Goal: Task Accomplishment & Management: Use online tool/utility

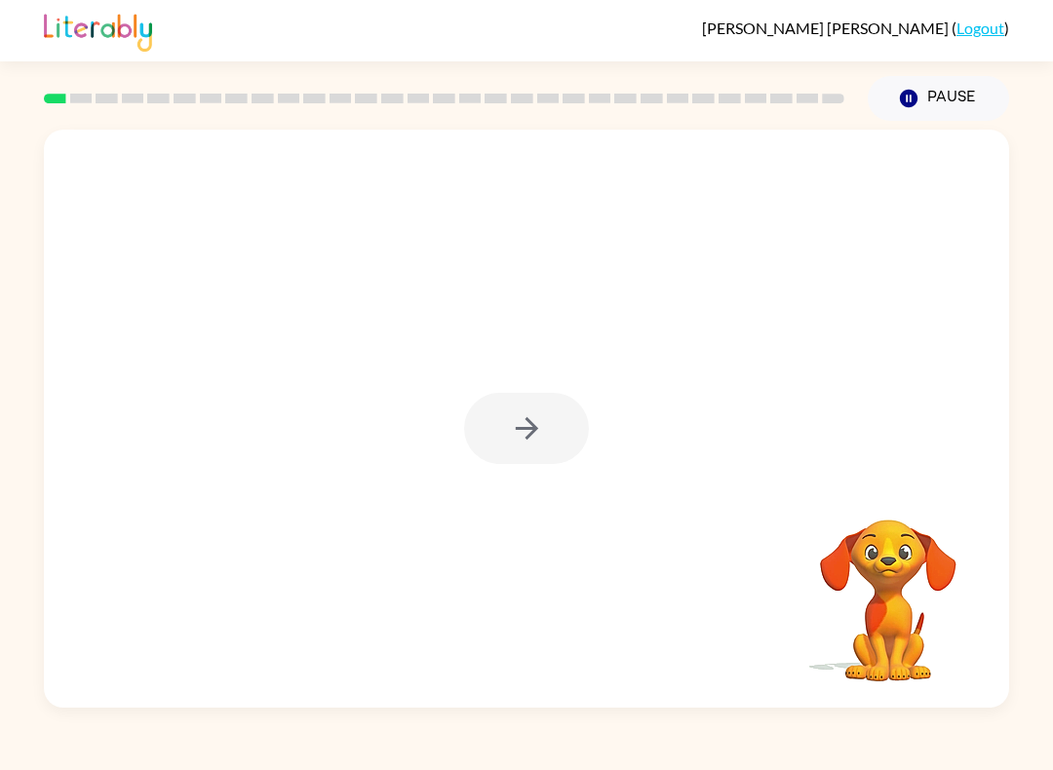
click at [643, 296] on div at bounding box center [526, 418] width 965 height 578
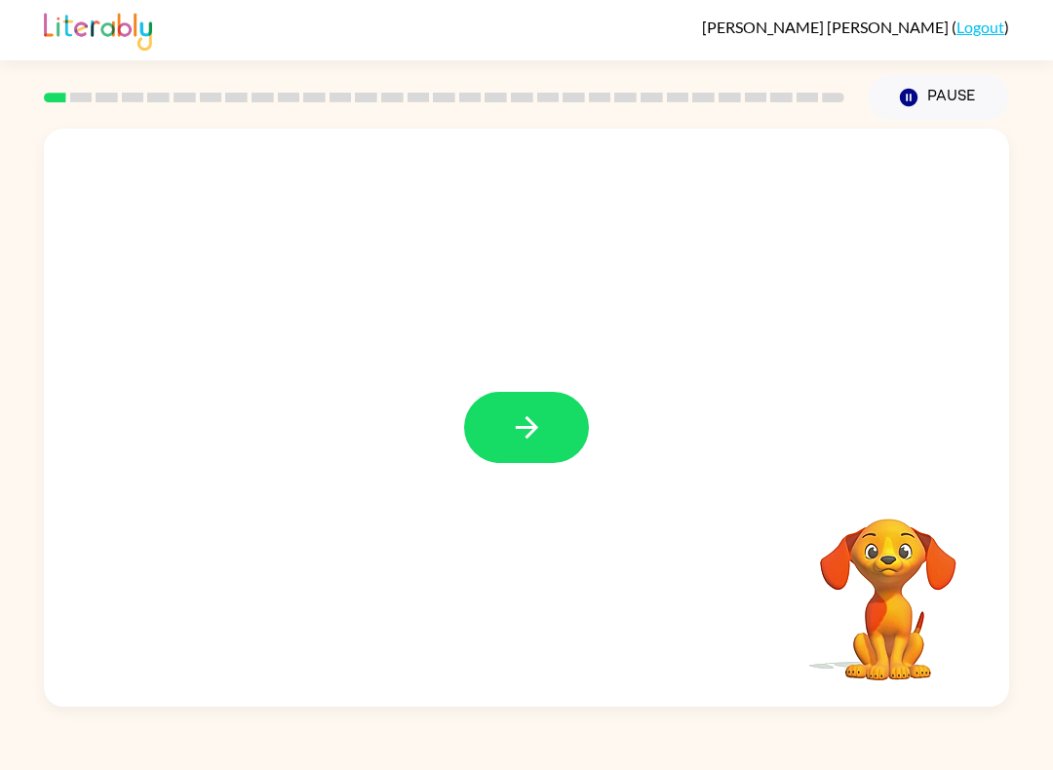
click at [551, 420] on button "button" at bounding box center [526, 427] width 125 height 71
click at [665, 304] on div at bounding box center [526, 418] width 965 height 578
click at [657, 299] on div at bounding box center [526, 303] width 965 height 349
click at [660, 286] on div at bounding box center [526, 303] width 965 height 349
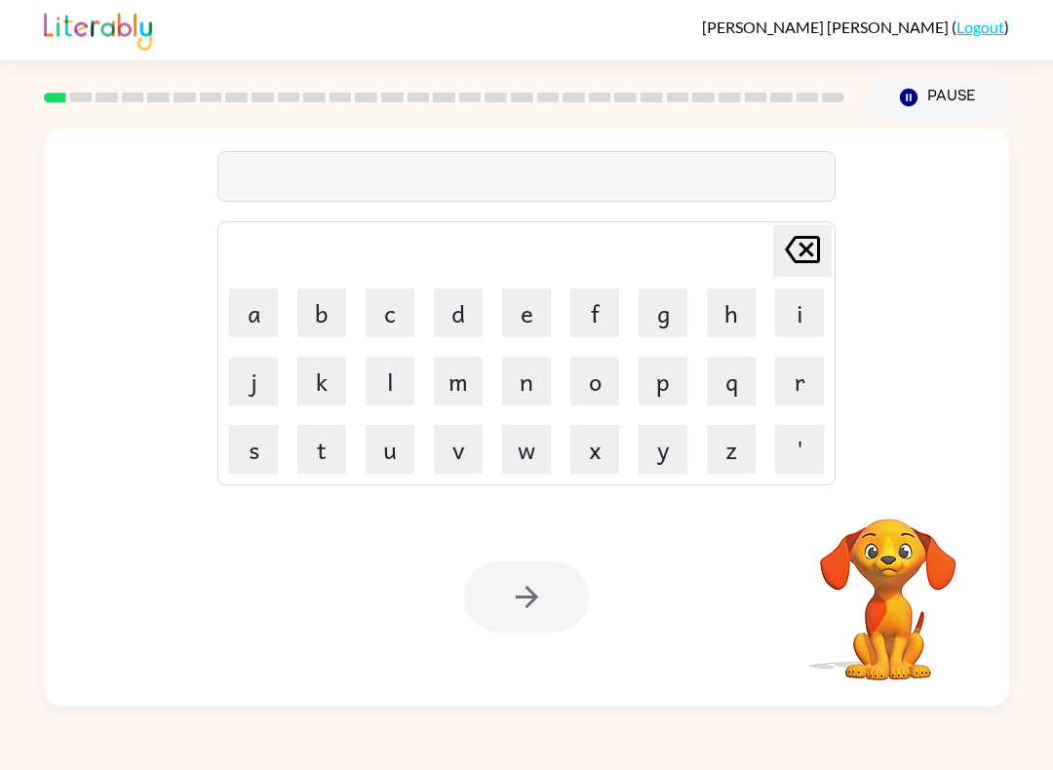
click at [202, 487] on div "[PERSON_NAME] last character input a b c d e f g h i j k l m n o p q r s t u v …" at bounding box center [526, 418] width 965 height 578
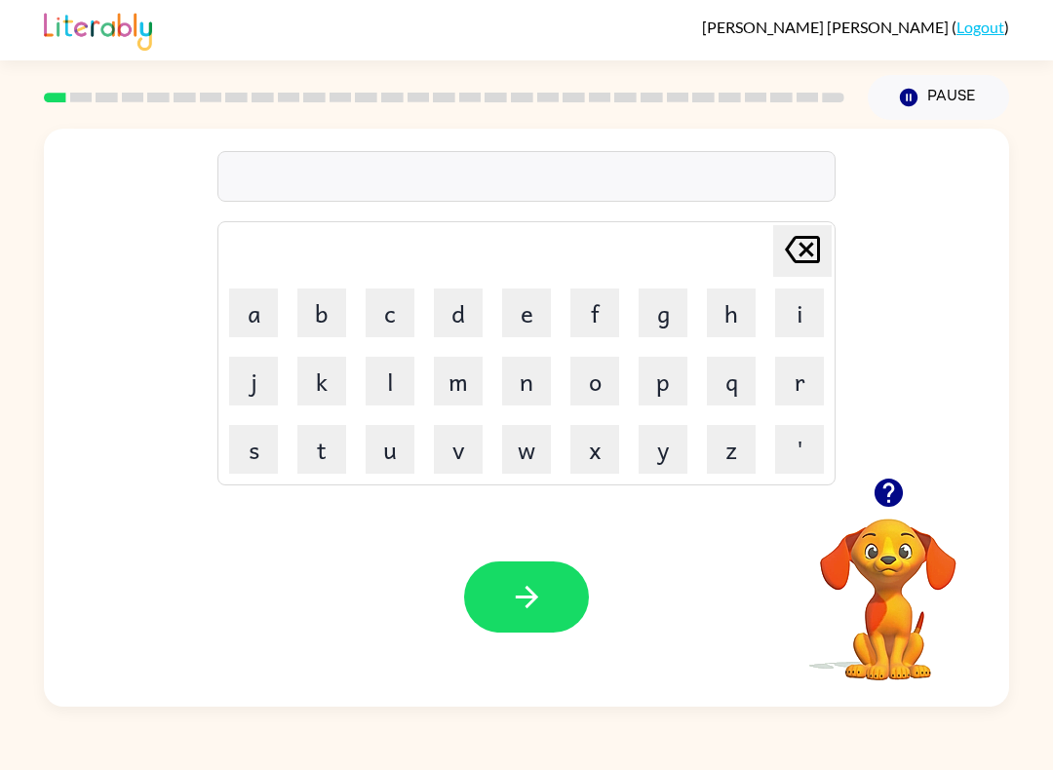
click at [678, 381] on button "p" at bounding box center [663, 381] width 49 height 49
click at [587, 380] on button "o" at bounding box center [594, 381] width 49 height 49
click at [481, 301] on button "d" at bounding box center [458, 313] width 49 height 49
click at [541, 310] on button "e" at bounding box center [526, 313] width 49 height 49
click at [809, 379] on button "r" at bounding box center [799, 381] width 49 height 49
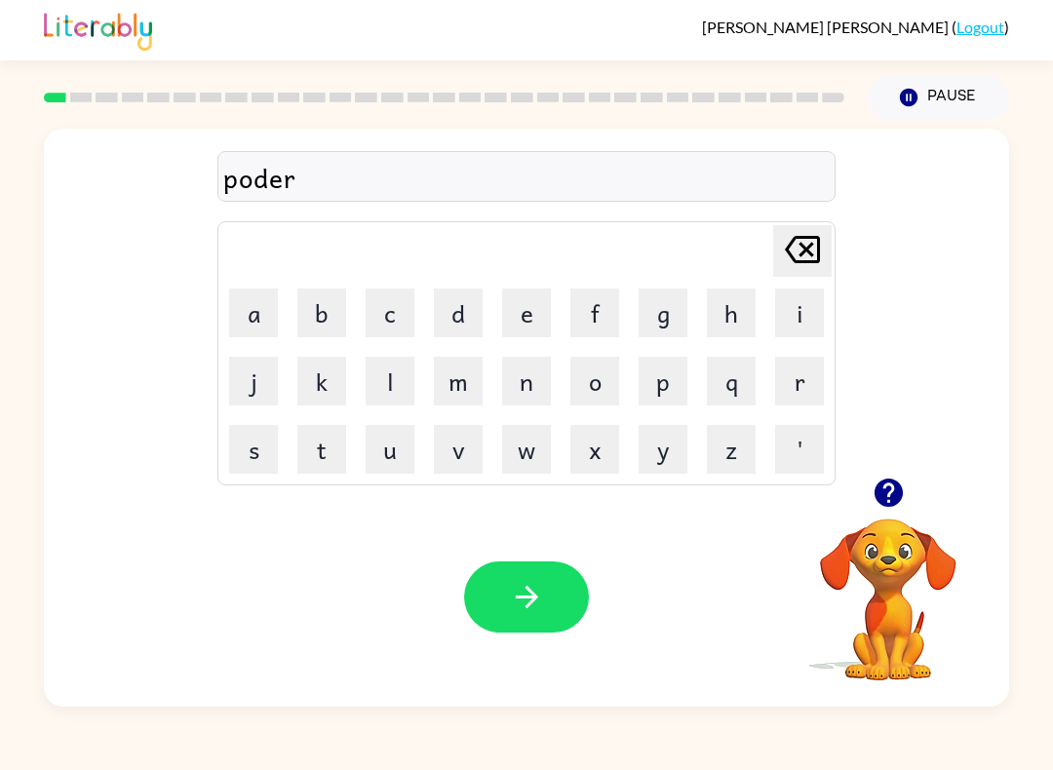
click at [542, 600] on icon "button" at bounding box center [527, 597] width 34 height 34
click at [803, 381] on button "r" at bounding box center [799, 381] width 49 height 49
click at [241, 333] on button "a" at bounding box center [253, 313] width 49 height 49
click at [394, 469] on button "u" at bounding box center [390, 449] width 49 height 49
click at [473, 317] on button "d" at bounding box center [458, 313] width 49 height 49
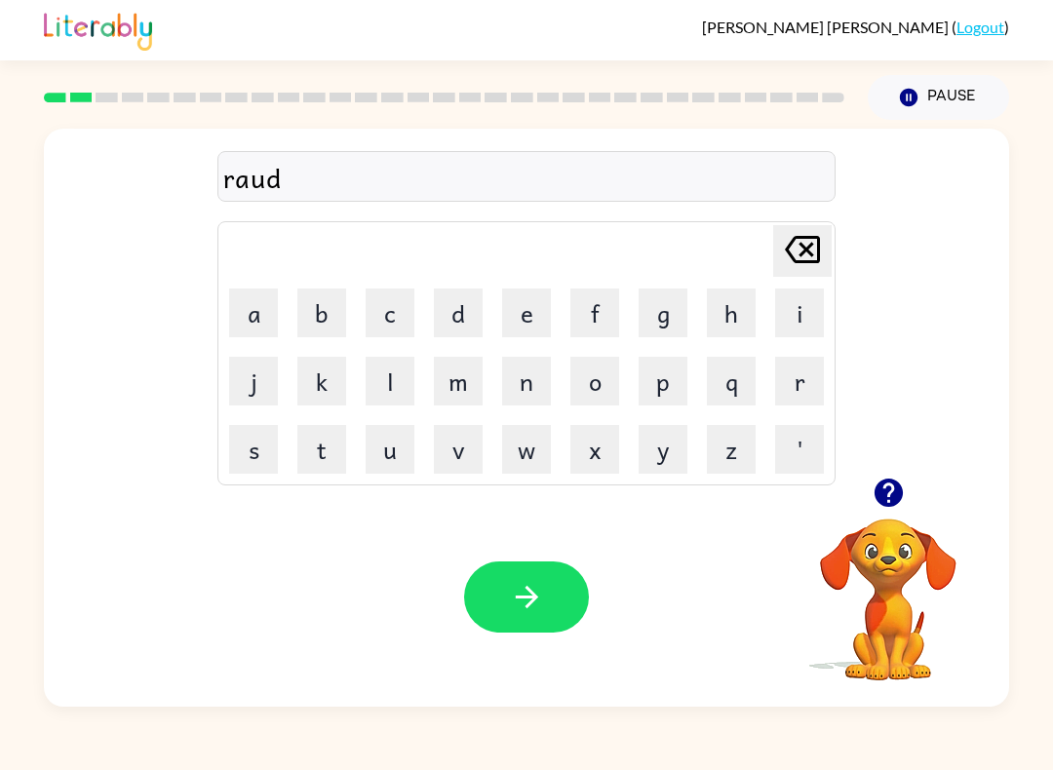
click at [516, 615] on button "button" at bounding box center [526, 597] width 125 height 71
click at [443, 383] on button "m" at bounding box center [458, 381] width 49 height 49
click at [258, 290] on button "a" at bounding box center [253, 313] width 49 height 49
click at [253, 467] on button "s" at bounding box center [253, 449] width 49 height 49
click at [736, 330] on button "h" at bounding box center [731, 313] width 49 height 49
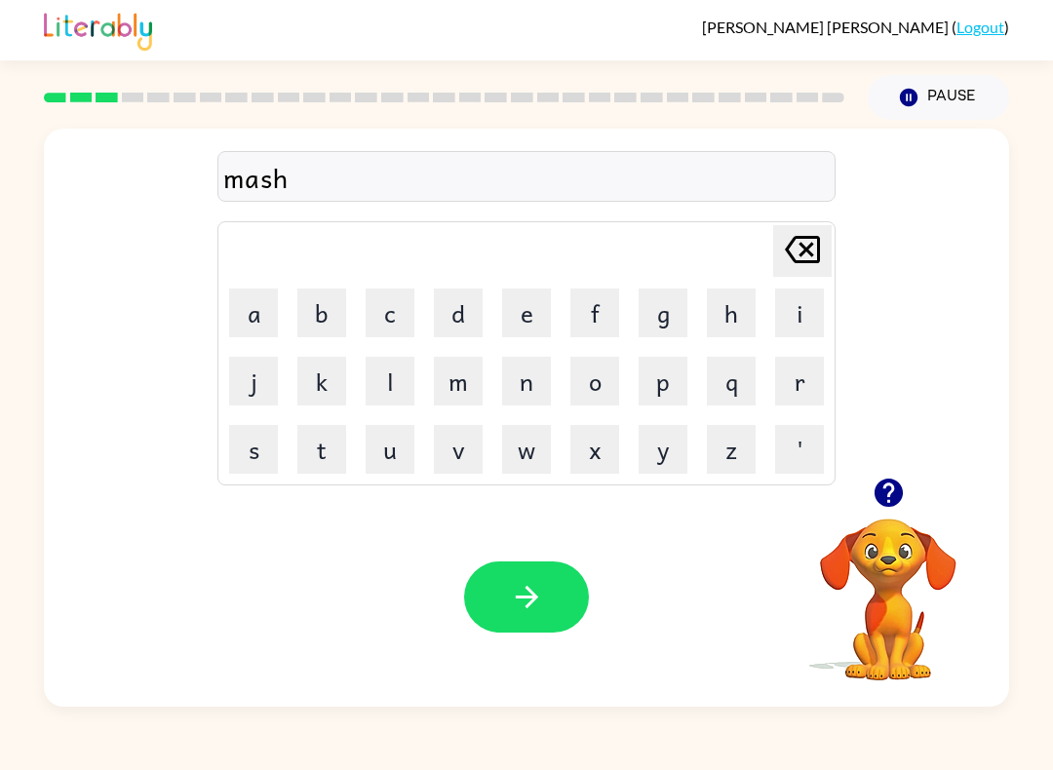
click at [806, 313] on button "i" at bounding box center [799, 313] width 49 height 49
click at [540, 386] on button "n" at bounding box center [526, 381] width 49 height 49
click at [522, 597] on icon "button" at bounding box center [527, 597] width 34 height 34
click at [73, 337] on div "mashin Delete Delete last character input a b c d e f g h i j k l m n o p q r s…" at bounding box center [526, 303] width 965 height 349
click at [316, 448] on button "t" at bounding box center [321, 449] width 49 height 49
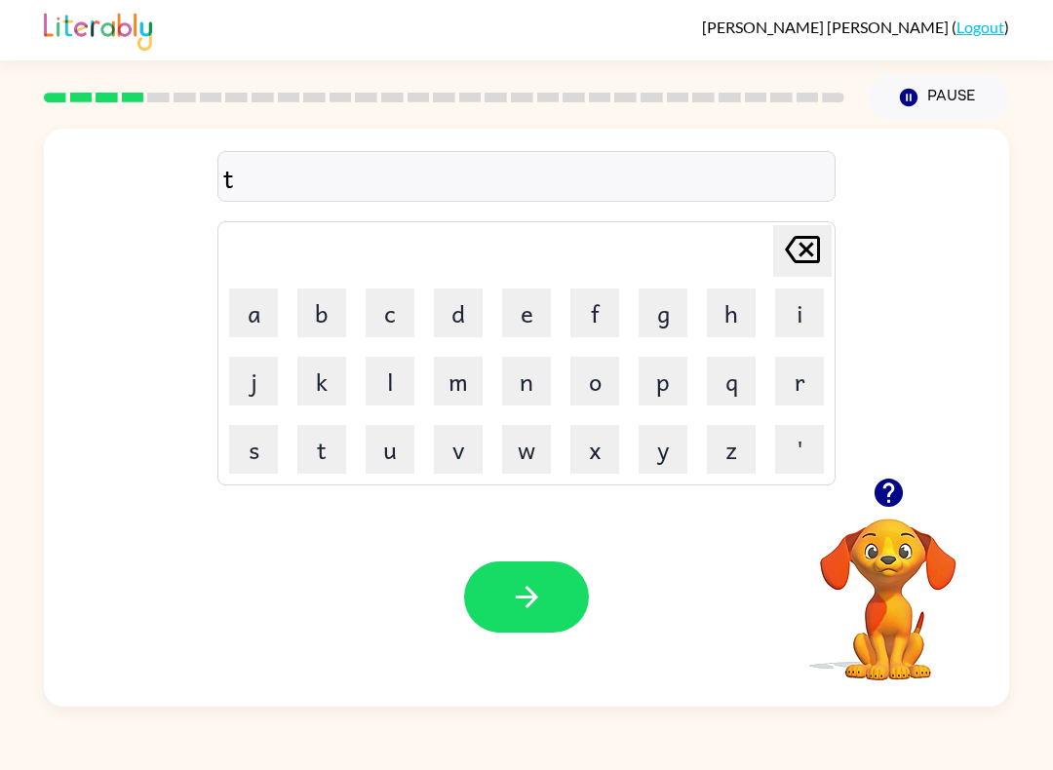
click at [792, 386] on button "r" at bounding box center [799, 381] width 49 height 49
click at [540, 320] on button "e" at bounding box center [526, 313] width 49 height 49
click at [800, 316] on button "i" at bounding box center [799, 313] width 49 height 49
click at [524, 379] on button "n" at bounding box center [526, 381] width 49 height 49
click at [530, 606] on icon "button" at bounding box center [527, 597] width 34 height 34
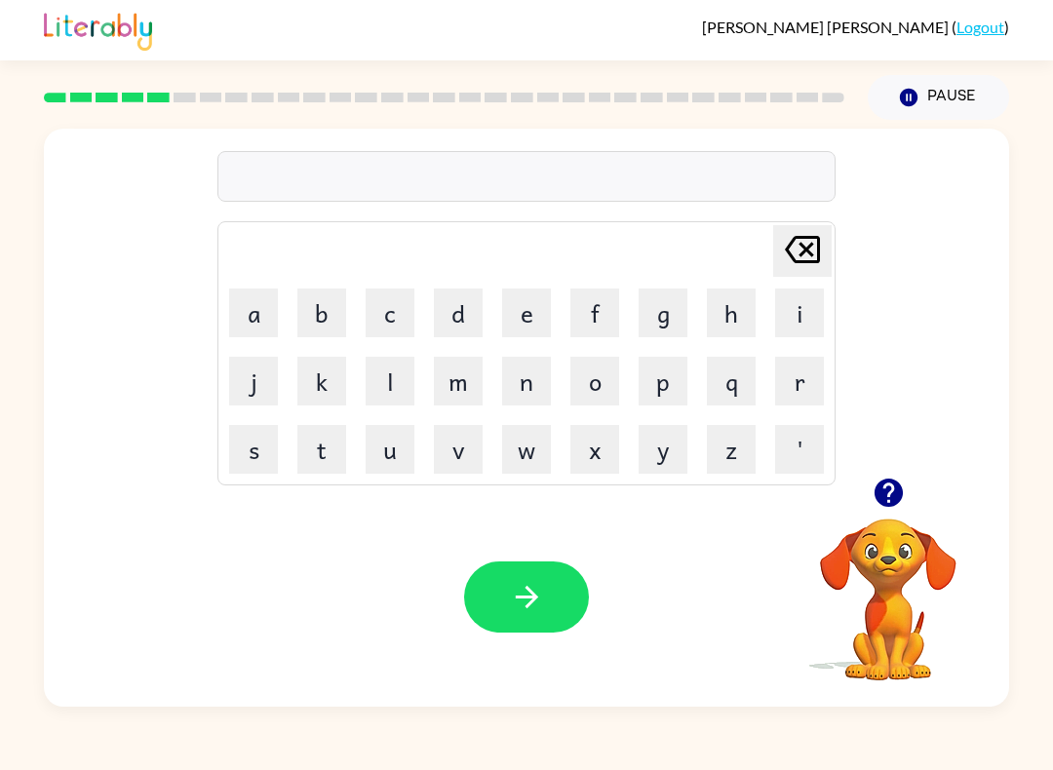
click at [461, 324] on button "d" at bounding box center [458, 313] width 49 height 49
click at [789, 313] on button "i" at bounding box center [799, 313] width 49 height 49
click at [609, 295] on button "f" at bounding box center [594, 313] width 49 height 49
click at [519, 302] on button "e" at bounding box center [526, 313] width 49 height 49
click at [240, 450] on button "s" at bounding box center [253, 449] width 49 height 49
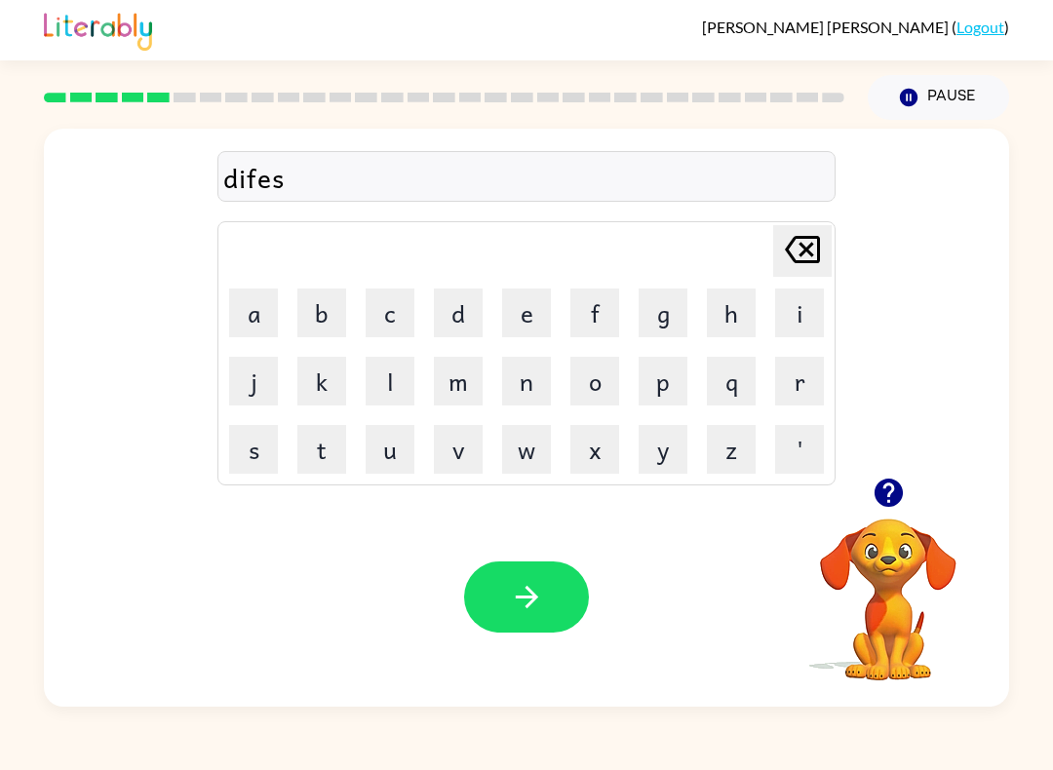
click at [529, 315] on button "e" at bounding box center [526, 313] width 49 height 49
click at [229, 465] on button "s" at bounding box center [253, 449] width 49 height 49
click at [525, 576] on button "button" at bounding box center [526, 597] width 125 height 71
click at [320, 306] on button "b" at bounding box center [321, 313] width 49 height 49
click at [258, 305] on button "a" at bounding box center [253, 313] width 49 height 49
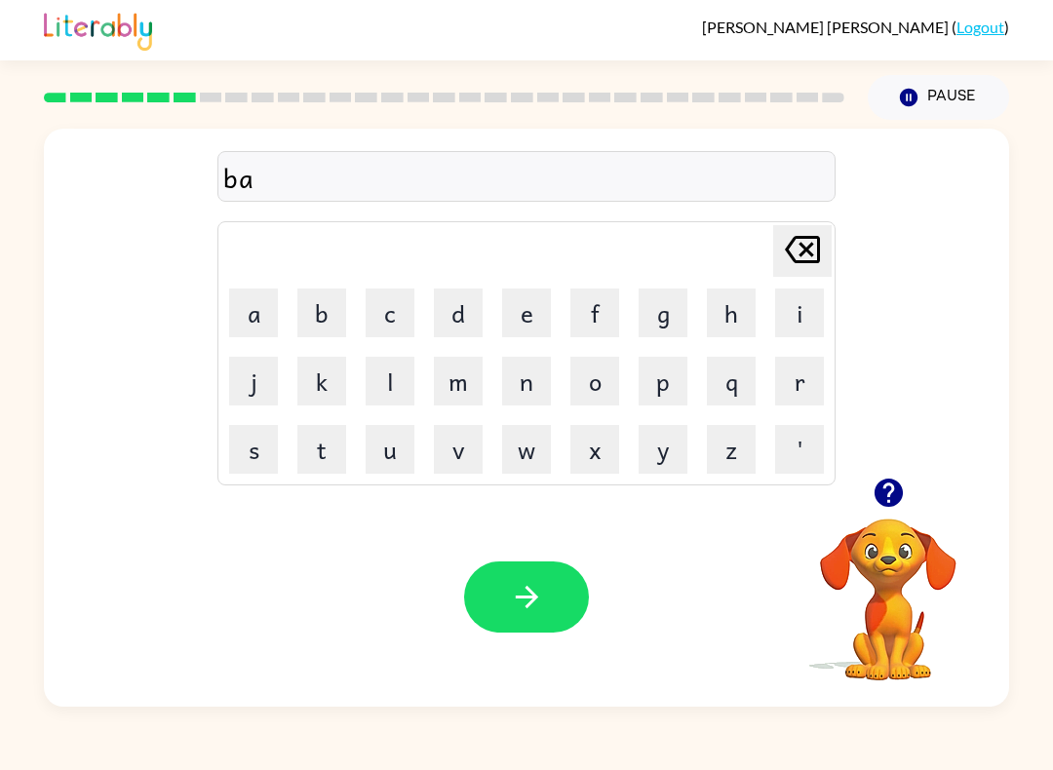
click at [393, 310] on button "c" at bounding box center [390, 313] width 49 height 49
click at [536, 315] on button "e" at bounding box center [526, 313] width 49 height 49
click at [391, 317] on button "c" at bounding box center [390, 313] width 49 height 49
click at [718, 310] on button "h" at bounding box center [731, 313] width 49 height 49
click at [593, 375] on button "o" at bounding box center [594, 381] width 49 height 49
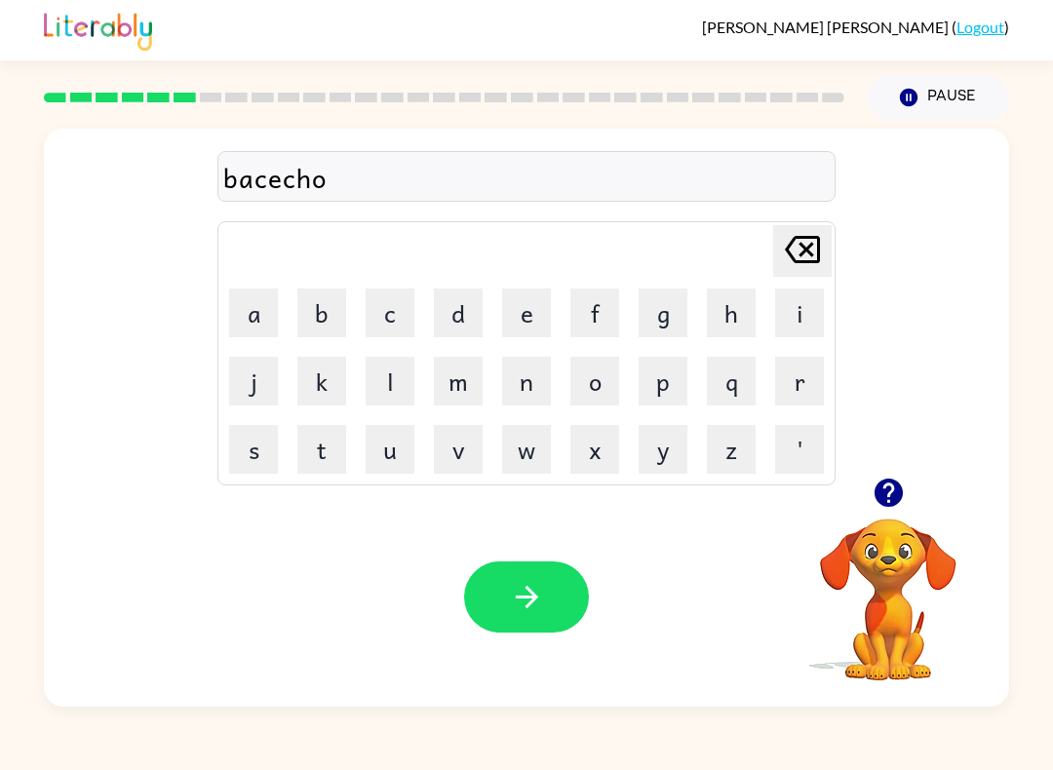
click at [519, 386] on button "n" at bounding box center [526, 381] width 49 height 49
click at [540, 584] on icon "button" at bounding box center [527, 597] width 34 height 34
click at [729, 326] on button "h" at bounding box center [731, 313] width 49 height 49
click at [525, 308] on button "e" at bounding box center [526, 313] width 49 height 49
click at [805, 370] on button "r" at bounding box center [799, 381] width 49 height 49
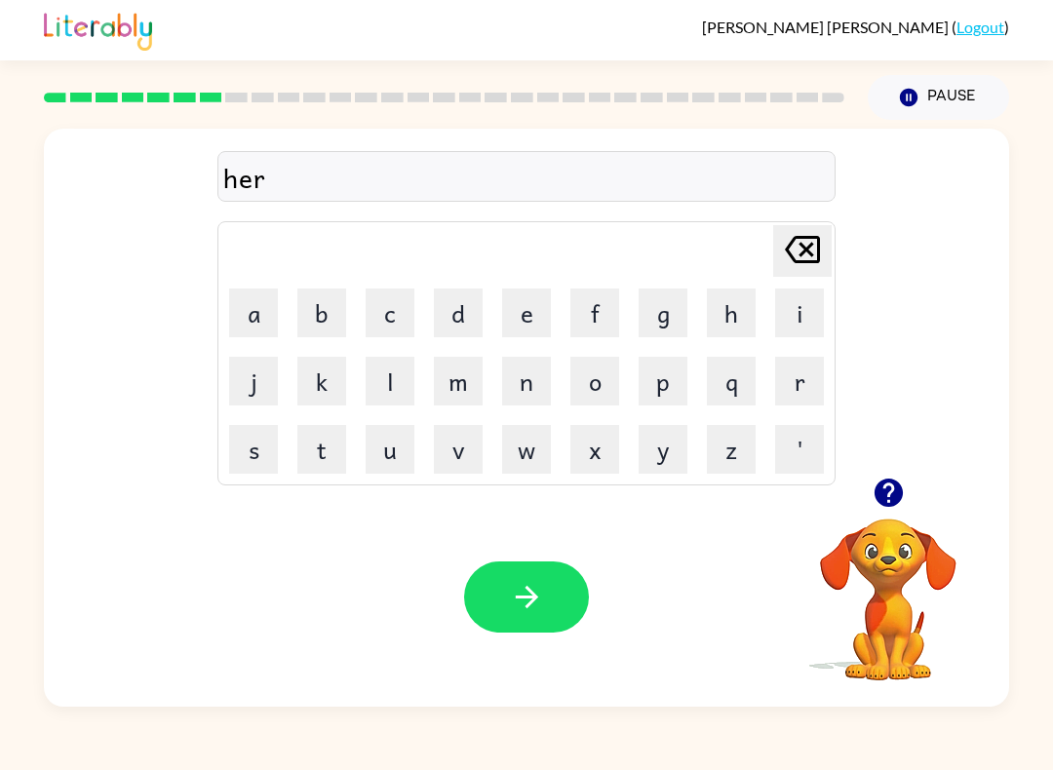
click at [591, 385] on button "o" at bounding box center [594, 381] width 49 height 49
click at [801, 369] on button "r" at bounding box center [799, 381] width 49 height 49
click at [506, 657] on div "Your browser must support playing .mp4 files to use Literably. Please try using…" at bounding box center [526, 596] width 965 height 219
click at [510, 581] on icon "button" at bounding box center [527, 597] width 34 height 34
click at [526, 391] on button "n" at bounding box center [526, 381] width 49 height 49
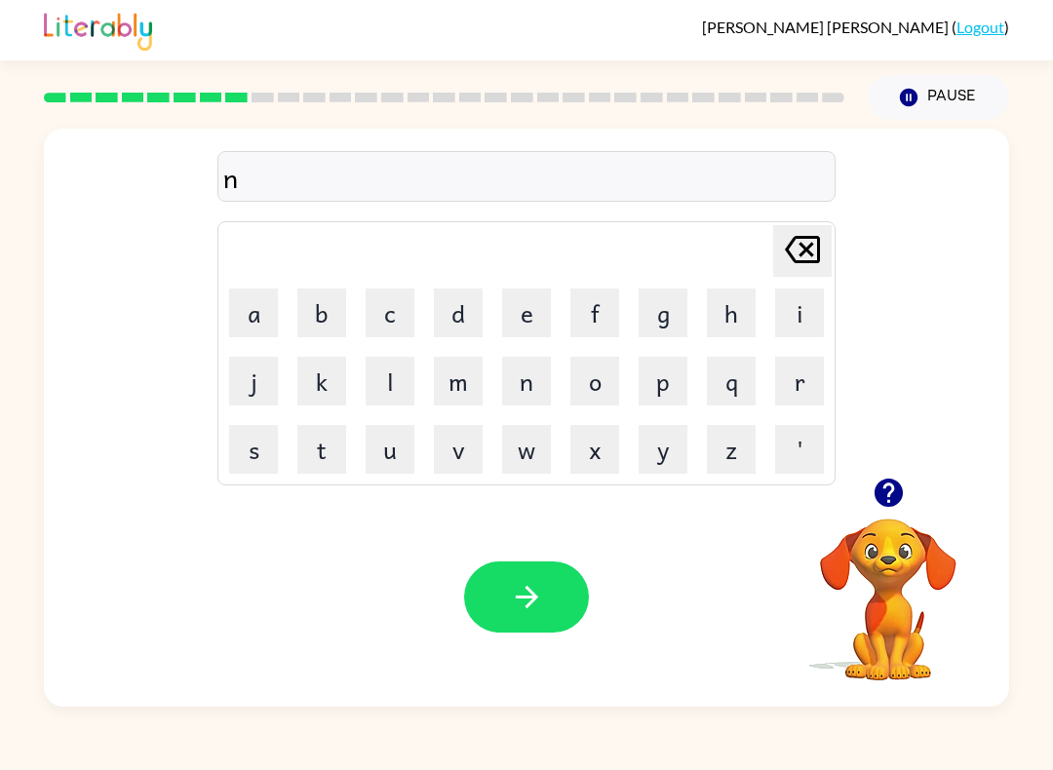
click at [792, 311] on button "i" at bounding box center [799, 313] width 49 height 49
click at [399, 457] on button "u" at bounding box center [390, 449] width 49 height 49
click at [678, 300] on button "g" at bounding box center [663, 313] width 49 height 49
click at [582, 372] on button "o" at bounding box center [594, 381] width 49 height 49
click at [793, 393] on button "r" at bounding box center [799, 381] width 49 height 49
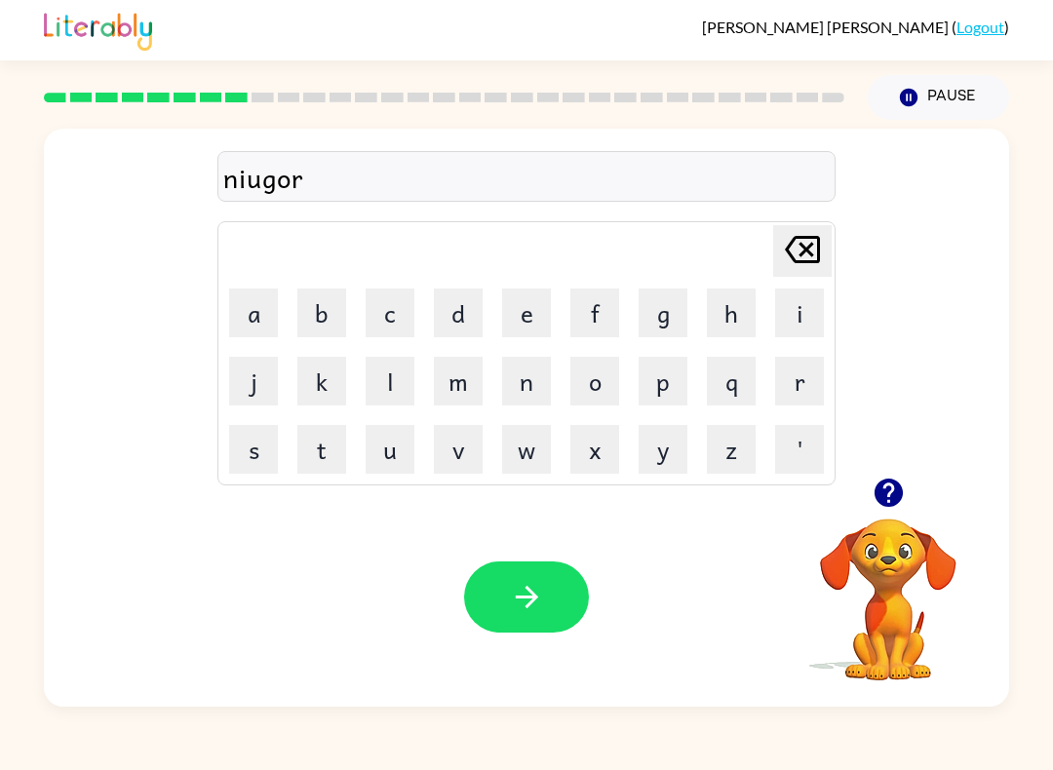
click at [535, 591] on icon "button" at bounding box center [527, 597] width 34 height 34
click at [459, 398] on button "m" at bounding box center [458, 381] width 49 height 49
click at [790, 320] on button "i" at bounding box center [799, 313] width 49 height 49
click at [800, 372] on button "r" at bounding box center [799, 381] width 49 height 49
click at [467, 373] on button "m" at bounding box center [458, 381] width 49 height 49
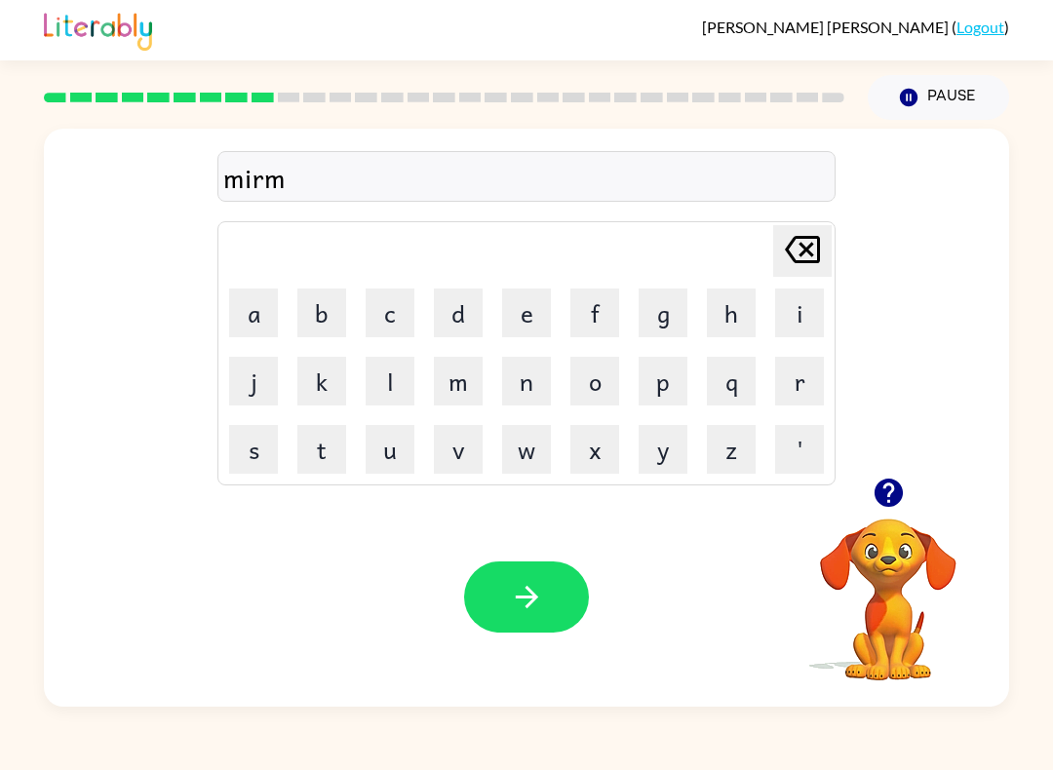
click at [596, 379] on button "o" at bounding box center [594, 381] width 49 height 49
click at [789, 388] on button "r" at bounding box center [799, 381] width 49 height 49
click at [789, 323] on button "i" at bounding box center [799, 313] width 49 height 49
click at [518, 391] on button "n" at bounding box center [526, 381] width 49 height 49
click at [528, 573] on button "button" at bounding box center [526, 597] width 125 height 71
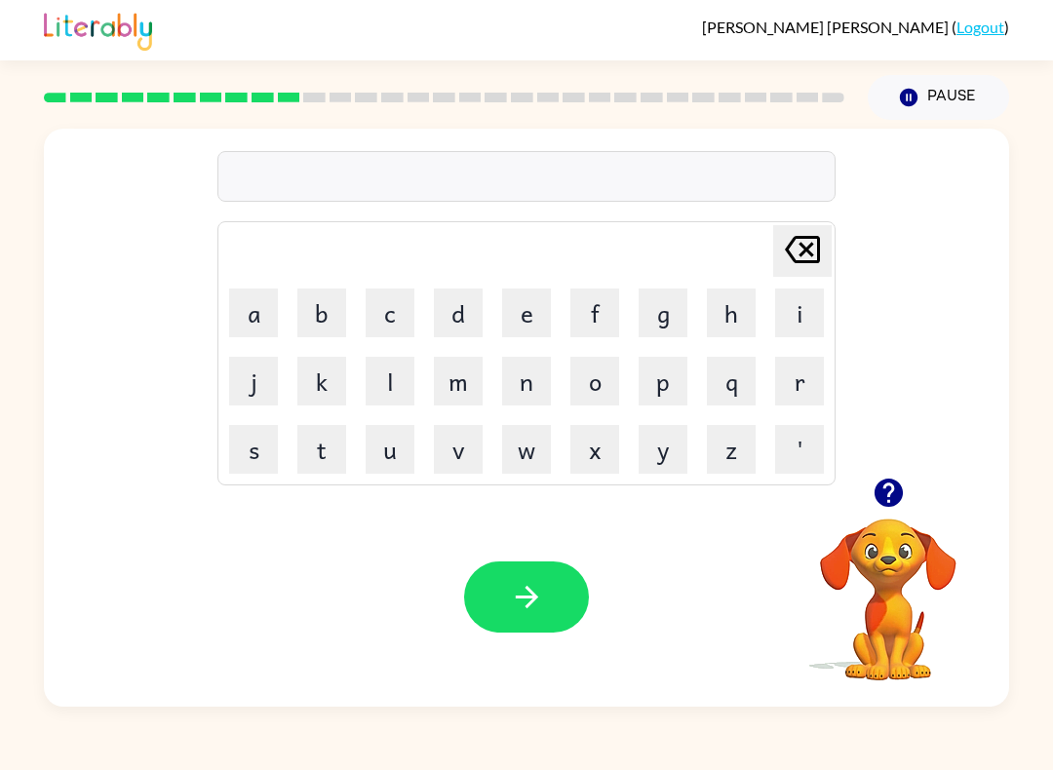
click at [464, 336] on button "d" at bounding box center [458, 313] width 49 height 49
click at [803, 310] on button "i" at bounding box center [799, 313] width 49 height 49
click at [276, 442] on button "s" at bounding box center [253, 449] width 49 height 49
click at [741, 313] on button "h" at bounding box center [731, 313] width 49 height 49
click at [325, 465] on button "t" at bounding box center [321, 449] width 49 height 49
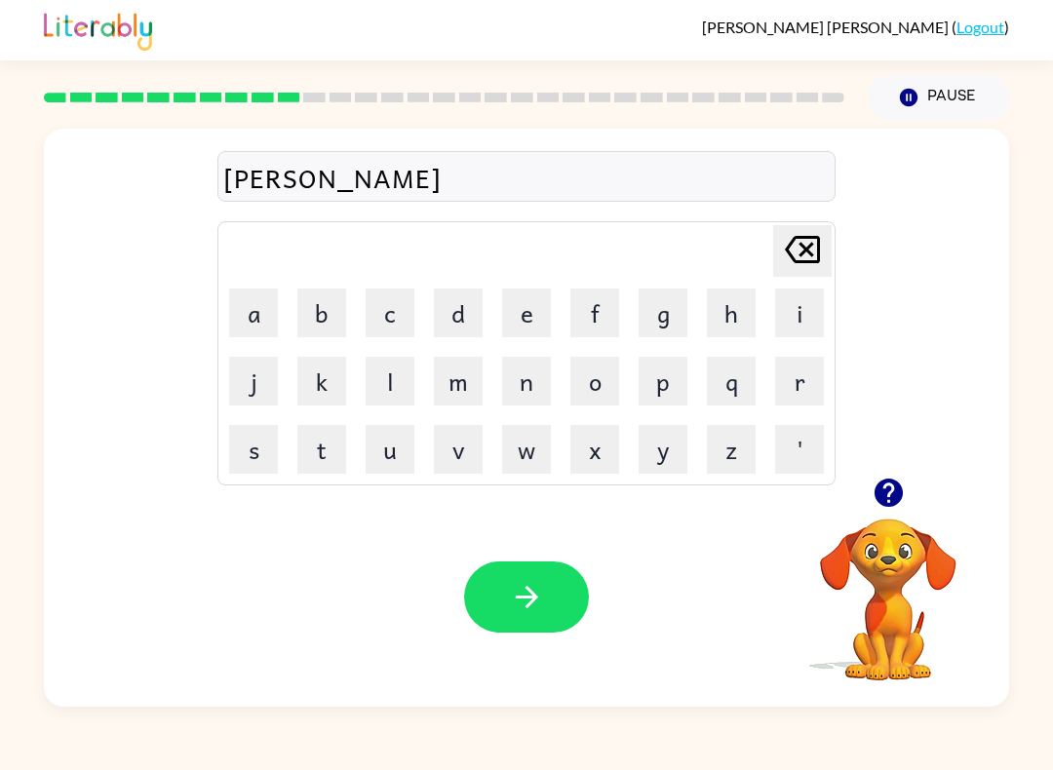
click at [607, 388] on button "o" at bounding box center [594, 381] width 49 height 49
click at [250, 457] on button "s" at bounding box center [253, 449] width 49 height 49
click at [730, 328] on button "h" at bounding box center [731, 313] width 49 height 49
click at [569, 600] on button "button" at bounding box center [526, 597] width 125 height 71
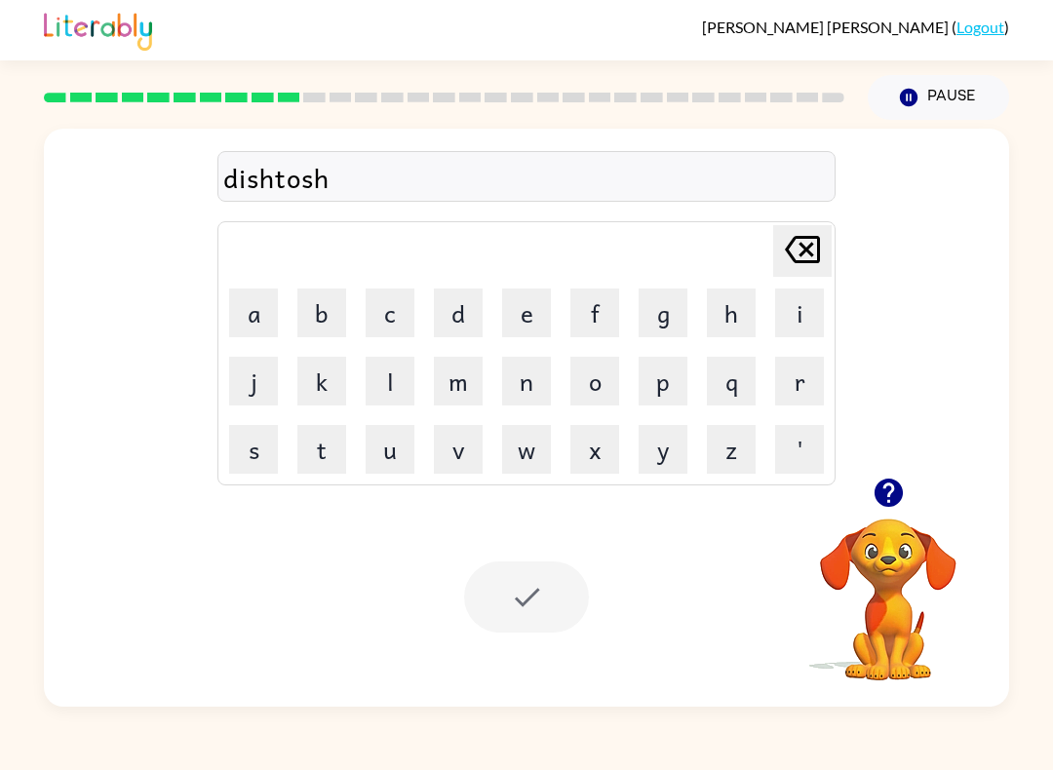
click at [519, 603] on div at bounding box center [526, 597] width 125 height 71
click at [802, 381] on button "r" at bounding box center [799, 381] width 49 height 49
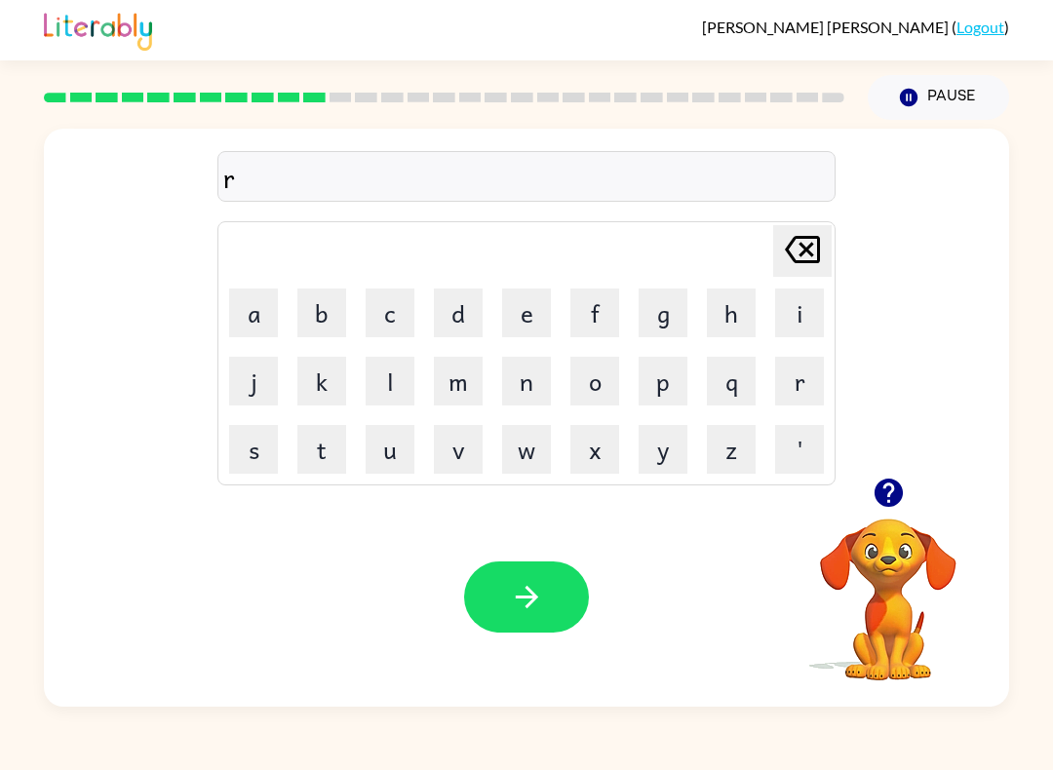
click at [413, 441] on button "u" at bounding box center [390, 449] width 49 height 49
click at [460, 400] on button "m" at bounding box center [458, 381] width 49 height 49
click at [523, 595] on icon "button" at bounding box center [527, 597] width 34 height 34
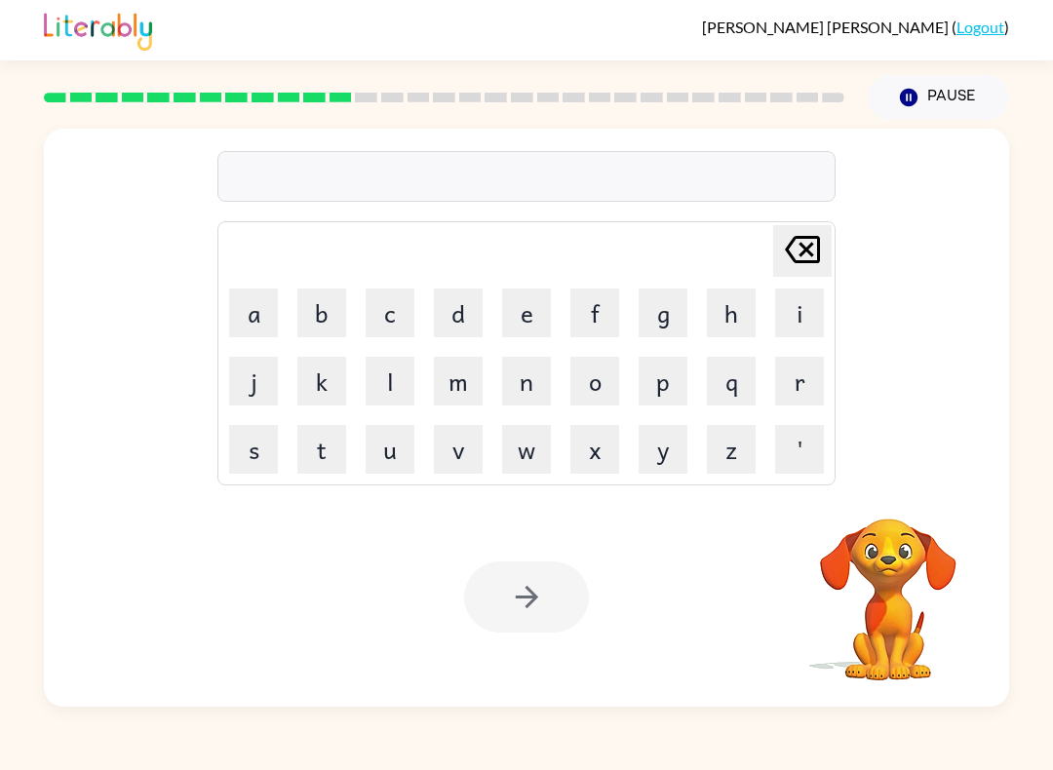
click at [611, 388] on button "o" at bounding box center [594, 381] width 49 height 49
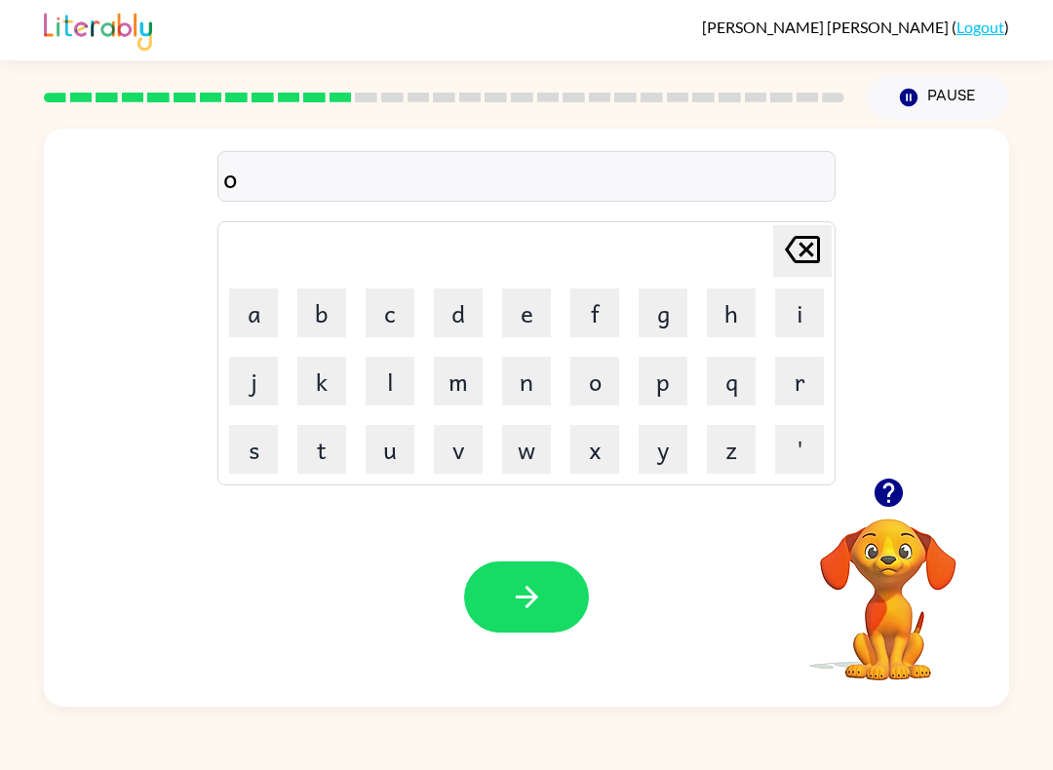
click at [396, 321] on button "c" at bounding box center [390, 313] width 49 height 49
click at [535, 309] on button "e" at bounding box center [526, 313] width 49 height 49
click at [334, 457] on button "t" at bounding box center [321, 449] width 49 height 49
click at [540, 591] on icon "button" at bounding box center [527, 597] width 34 height 34
click at [467, 379] on button "m" at bounding box center [458, 381] width 49 height 49
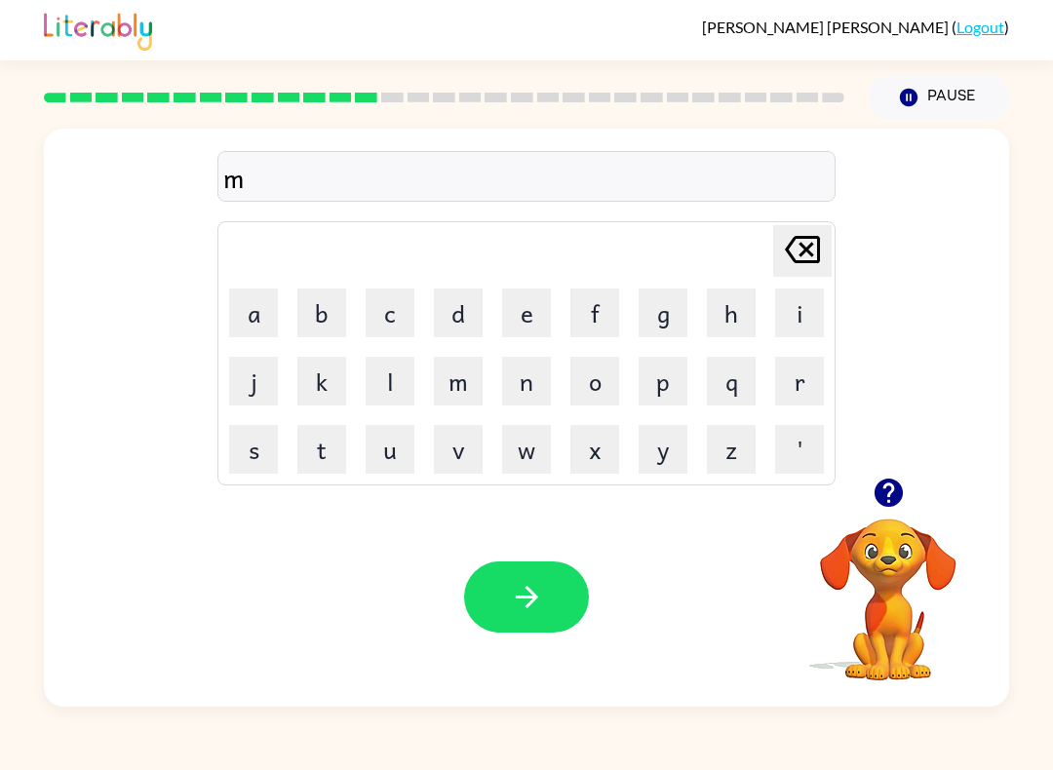
click at [260, 307] on button "a" at bounding box center [253, 313] width 49 height 49
click at [537, 386] on button "n" at bounding box center [526, 381] width 49 height 49
click at [319, 310] on button "b" at bounding box center [321, 313] width 49 height 49
click at [800, 238] on icon at bounding box center [802, 249] width 35 height 27
click at [458, 307] on button "d" at bounding box center [458, 313] width 49 height 49
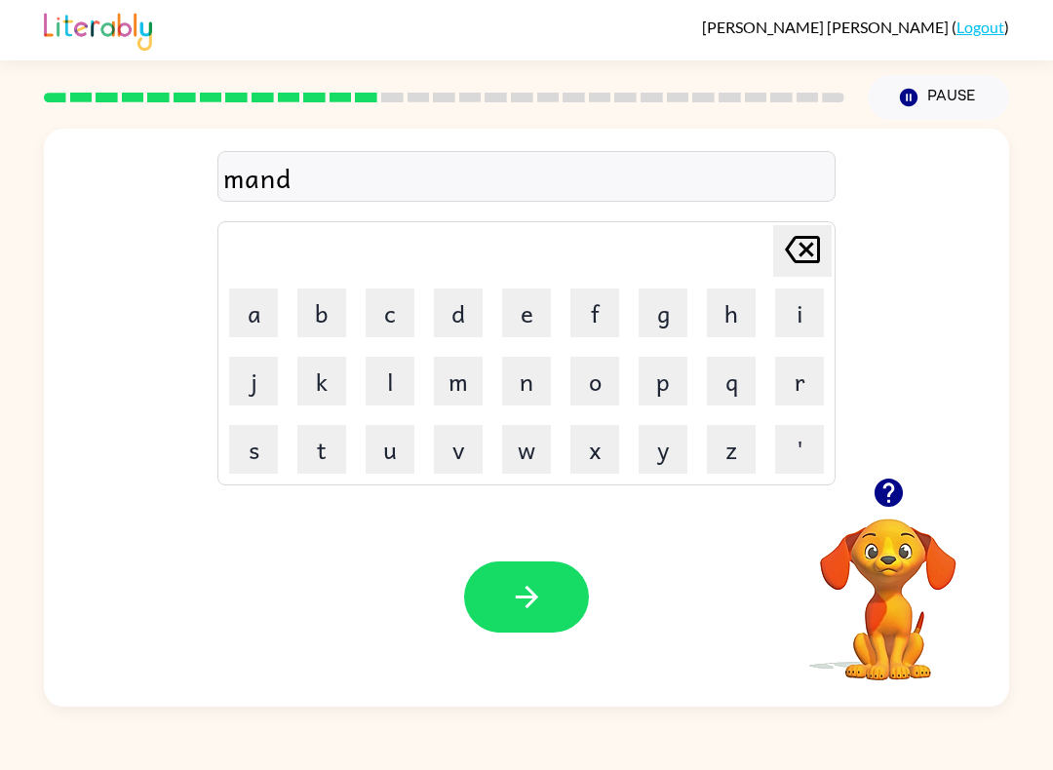
click at [534, 313] on button "e" at bounding box center [526, 313] width 49 height 49
click at [258, 448] on button "s" at bounding box center [253, 449] width 49 height 49
click at [540, 592] on icon "button" at bounding box center [527, 597] width 34 height 34
click at [303, 314] on button "b" at bounding box center [321, 313] width 49 height 49
click at [612, 379] on button "o" at bounding box center [594, 381] width 49 height 49
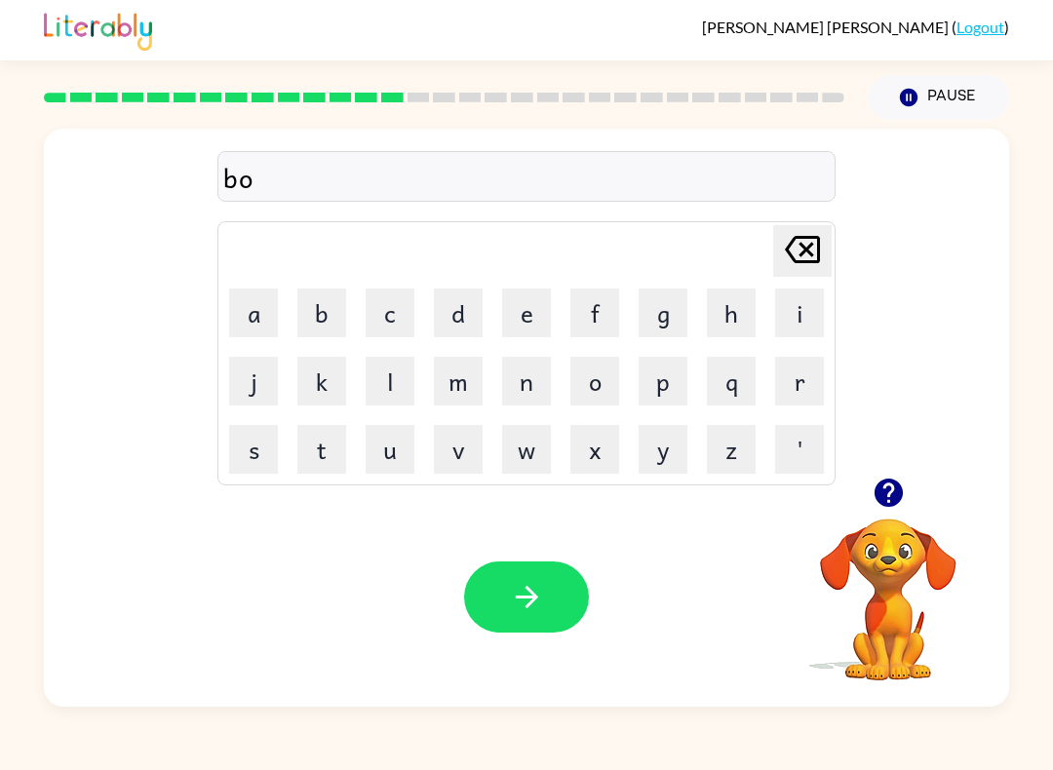
click at [396, 460] on button "u" at bounding box center [390, 449] width 49 height 49
click at [523, 400] on button "n" at bounding box center [526, 381] width 49 height 49
click at [534, 307] on button "e" at bounding box center [526, 313] width 49 height 49
click at [275, 448] on button "s" at bounding box center [253, 449] width 49 height 49
click at [507, 590] on button "button" at bounding box center [526, 597] width 125 height 71
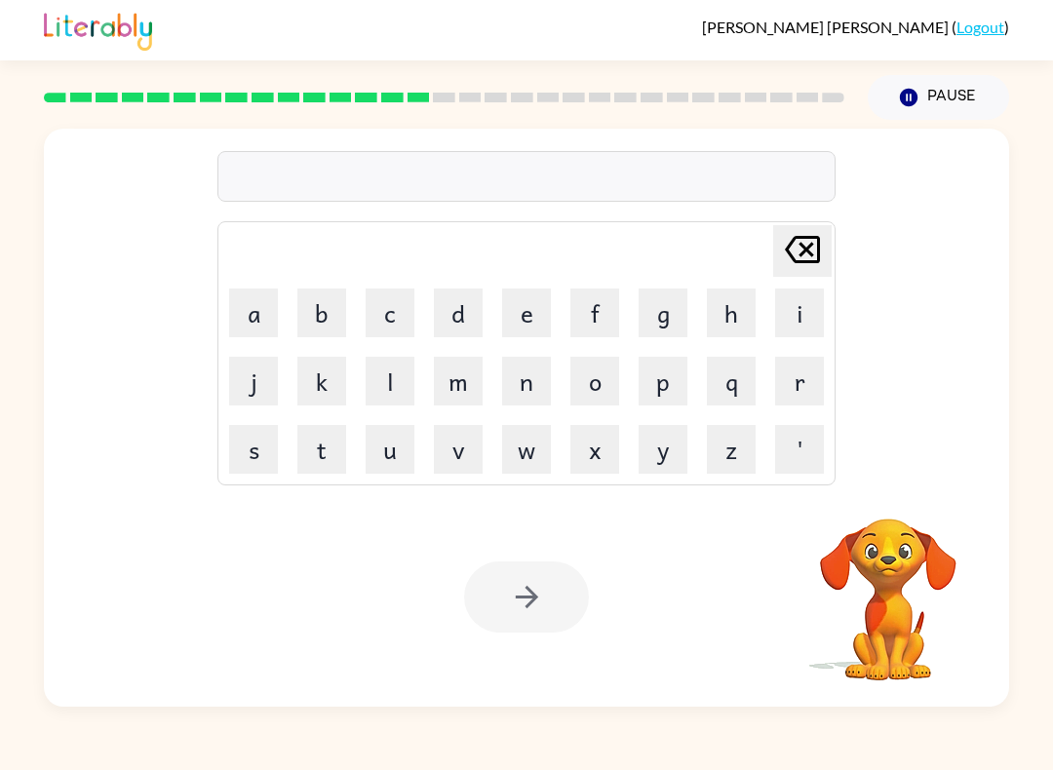
click at [1039, 376] on div "[PERSON_NAME] last character input a b c d e f g h i j k l m n o p q r s t u v …" at bounding box center [526, 413] width 1053 height 587
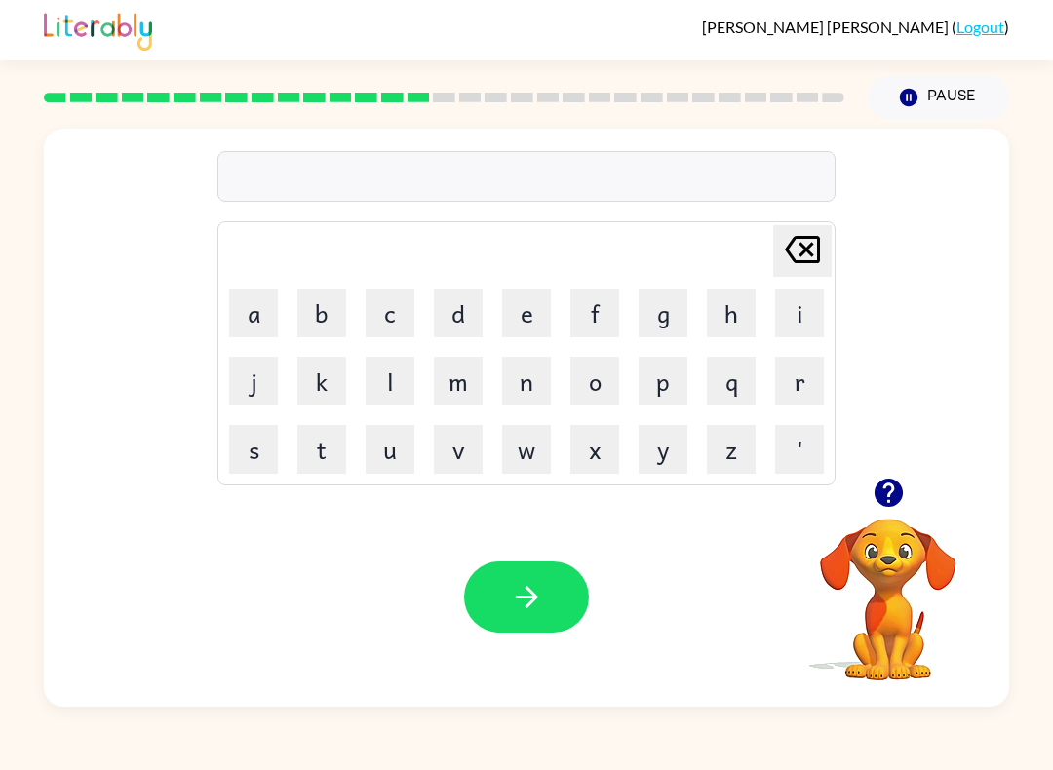
click at [262, 448] on button "s" at bounding box center [253, 449] width 49 height 49
click at [660, 383] on button "p" at bounding box center [663, 381] width 49 height 49
click at [592, 376] on button "o" at bounding box center [594, 381] width 49 height 49
click at [805, 368] on button "r" at bounding box center [799, 381] width 49 height 49
click at [329, 419] on td "t" at bounding box center [322, 449] width 66 height 66
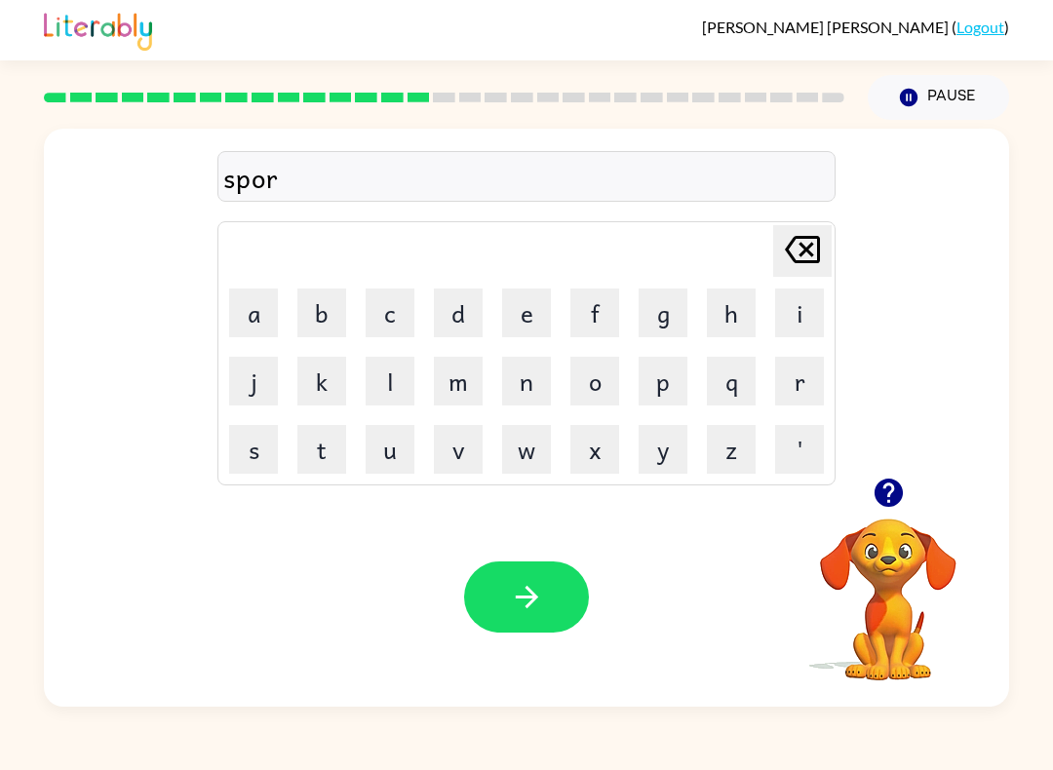
click at [328, 418] on td "t" at bounding box center [322, 449] width 66 height 66
click at [506, 595] on button "button" at bounding box center [526, 597] width 125 height 71
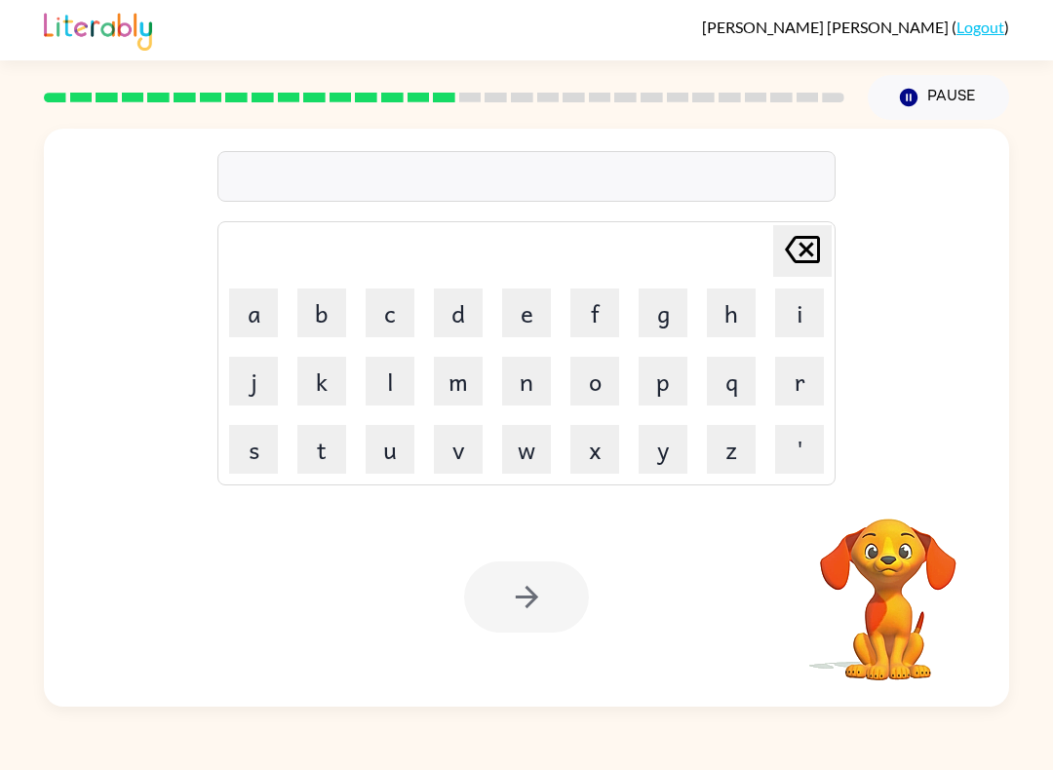
click at [789, 375] on button "r" at bounding box center [799, 381] width 49 height 49
click at [525, 307] on button "e" at bounding box center [526, 313] width 49 height 49
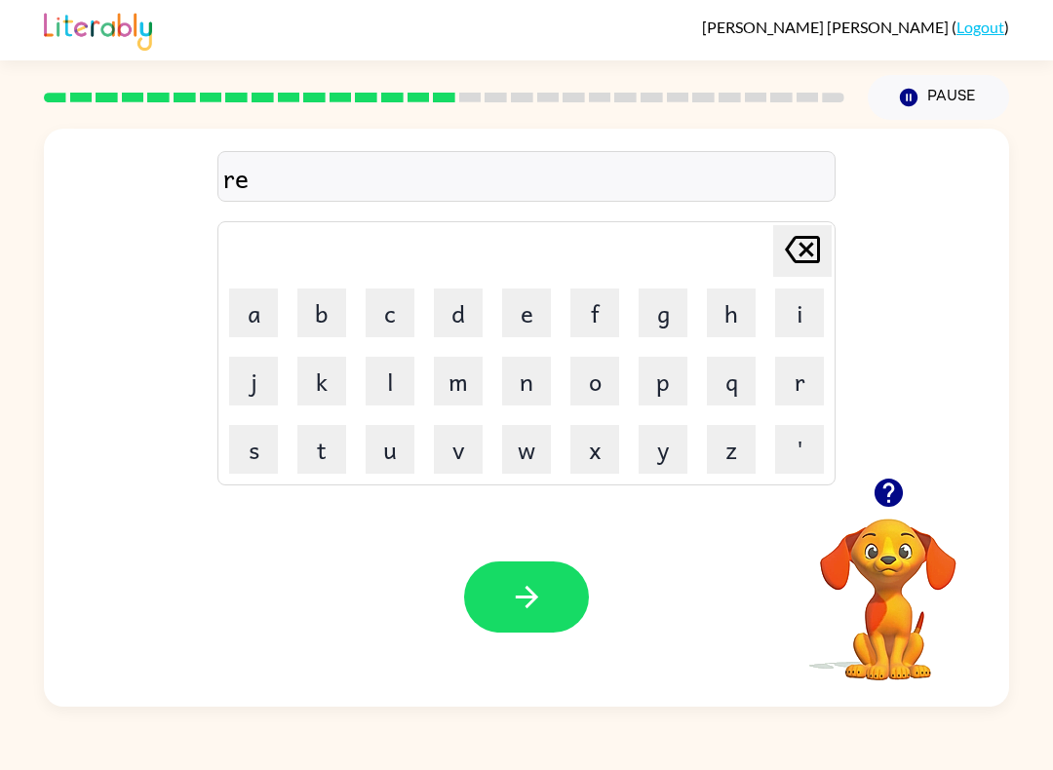
click at [444, 376] on button "m" at bounding box center [458, 381] width 49 height 49
click at [521, 588] on icon "button" at bounding box center [527, 597] width 34 height 34
click at [340, 331] on button "b" at bounding box center [321, 313] width 49 height 49
click at [798, 376] on button "r" at bounding box center [799, 381] width 49 height 49
click at [787, 321] on button "i" at bounding box center [799, 313] width 49 height 49
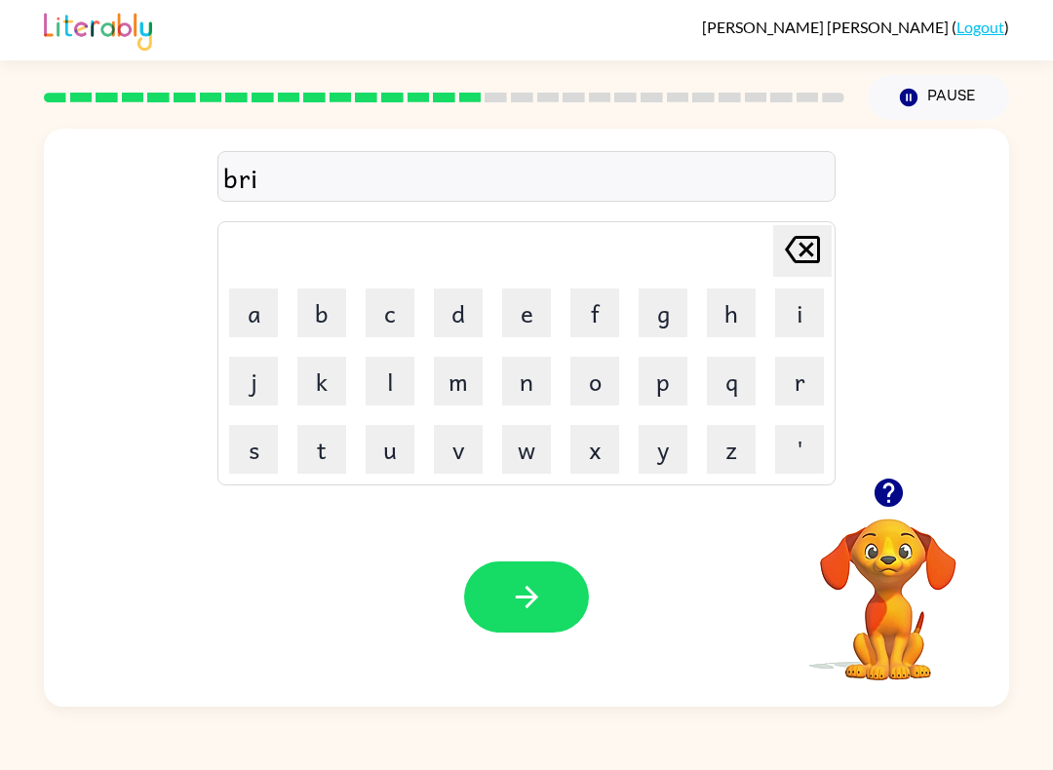
click at [448, 375] on button "m" at bounding box center [458, 381] width 49 height 49
click at [786, 327] on button "i" at bounding box center [799, 313] width 49 height 49
click at [535, 368] on button "n" at bounding box center [526, 381] width 49 height 49
click at [563, 567] on button "button" at bounding box center [526, 597] width 125 height 71
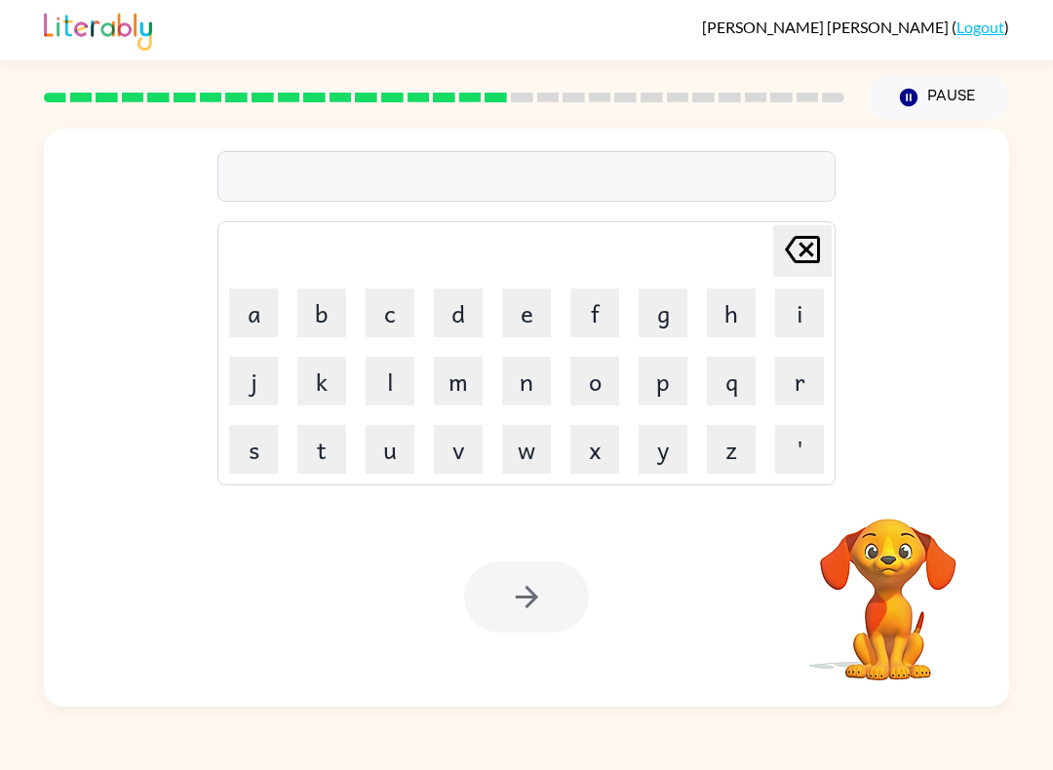
click at [792, 374] on button "r" at bounding box center [799, 381] width 49 height 49
click at [785, 311] on button "i" at bounding box center [799, 313] width 49 height 49
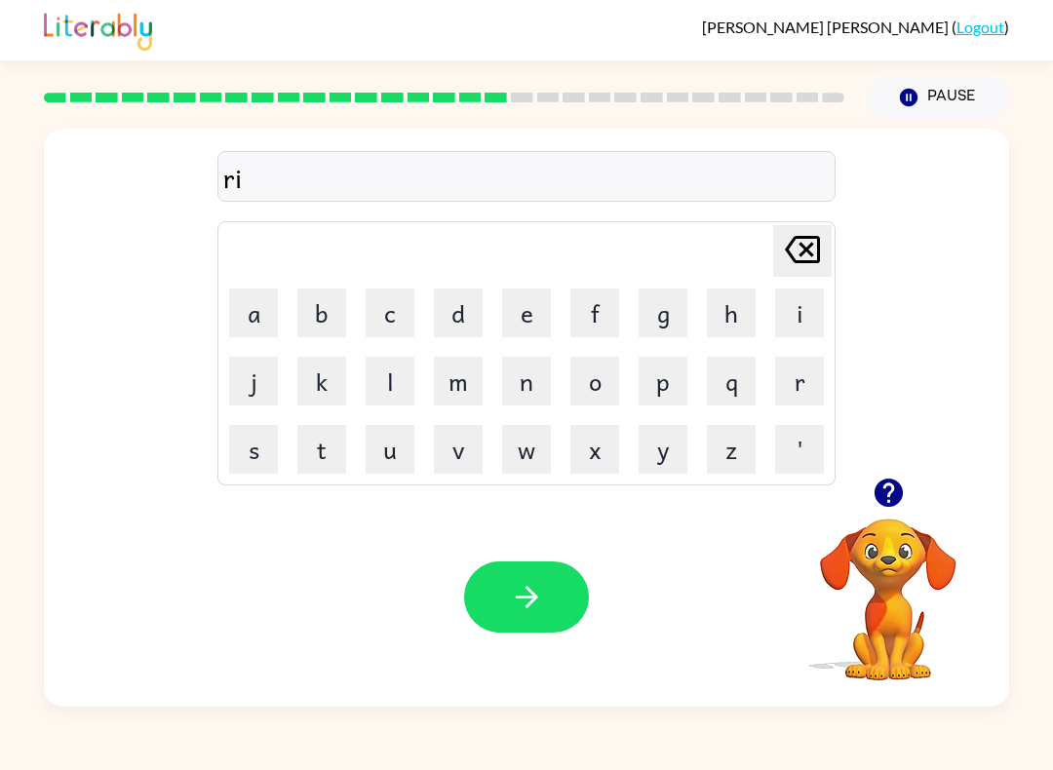
click at [379, 324] on button "c" at bounding box center [390, 313] width 49 height 49
click at [787, 307] on button "i" at bounding box center [799, 313] width 49 height 49
click at [599, 623] on div "Your browser must support playing .mp4 files to use Literably. Please try using…" at bounding box center [526, 596] width 965 height 219
click at [532, 591] on icon "button" at bounding box center [527, 597] width 34 height 34
click at [498, 608] on div at bounding box center [526, 597] width 125 height 71
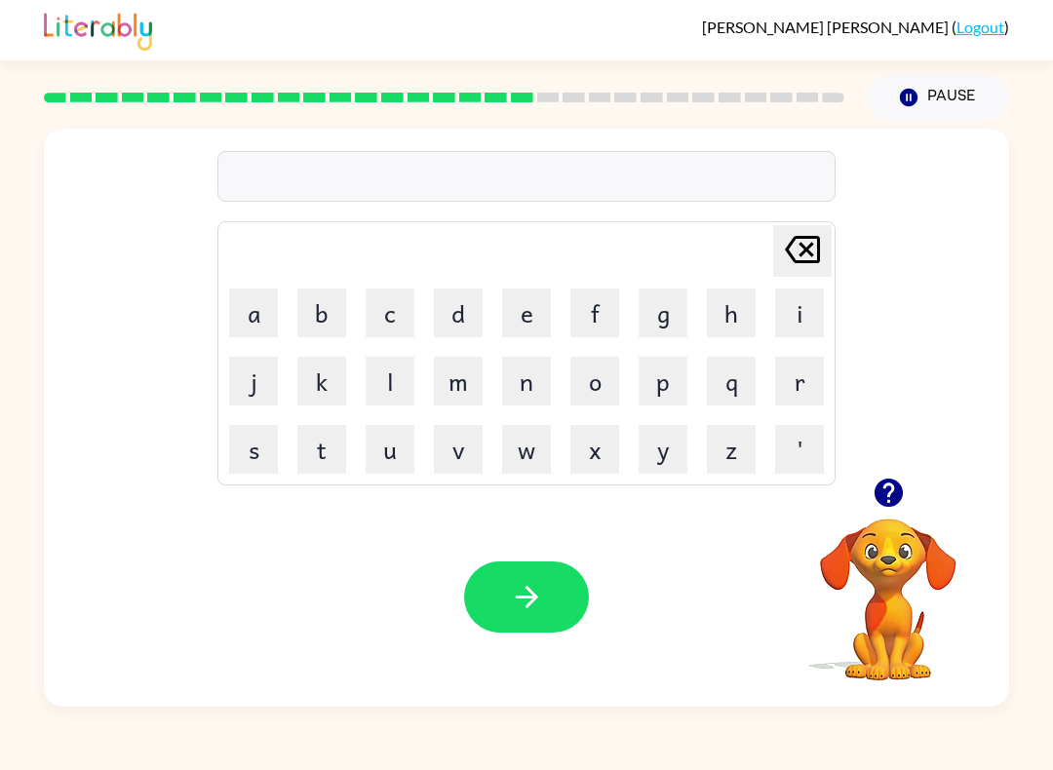
click at [251, 308] on button "a" at bounding box center [253, 313] width 49 height 49
click at [395, 467] on button "u" at bounding box center [390, 449] width 49 height 49
click at [329, 440] on button "t" at bounding box center [321, 449] width 49 height 49
click at [793, 371] on button "r" at bounding box center [799, 381] width 49 height 49
click at [536, 313] on button "e" at bounding box center [526, 313] width 49 height 49
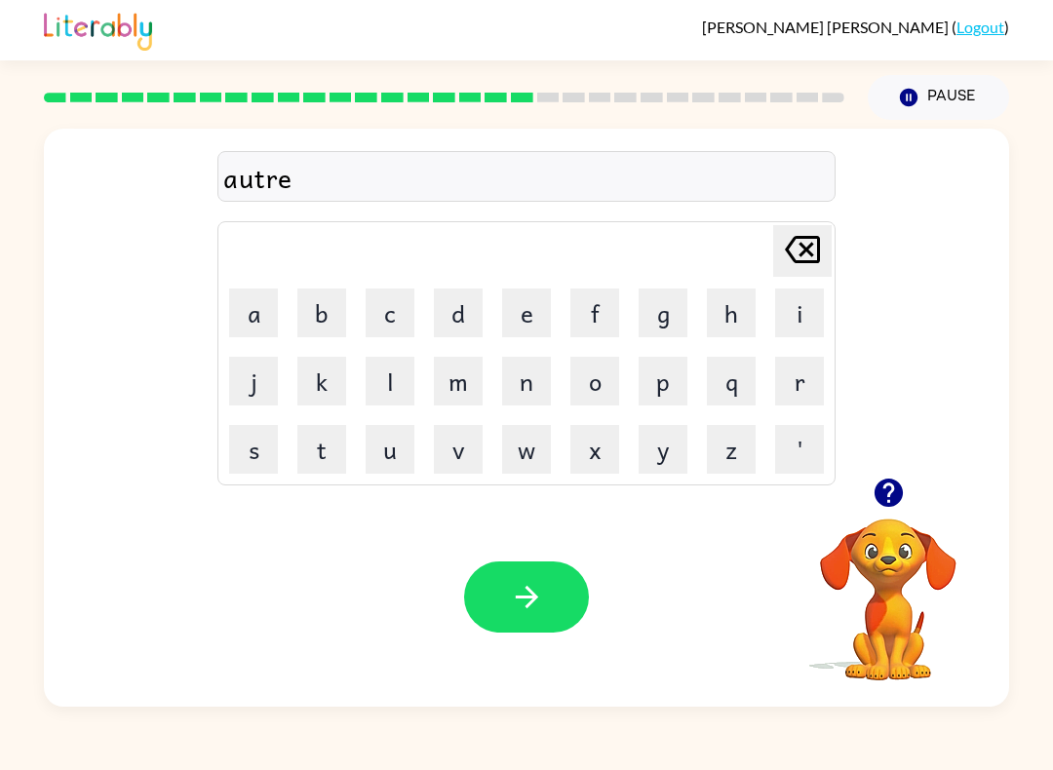
click at [793, 310] on button "i" at bounding box center [799, 313] width 49 height 49
click at [523, 379] on button "n" at bounding box center [526, 381] width 49 height 49
click at [530, 591] on icon "button" at bounding box center [526, 597] width 22 height 22
click at [583, 326] on button "f" at bounding box center [594, 313] width 49 height 49
click at [604, 379] on button "o" at bounding box center [594, 381] width 49 height 49
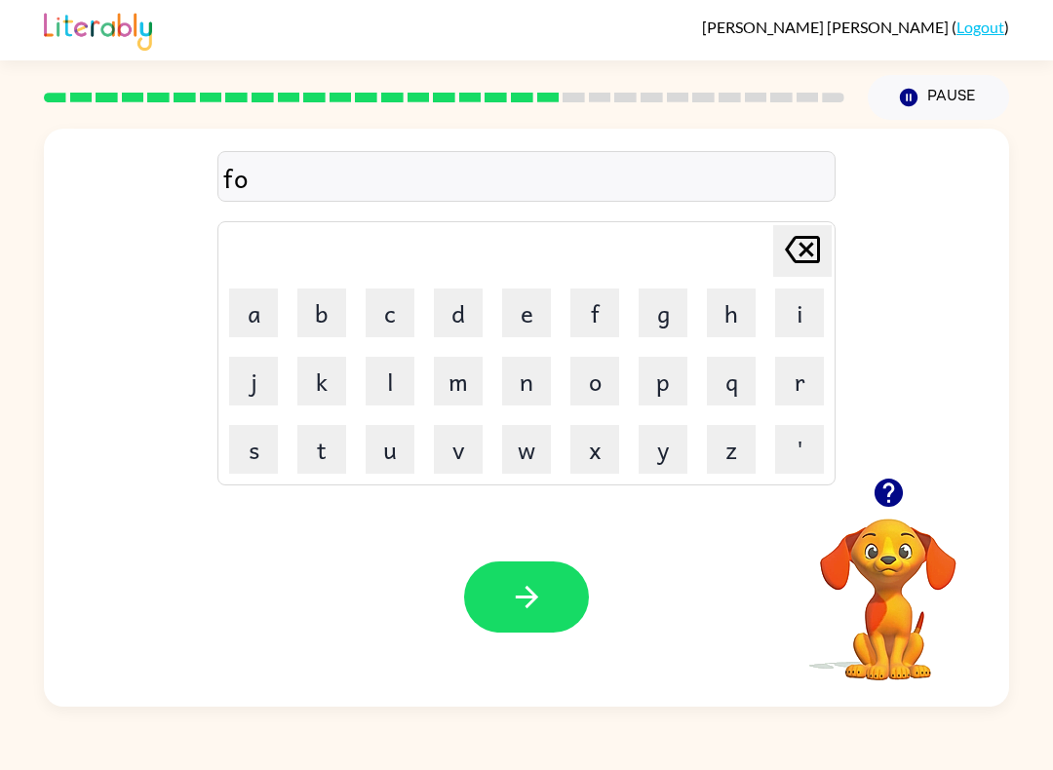
click at [388, 454] on button "u" at bounding box center [390, 449] width 49 height 49
click at [391, 362] on button "l" at bounding box center [390, 381] width 49 height 49
click at [546, 602] on button "button" at bounding box center [526, 597] width 125 height 71
click at [246, 456] on button "s" at bounding box center [253, 449] width 49 height 49
click at [530, 310] on button "e" at bounding box center [526, 313] width 49 height 49
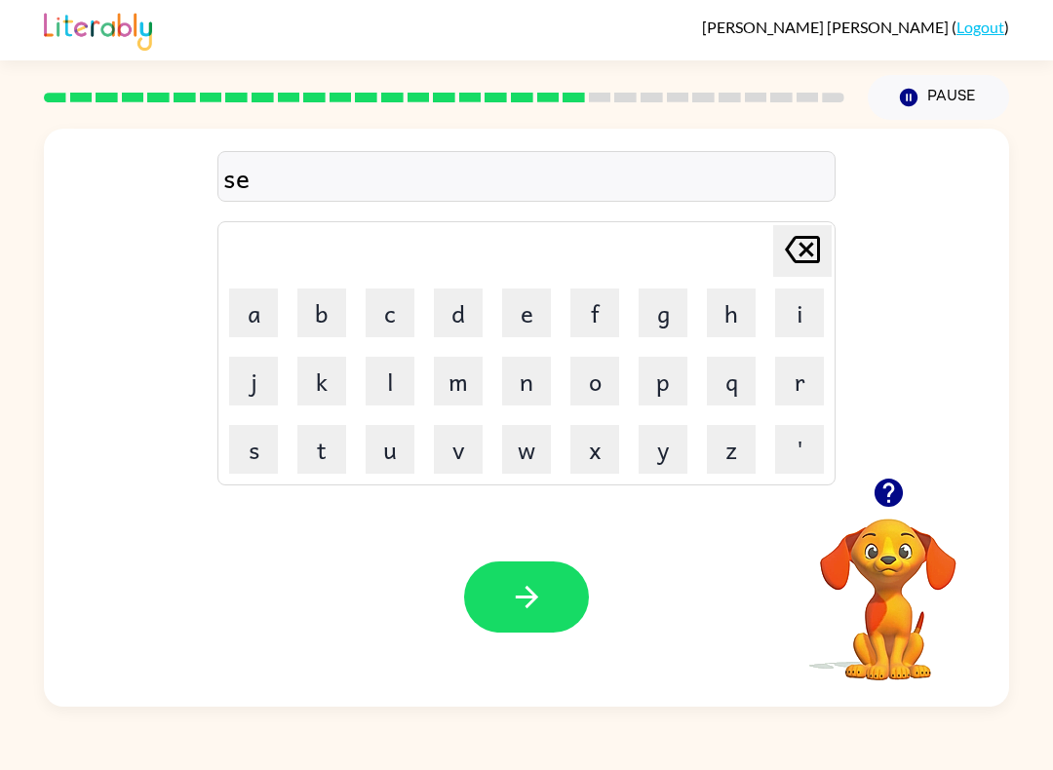
click at [380, 454] on button "u" at bounding box center [390, 449] width 49 height 49
click at [789, 256] on icon "[PERSON_NAME] last character input" at bounding box center [802, 249] width 47 height 47
click at [523, 394] on button "n" at bounding box center [526, 381] width 49 height 49
click at [325, 467] on button "t" at bounding box center [321, 449] width 49 height 49
click at [507, 304] on button "e" at bounding box center [526, 313] width 49 height 49
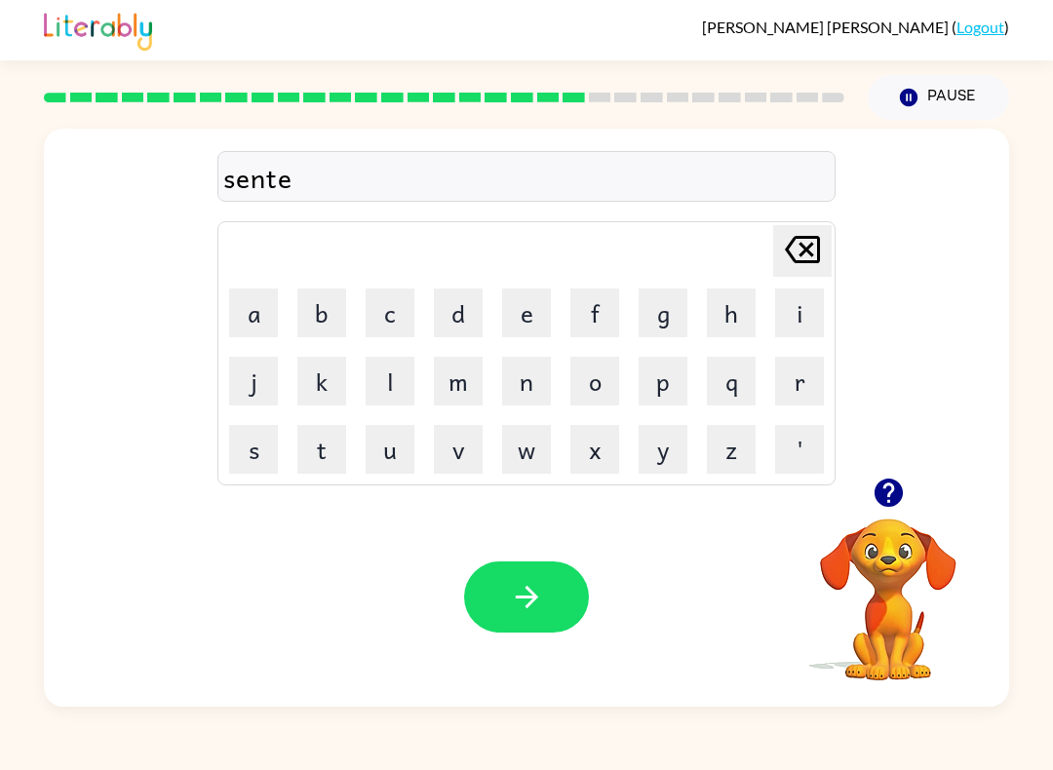
click at [657, 379] on button "p" at bounding box center [663, 381] width 49 height 49
click at [791, 320] on button "i" at bounding box center [799, 313] width 49 height 49
click at [545, 587] on button "button" at bounding box center [526, 597] width 125 height 71
click at [881, 477] on icon "button" at bounding box center [889, 493] width 34 height 34
click at [246, 457] on button "s" at bounding box center [253, 449] width 49 height 49
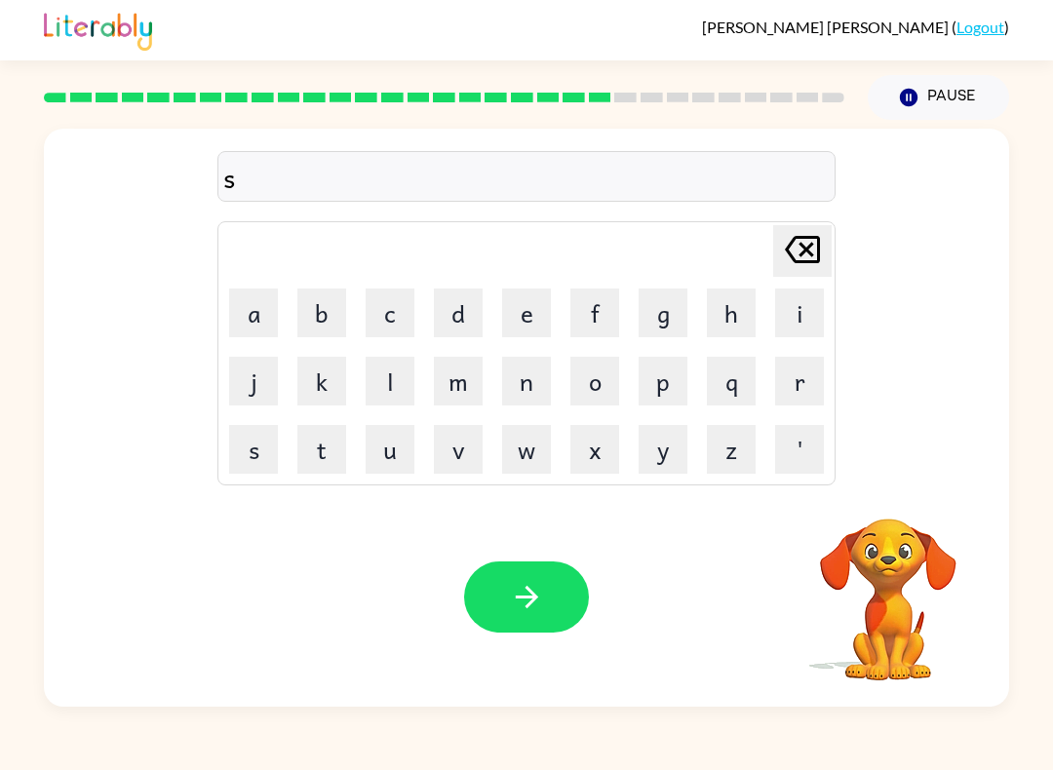
click at [316, 451] on button "t" at bounding box center [321, 449] width 49 height 49
click at [536, 308] on button "e" at bounding box center [526, 313] width 49 height 49
click at [803, 315] on button "i" at bounding box center [799, 313] width 49 height 49
click at [526, 371] on button "n" at bounding box center [526, 381] width 49 height 49
click at [535, 584] on icon "button" at bounding box center [527, 597] width 34 height 34
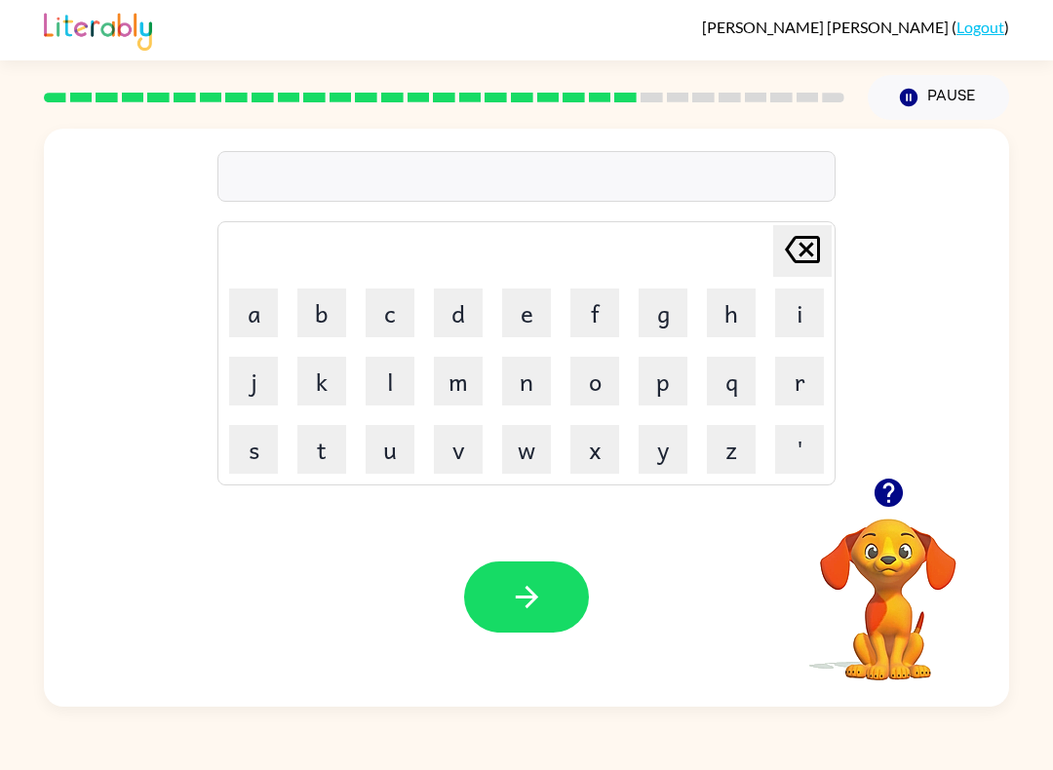
click at [610, 293] on button "f" at bounding box center [594, 313] width 49 height 49
click at [590, 390] on button "o" at bounding box center [594, 381] width 49 height 49
click at [781, 375] on button "r" at bounding box center [799, 381] width 49 height 49
click at [538, 305] on button "e" at bounding box center [526, 313] width 49 height 49
click at [794, 367] on button "r" at bounding box center [799, 381] width 49 height 49
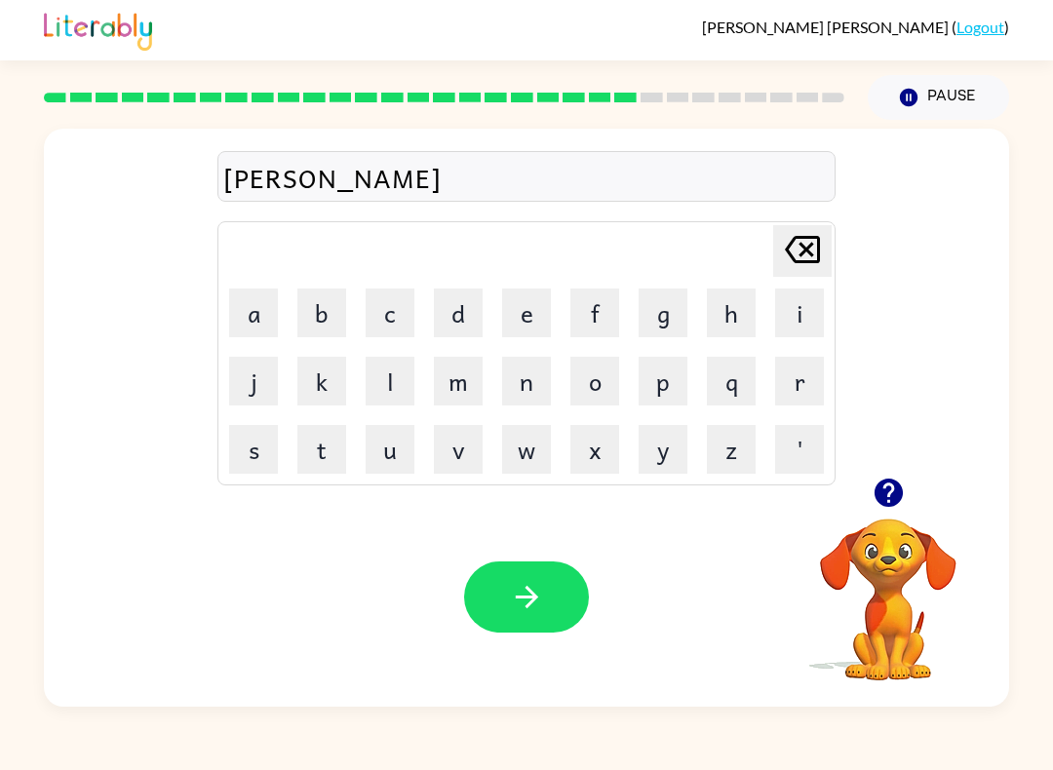
click at [524, 600] on icon "button" at bounding box center [527, 597] width 34 height 34
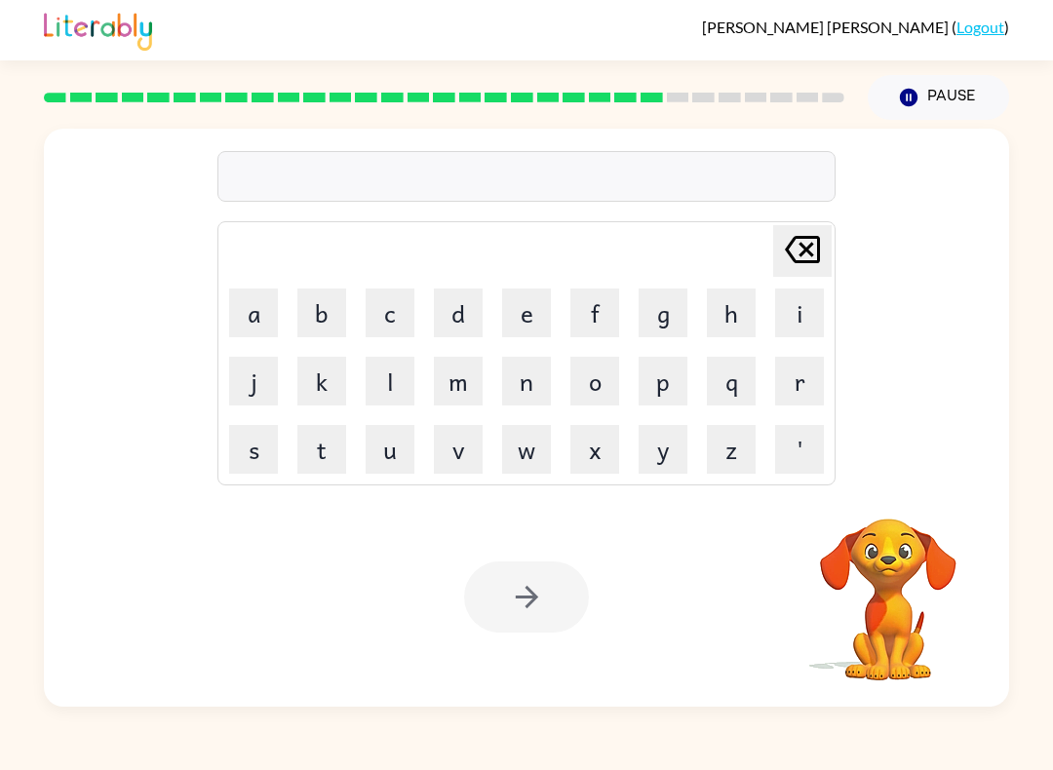
click at [806, 396] on button "r" at bounding box center [799, 381] width 49 height 49
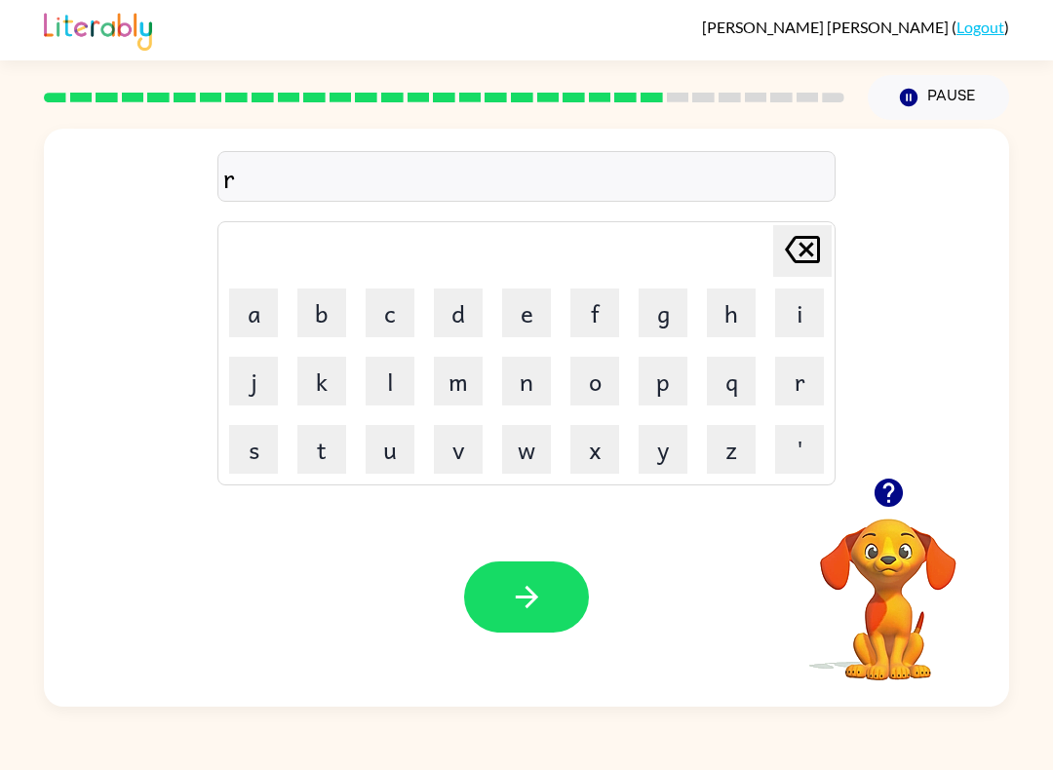
click at [812, 294] on button "i" at bounding box center [799, 313] width 49 height 49
click at [400, 370] on button "l" at bounding box center [390, 381] width 49 height 49
click at [547, 310] on button "e" at bounding box center [526, 313] width 49 height 49
click at [799, 323] on button "i" at bounding box center [799, 313] width 49 height 49
click at [528, 297] on button "e" at bounding box center [526, 313] width 49 height 49
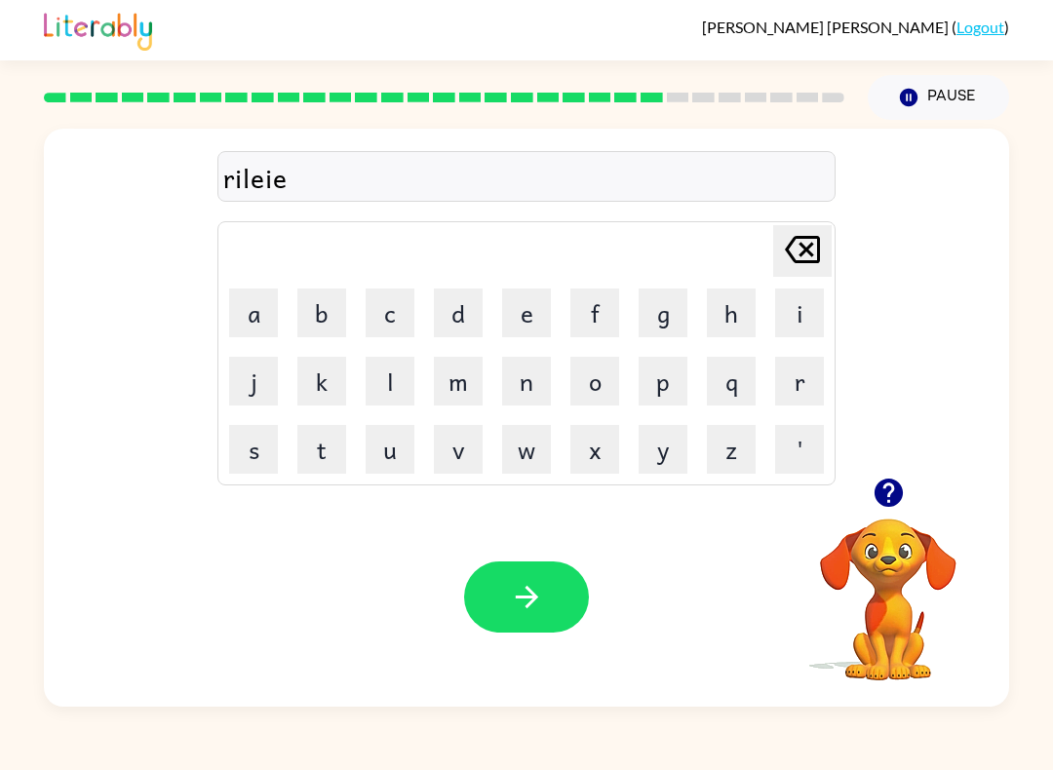
click at [777, 384] on button "r" at bounding box center [799, 381] width 49 height 49
click at [561, 584] on button "button" at bounding box center [526, 597] width 125 height 71
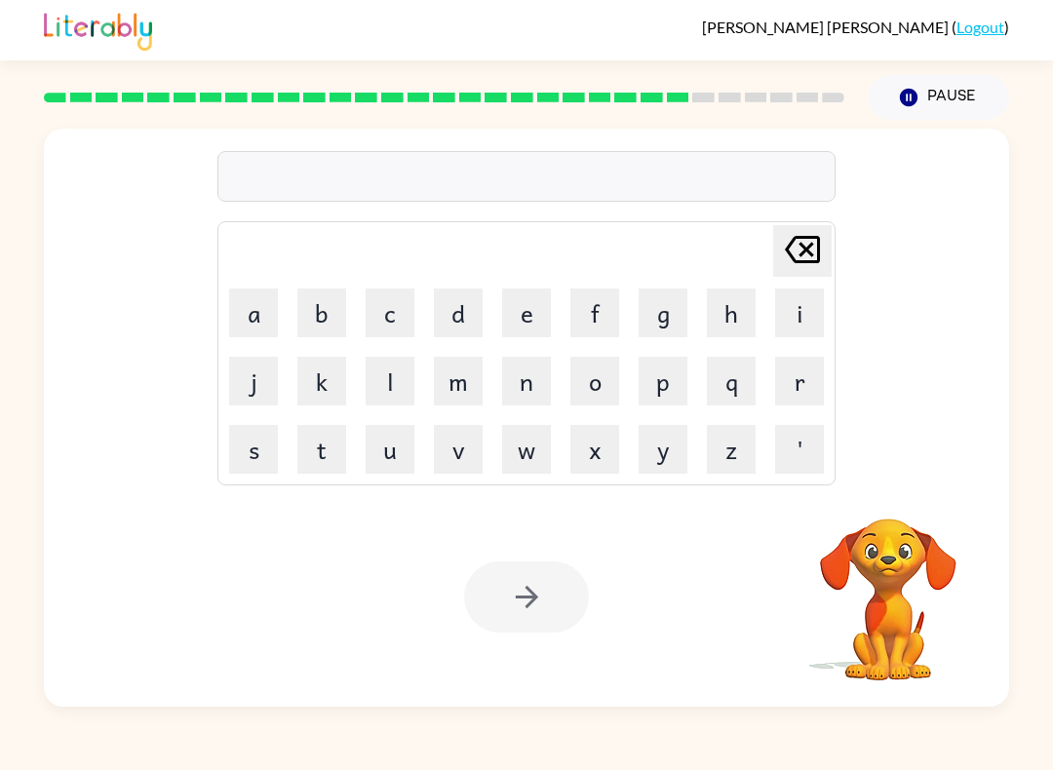
click at [702, 206] on div "[PERSON_NAME] last character input a b c d e f g h i j k l m n o p q r s t u v …" at bounding box center [526, 304] width 618 height 364
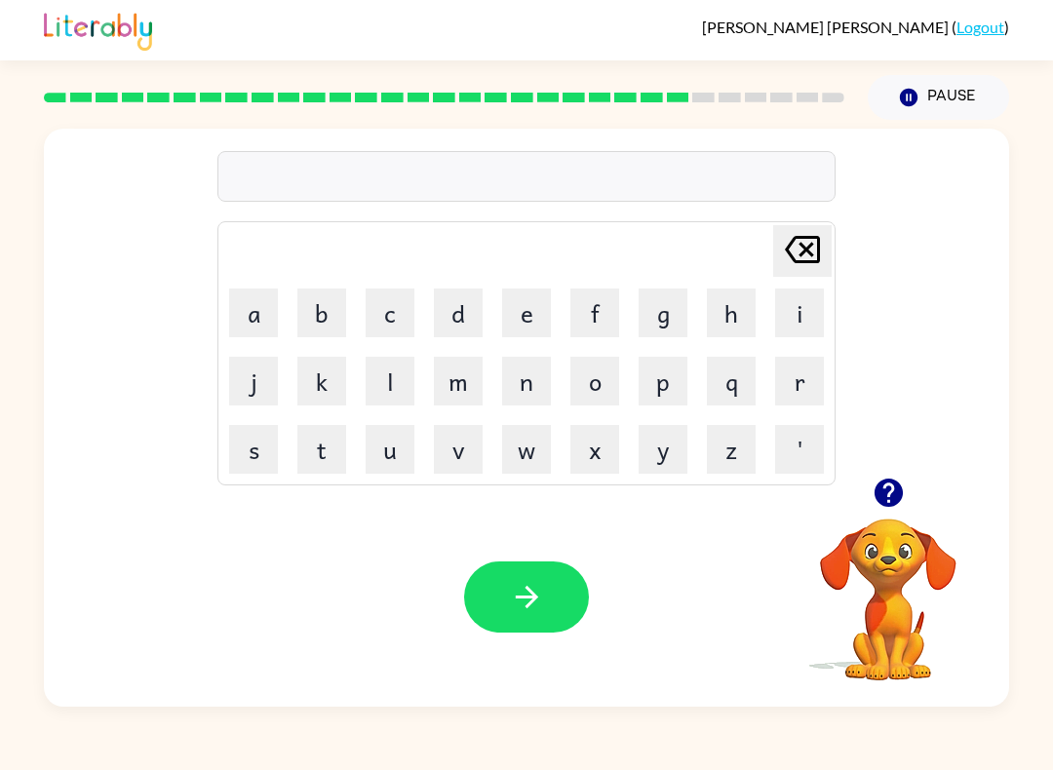
click at [658, 313] on button "g" at bounding box center [663, 313] width 49 height 49
click at [254, 322] on button "a" at bounding box center [253, 313] width 49 height 49
click at [319, 321] on button "b" at bounding box center [321, 313] width 49 height 49
click at [534, 306] on button "e" at bounding box center [526, 313] width 49 height 49
click at [404, 359] on button "l" at bounding box center [390, 381] width 49 height 49
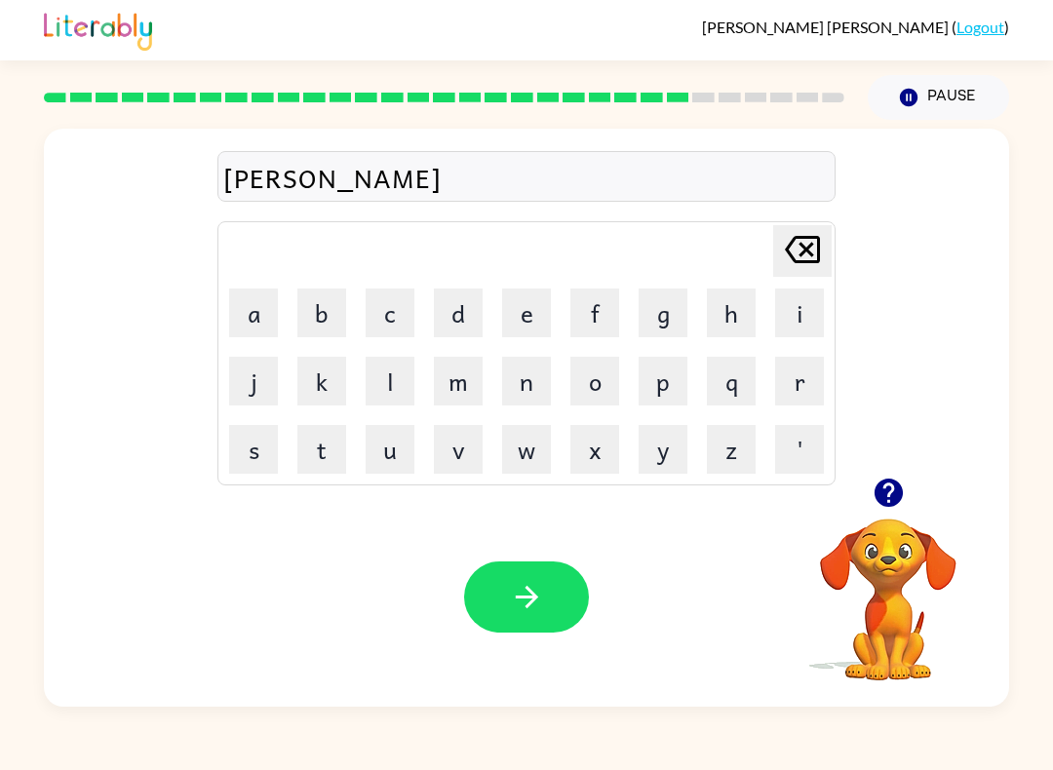
click at [534, 601] on icon "button" at bounding box center [526, 597] width 22 height 22
click at [396, 386] on button "l" at bounding box center [390, 381] width 49 height 49
click at [275, 325] on button "a" at bounding box center [253, 313] width 49 height 49
click at [792, 391] on button "r" at bounding box center [799, 381] width 49 height 49
click at [664, 310] on button "g" at bounding box center [663, 313] width 49 height 49
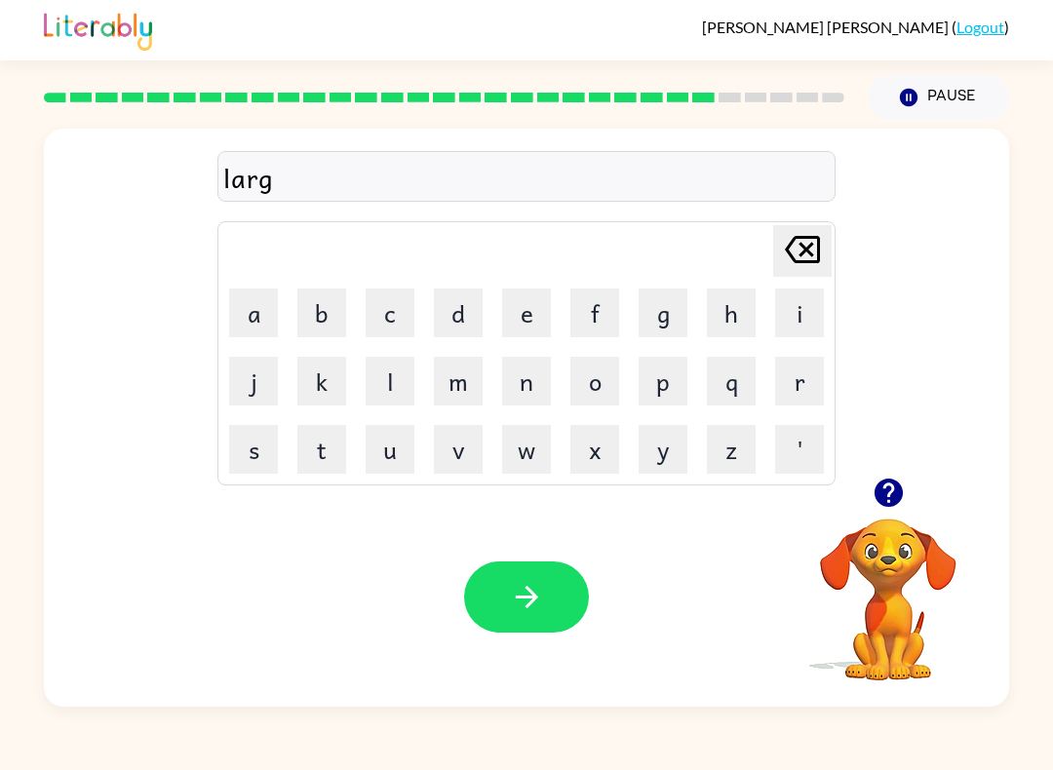
click at [266, 319] on button "a" at bounding box center [253, 313] width 49 height 49
click at [373, 327] on button "c" at bounding box center [390, 313] width 49 height 49
click at [498, 594] on button "button" at bounding box center [526, 597] width 125 height 71
click at [669, 373] on button "p" at bounding box center [663, 381] width 49 height 49
click at [784, 394] on button "r" at bounding box center [799, 381] width 49 height 49
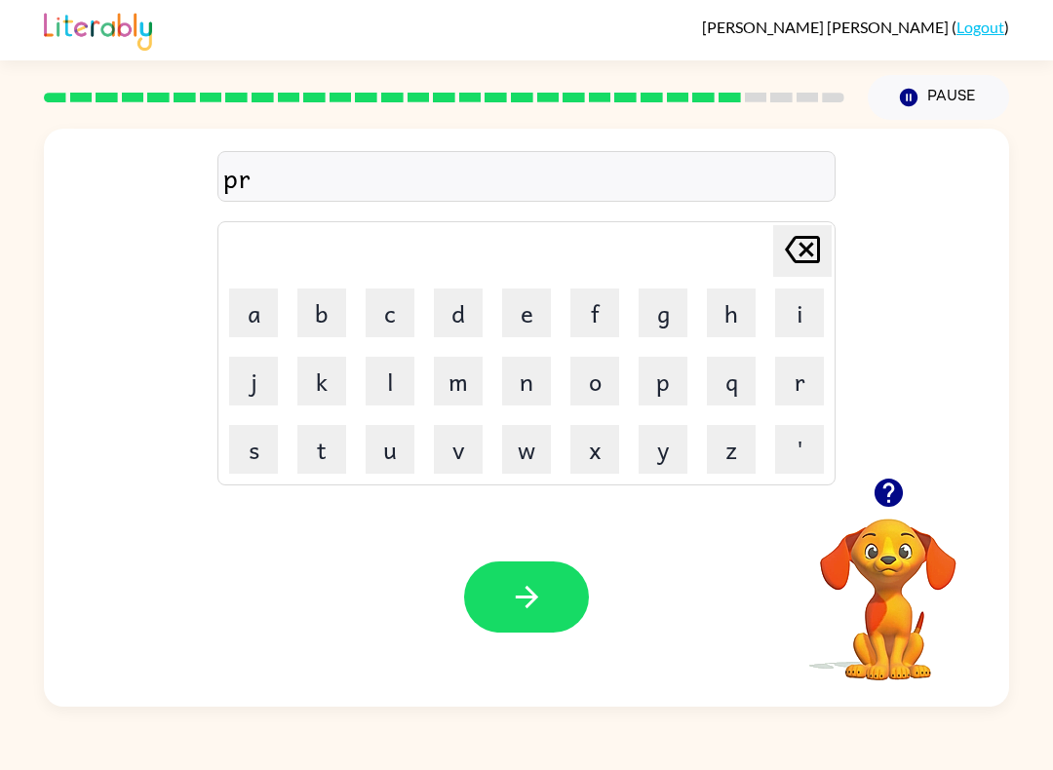
click at [804, 294] on button "i" at bounding box center [799, 313] width 49 height 49
click at [794, 379] on button "r" at bounding box center [799, 381] width 49 height 49
click at [239, 469] on button "s" at bounding box center [253, 449] width 49 height 49
click at [498, 604] on button "button" at bounding box center [526, 597] width 125 height 71
click at [746, 316] on button "h" at bounding box center [731, 313] width 49 height 49
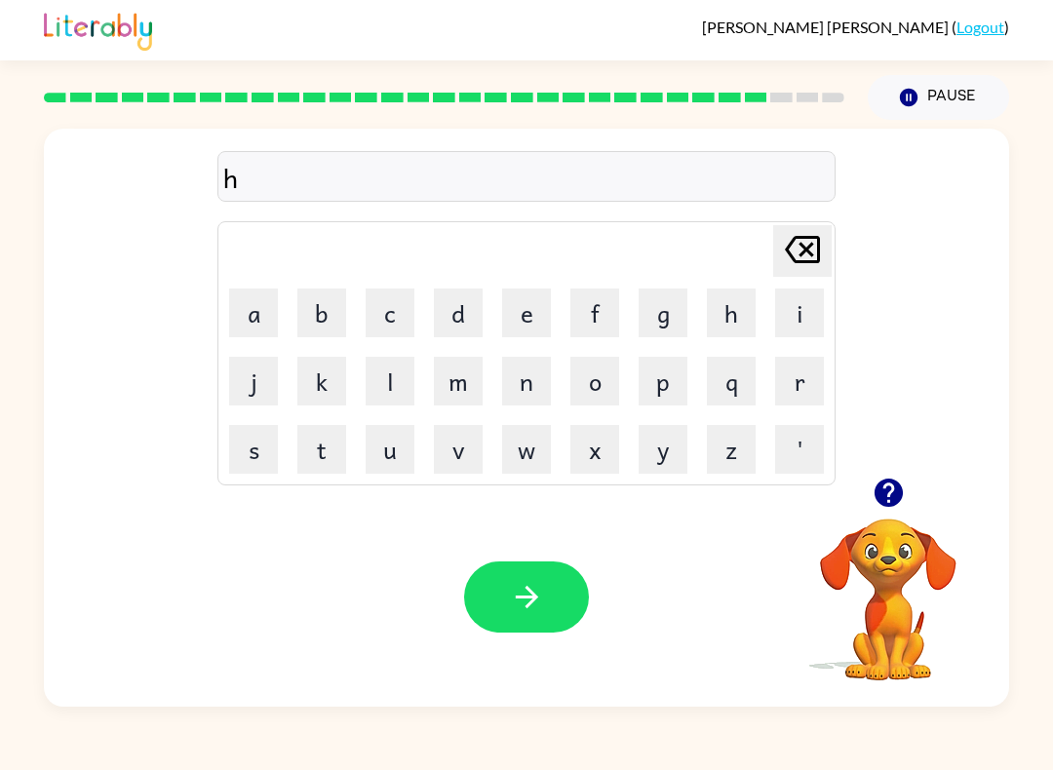
click at [357, 448] on td "u" at bounding box center [390, 449] width 66 height 66
click at [375, 448] on button "u" at bounding box center [390, 449] width 49 height 49
click at [793, 240] on icon at bounding box center [802, 249] width 35 height 27
click at [325, 447] on button "t" at bounding box center [321, 449] width 49 height 49
click at [799, 309] on button "i" at bounding box center [799, 313] width 49 height 49
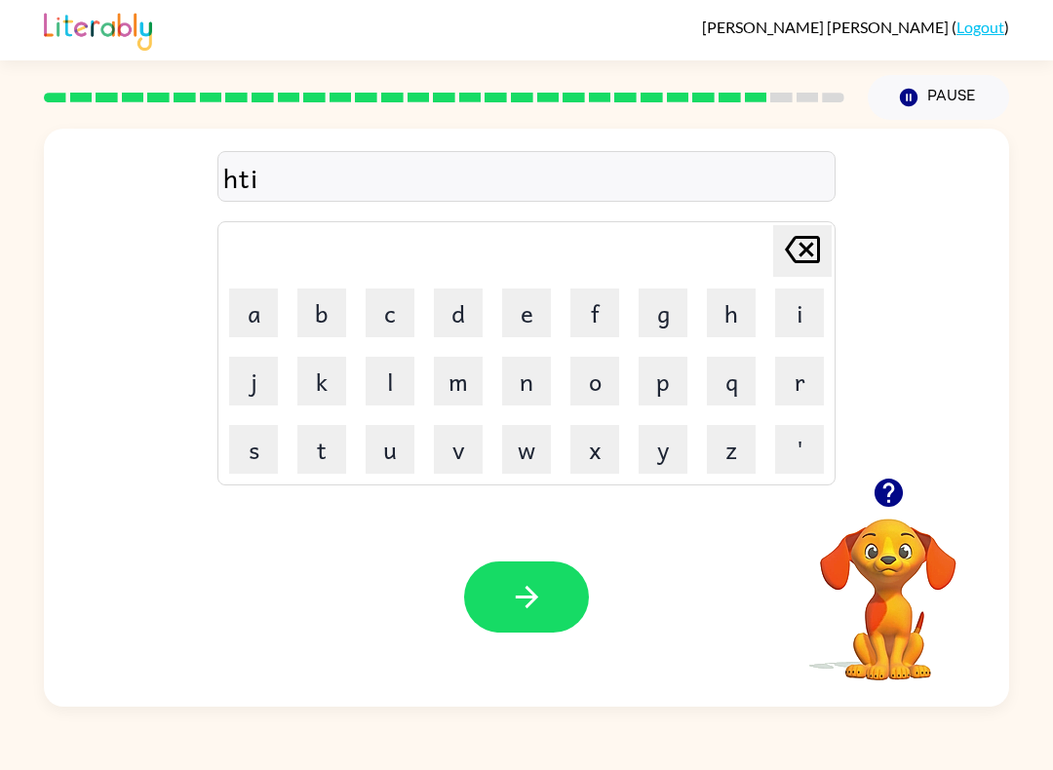
click at [657, 315] on button "g" at bounding box center [663, 313] width 49 height 49
click at [517, 594] on icon "button" at bounding box center [527, 597] width 34 height 34
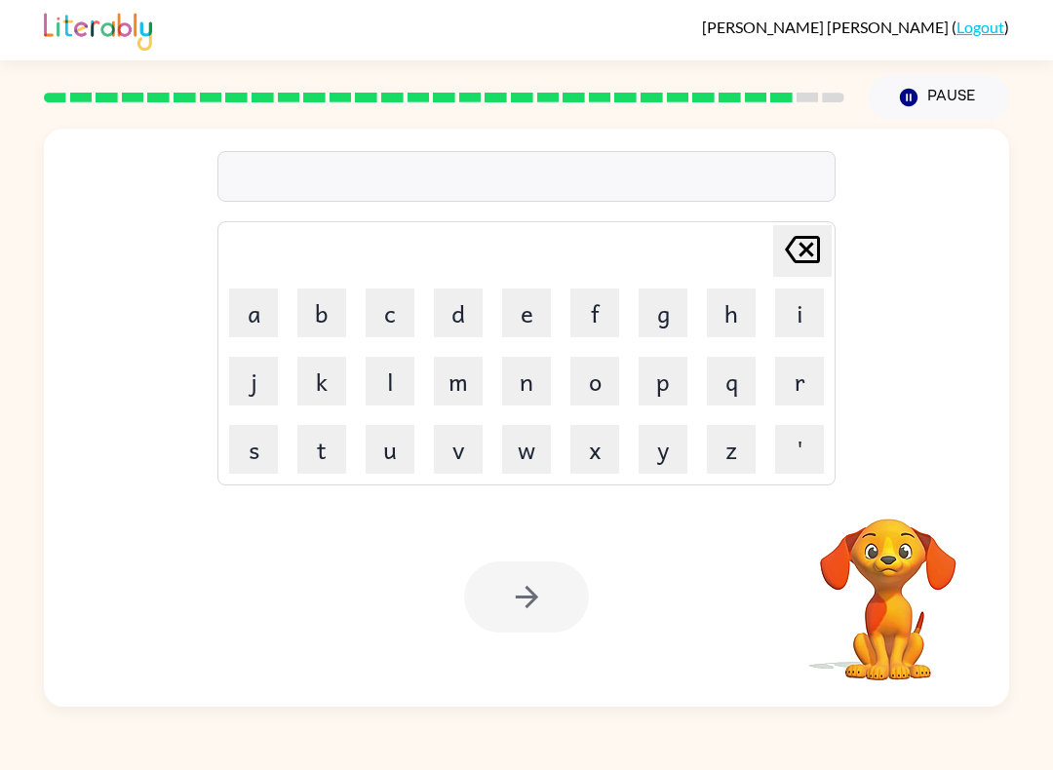
click at [265, 441] on button "s" at bounding box center [253, 449] width 49 height 49
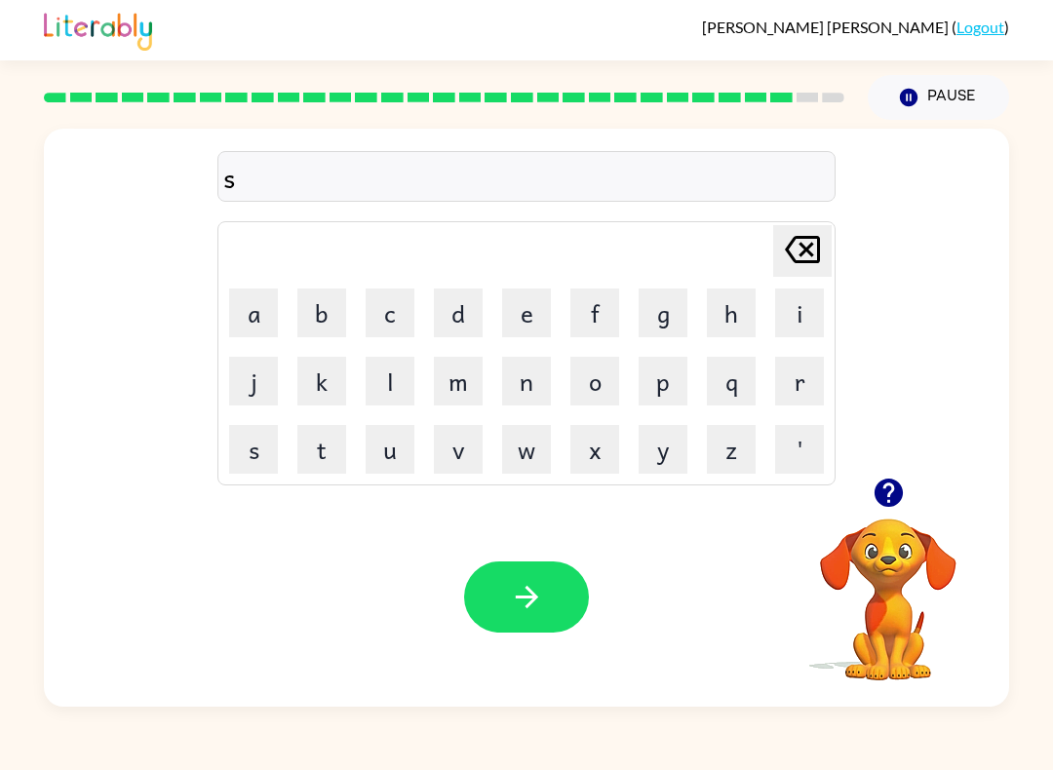
click at [608, 375] on button "o" at bounding box center [594, 381] width 49 height 49
click at [610, 357] on button "o" at bounding box center [594, 381] width 49 height 49
click at [795, 251] on icon "[PERSON_NAME] last character input" at bounding box center [802, 249] width 47 height 47
click at [376, 464] on button "u" at bounding box center [390, 449] width 49 height 49
click at [496, 284] on td "e" at bounding box center [526, 313] width 66 height 66
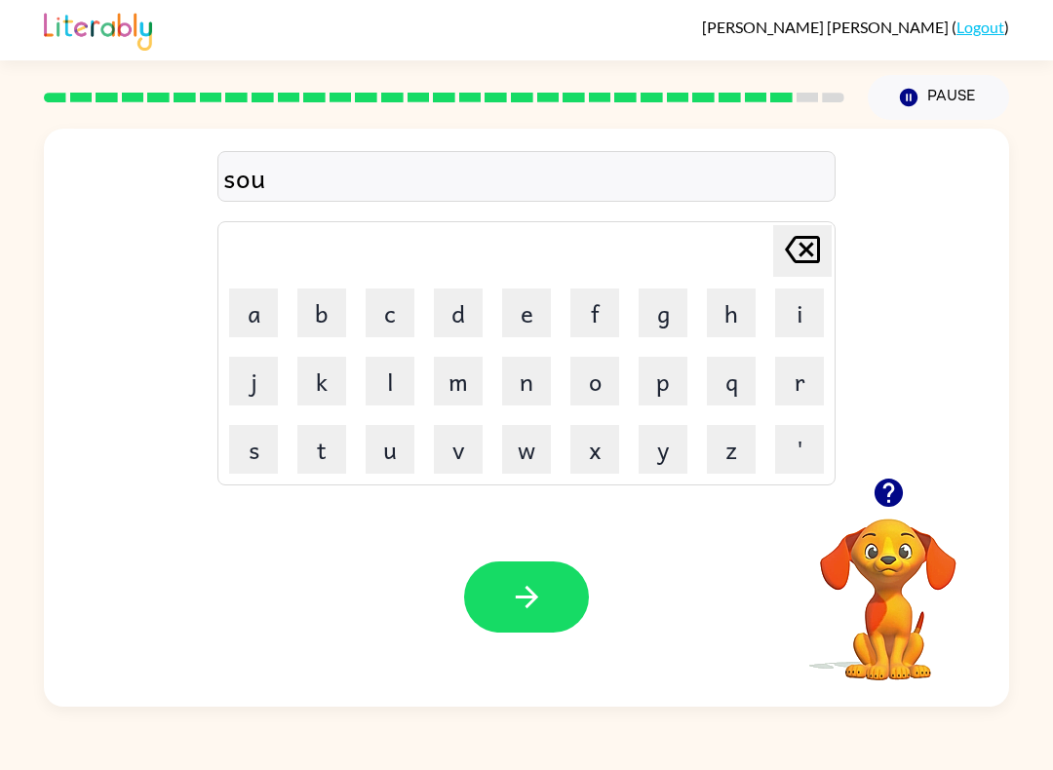
click at [520, 317] on button "e" at bounding box center [526, 313] width 49 height 49
click at [792, 382] on button "r" at bounding box center [799, 381] width 49 height 49
click at [530, 601] on icon "button" at bounding box center [527, 597] width 34 height 34
click at [262, 313] on button "a" at bounding box center [253, 313] width 49 height 49
click at [482, 293] on button "d" at bounding box center [458, 313] width 49 height 49
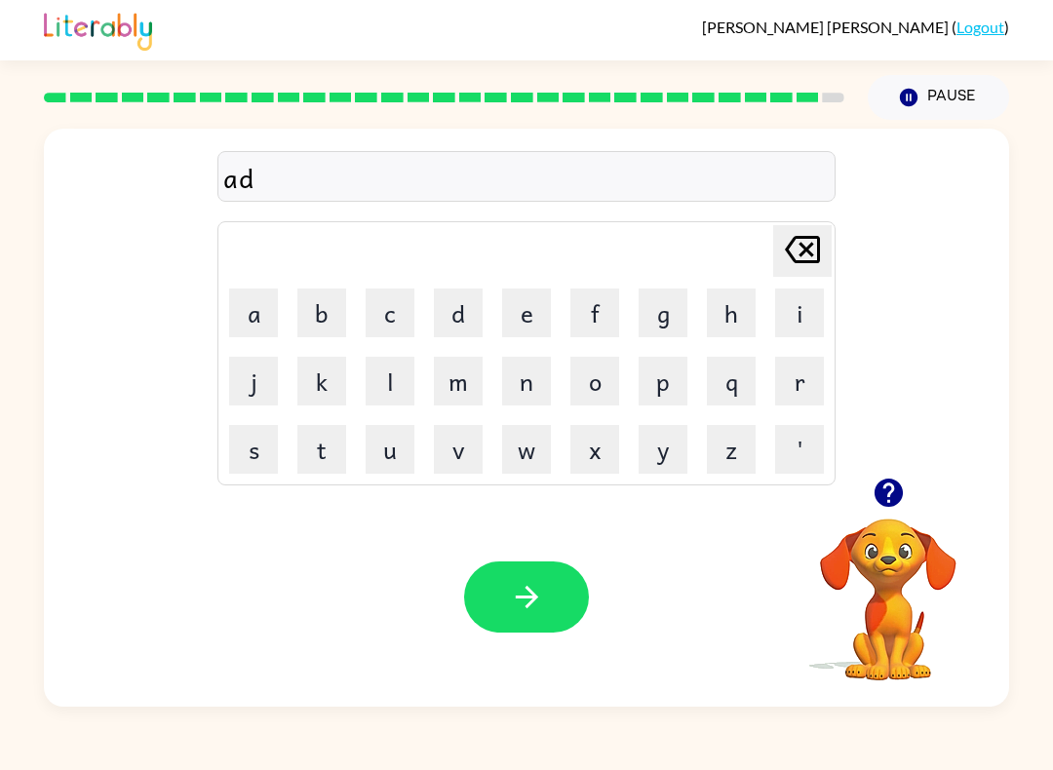
click at [262, 300] on button "a" at bounding box center [253, 313] width 49 height 49
click at [586, 314] on button "f" at bounding box center [594, 313] width 49 height 49
click at [515, 310] on button "e" at bounding box center [526, 313] width 49 height 49
click at [795, 389] on button "r" at bounding box center [799, 381] width 49 height 49
click at [797, 297] on button "i" at bounding box center [799, 313] width 49 height 49
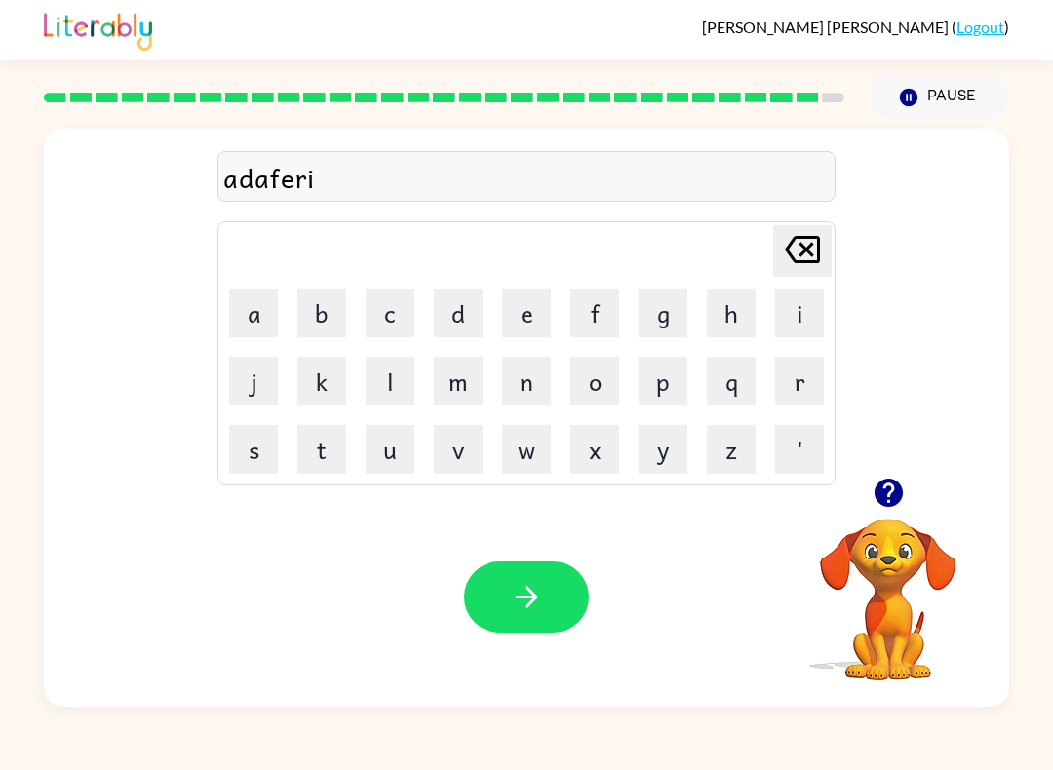
click at [512, 598] on icon "button" at bounding box center [527, 597] width 34 height 34
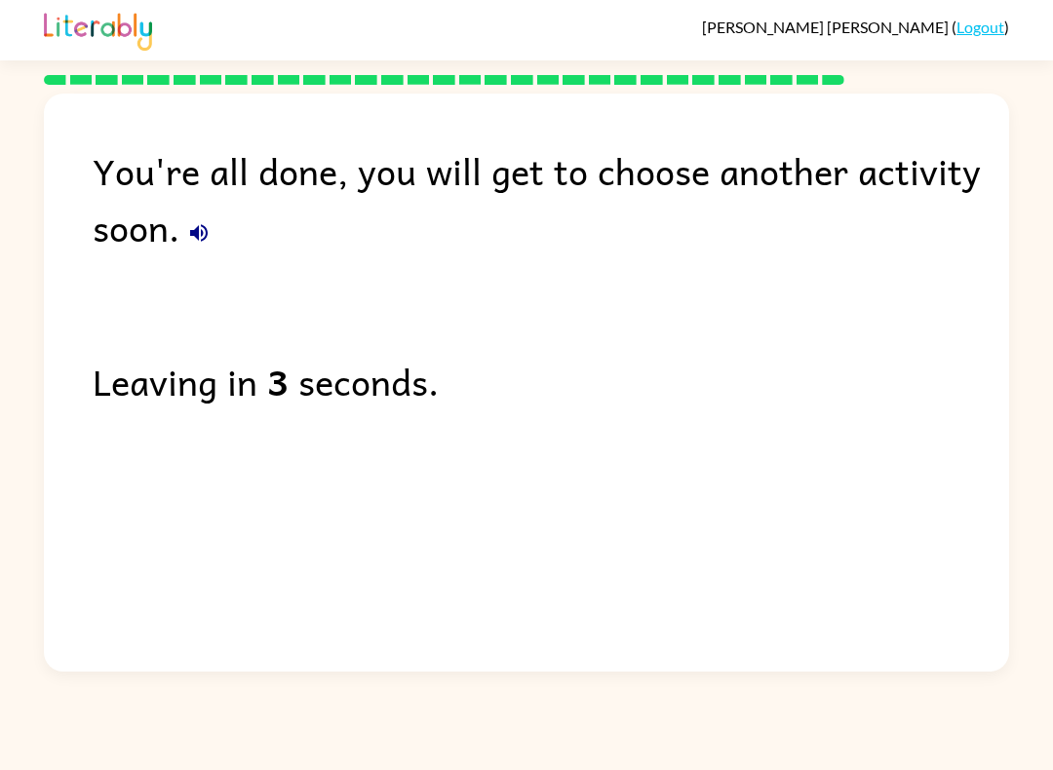
click at [183, 248] on button "button" at bounding box center [198, 233] width 39 height 39
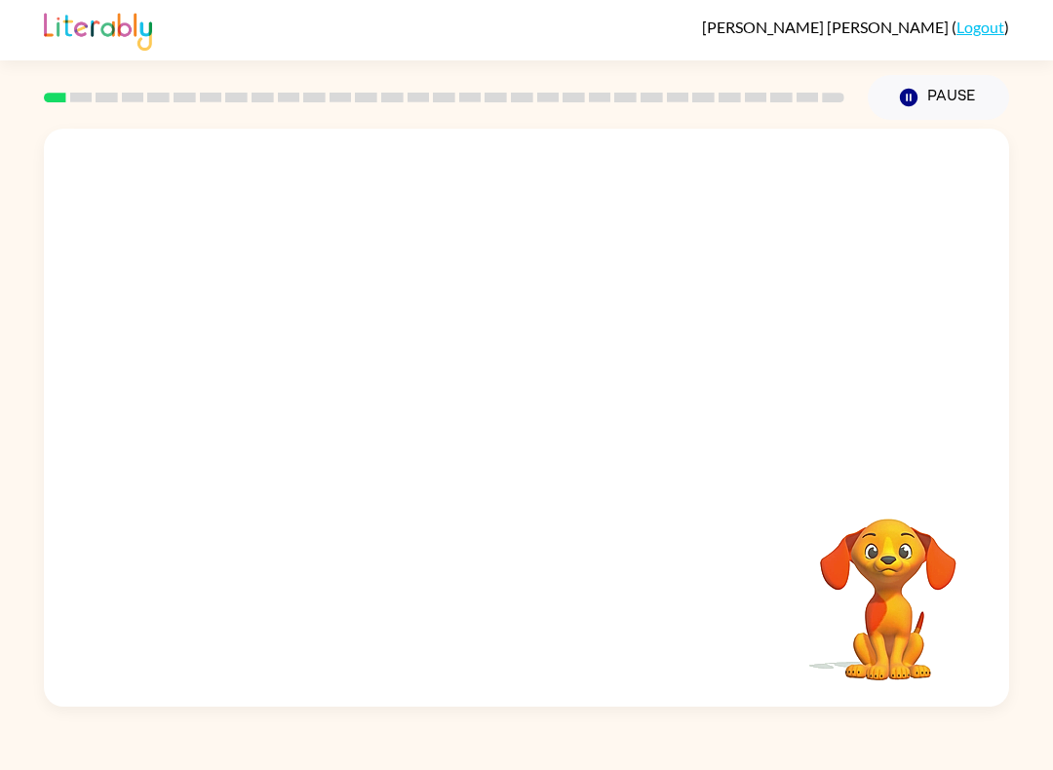
click at [97, 492] on div "Your browser must support playing .mp4 files to use Literably. Please try using…" at bounding box center [526, 418] width 965 height 578
click at [610, 412] on div at bounding box center [526, 418] width 965 height 578
click at [538, 459] on button "button" at bounding box center [526, 427] width 125 height 71
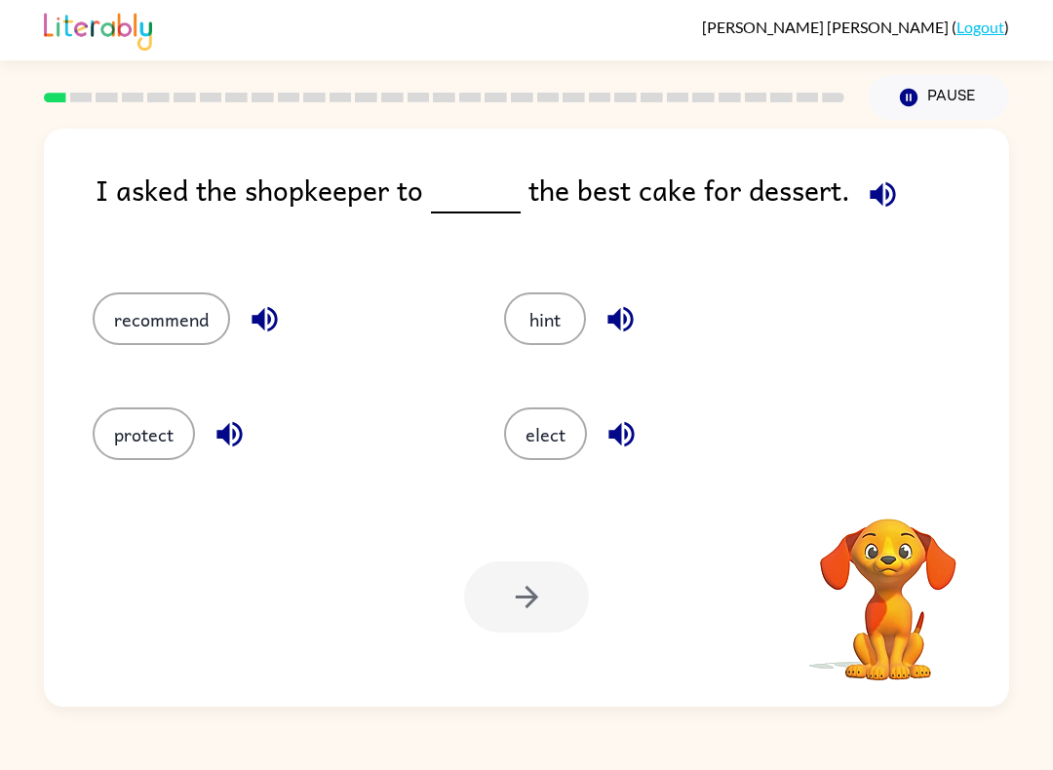
click at [866, 186] on icon "button" at bounding box center [883, 194] width 34 height 34
click at [188, 328] on button "recommend" at bounding box center [161, 318] width 137 height 53
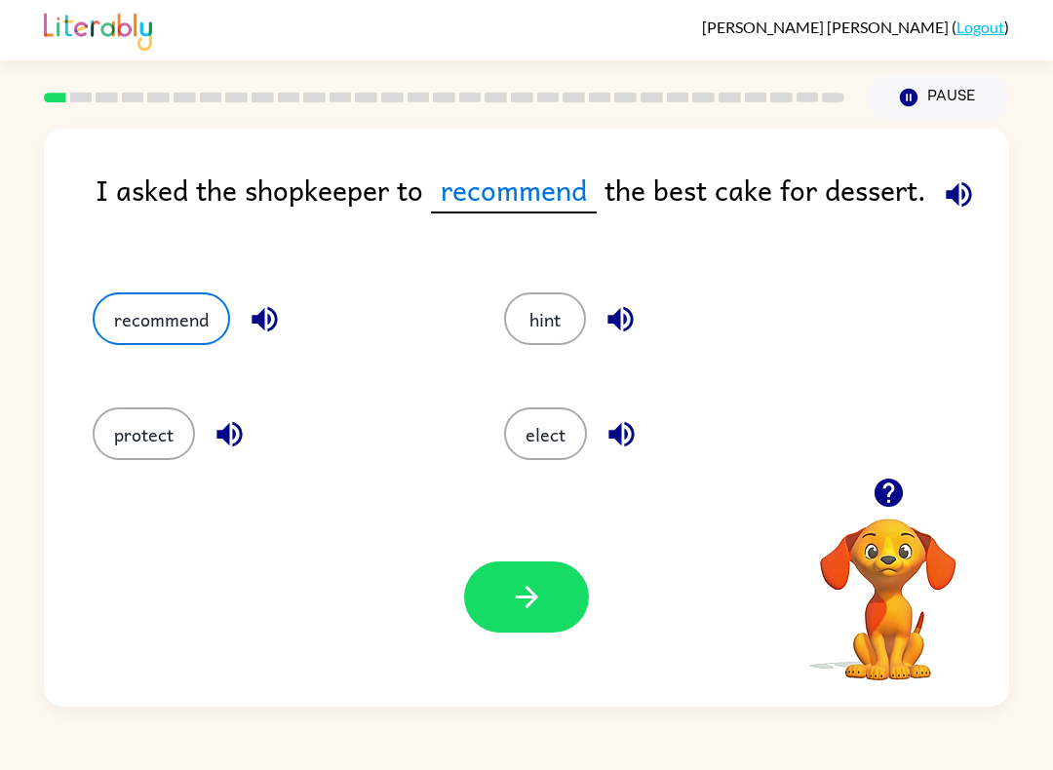
click at [963, 208] on icon "button" at bounding box center [959, 194] width 34 height 34
click at [946, 193] on icon "button" at bounding box center [958, 193] width 25 height 25
click at [975, 199] on button "button" at bounding box center [959, 195] width 50 height 50
click at [896, 480] on icon "button" at bounding box center [889, 493] width 34 height 34
click at [949, 195] on icon "button" at bounding box center [958, 193] width 25 height 25
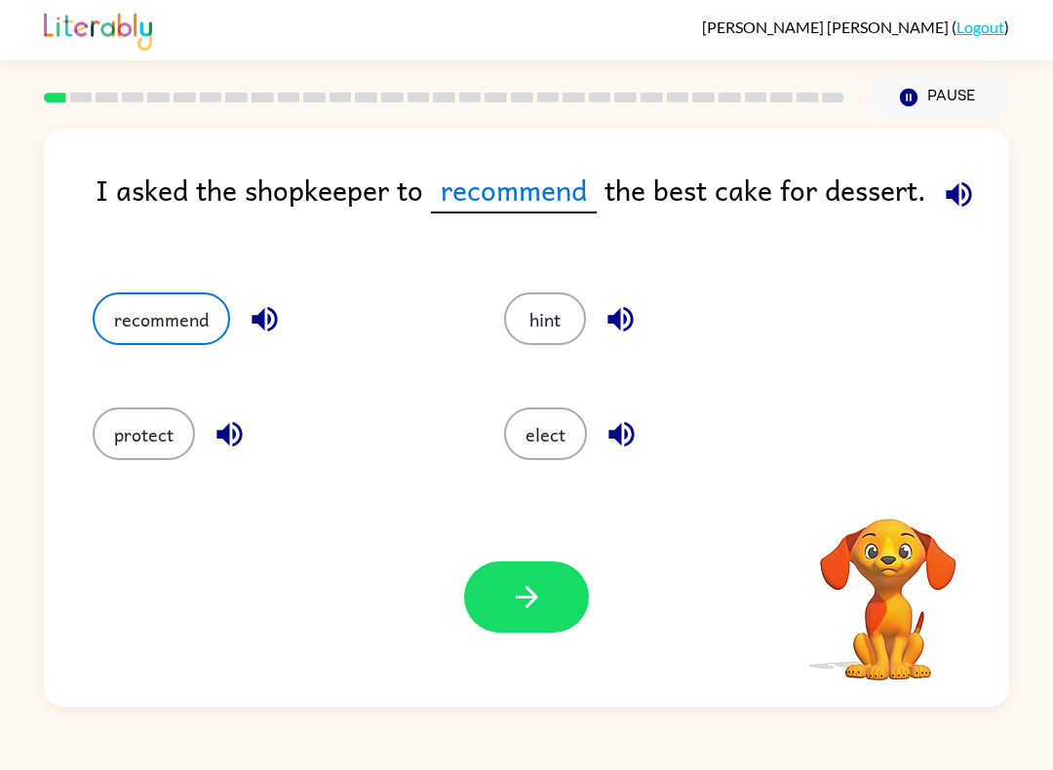
click at [946, 194] on icon "button" at bounding box center [958, 193] width 25 height 25
click at [961, 198] on icon "button" at bounding box center [958, 193] width 25 height 25
click at [961, 197] on icon "button" at bounding box center [958, 193] width 25 height 25
click at [970, 190] on icon "button" at bounding box center [959, 194] width 34 height 34
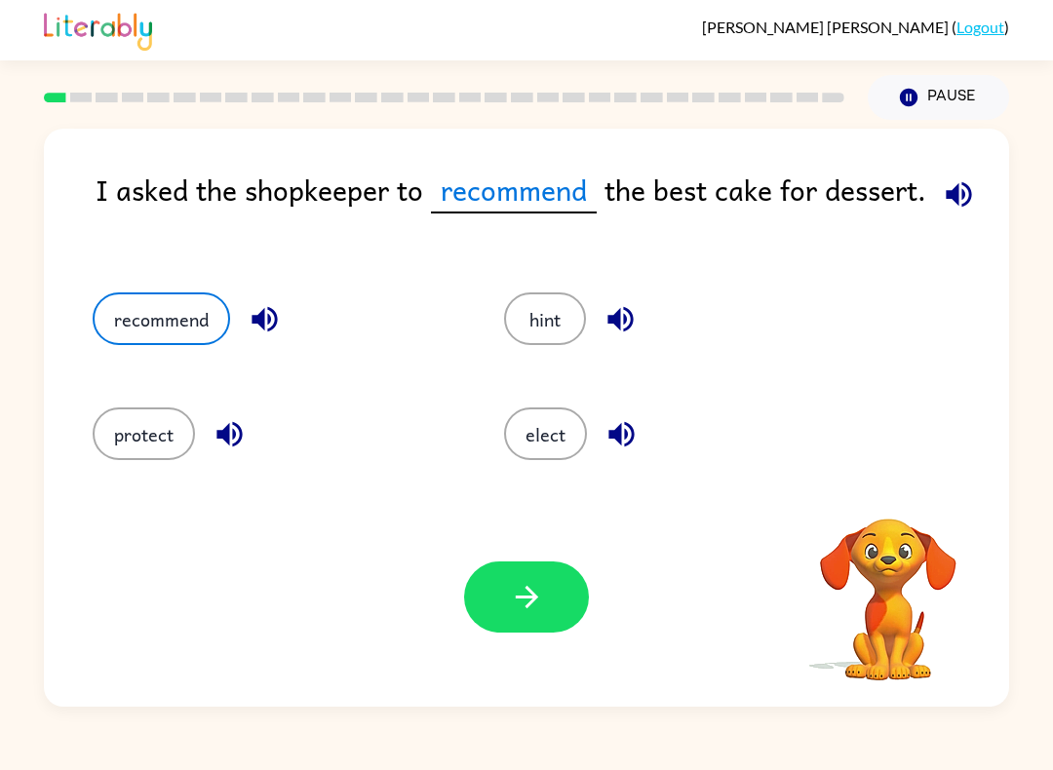
click at [969, 189] on icon "button" at bounding box center [959, 194] width 34 height 34
click at [961, 206] on icon "button" at bounding box center [958, 193] width 25 height 25
click at [617, 331] on icon "button" at bounding box center [621, 319] width 34 height 34
click at [206, 330] on button "recommend" at bounding box center [161, 318] width 137 height 53
click at [540, 186] on span "recommend" at bounding box center [514, 191] width 166 height 46
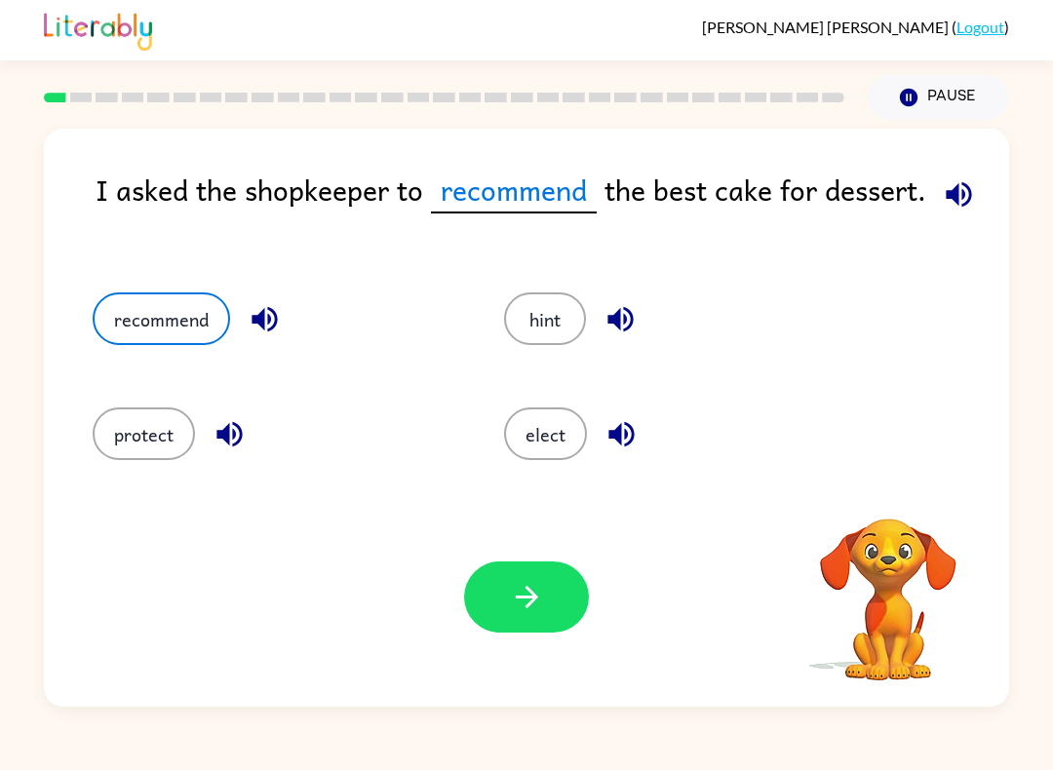
click at [536, 604] on icon "button" at bounding box center [527, 597] width 34 height 34
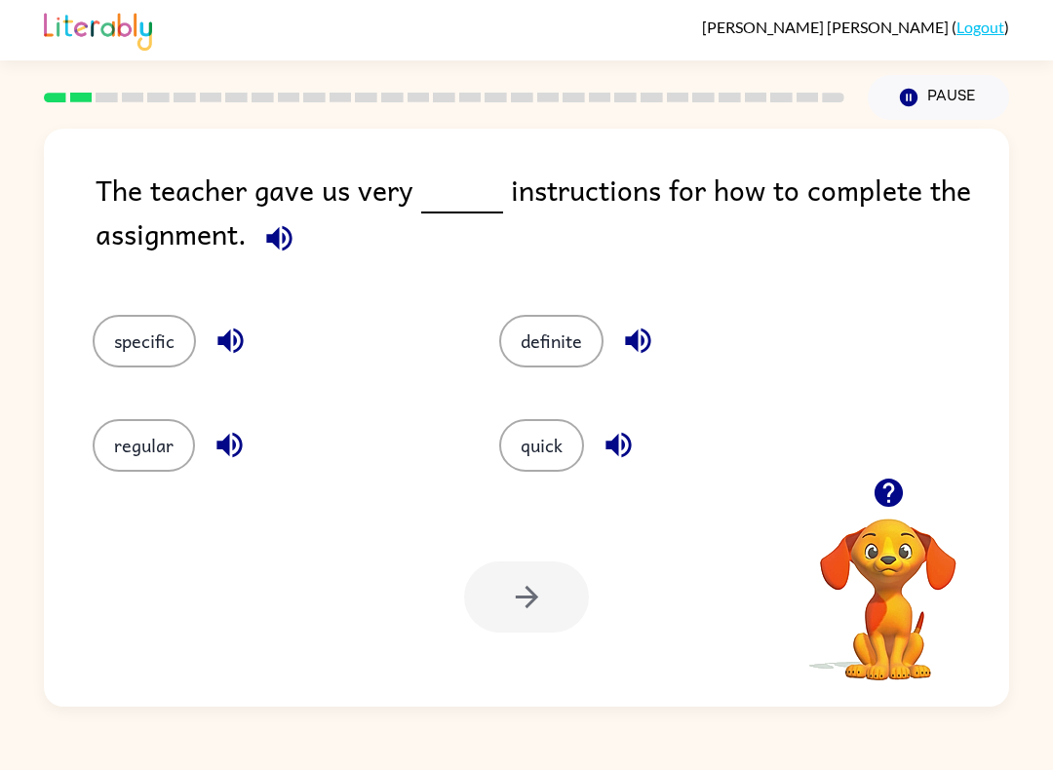
click at [288, 255] on icon "button" at bounding box center [279, 238] width 34 height 34
click at [632, 337] on icon "button" at bounding box center [638, 341] width 34 height 34
click at [636, 431] on button "button" at bounding box center [619, 445] width 50 height 50
click at [218, 354] on icon "button" at bounding box center [231, 341] width 34 height 34
click at [228, 448] on icon "button" at bounding box center [228, 445] width 25 height 25
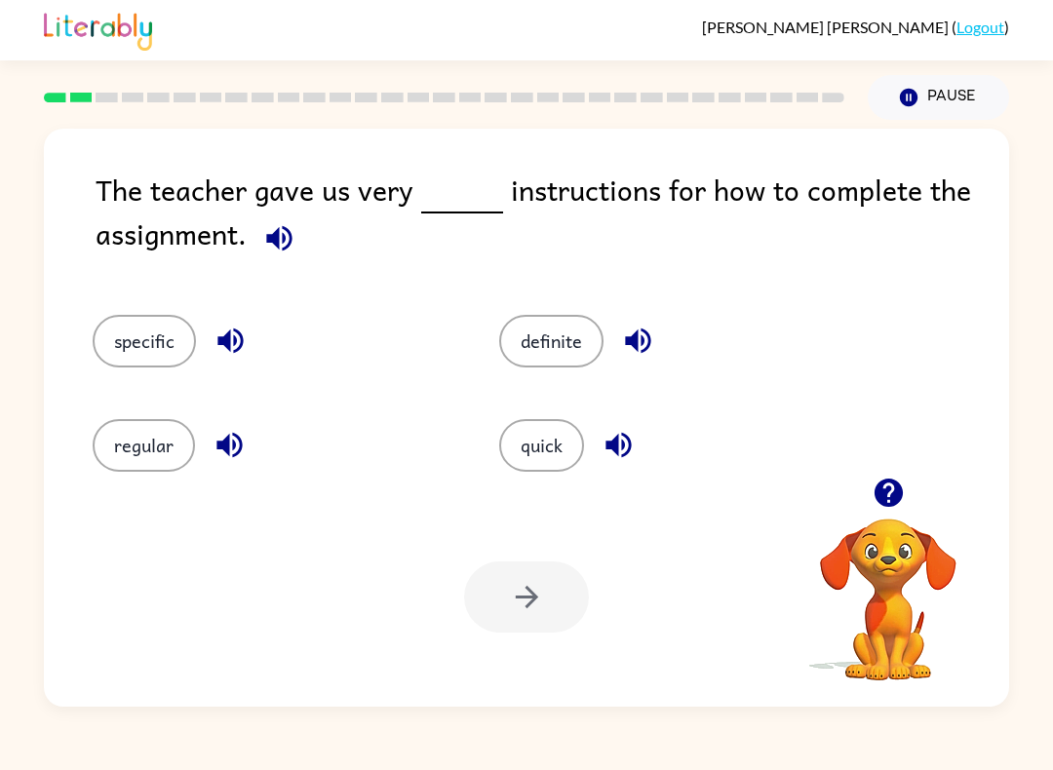
click at [565, 324] on button "definite" at bounding box center [551, 341] width 104 height 53
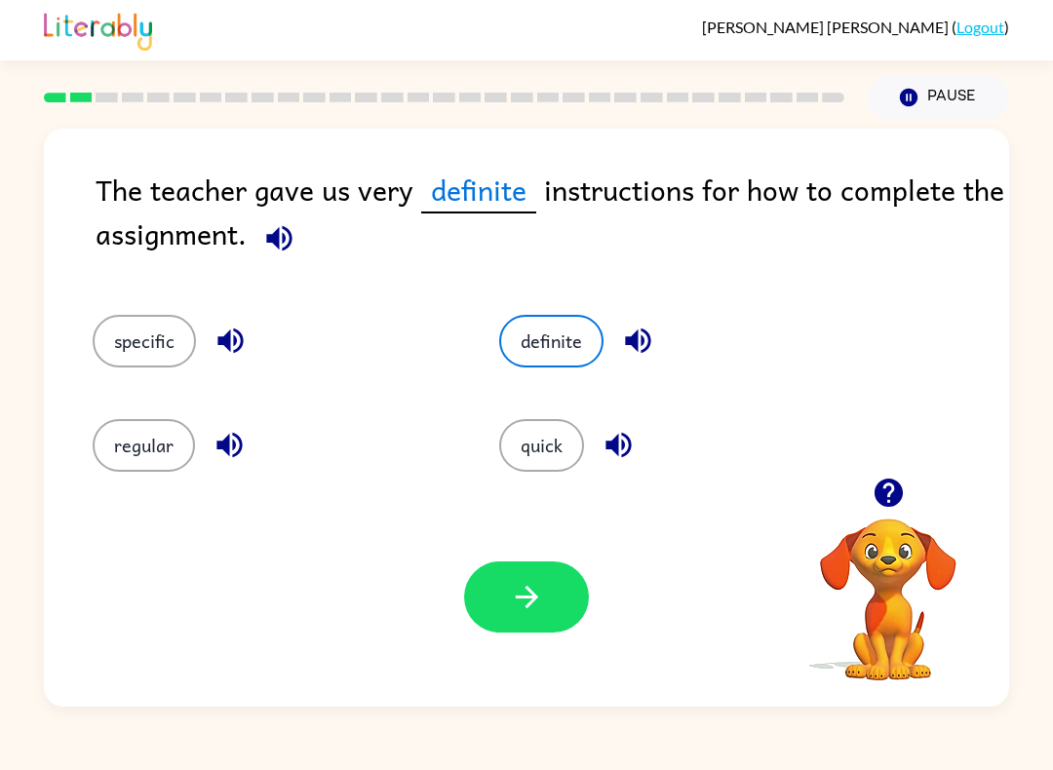
click at [636, 358] on icon "button" at bounding box center [638, 341] width 34 height 34
click at [635, 349] on icon "button" at bounding box center [637, 341] width 25 height 25
click at [634, 349] on icon "button" at bounding box center [637, 341] width 25 height 25
click at [648, 327] on icon "button" at bounding box center [638, 341] width 34 height 34
click at [561, 343] on button "definite" at bounding box center [551, 341] width 104 height 53
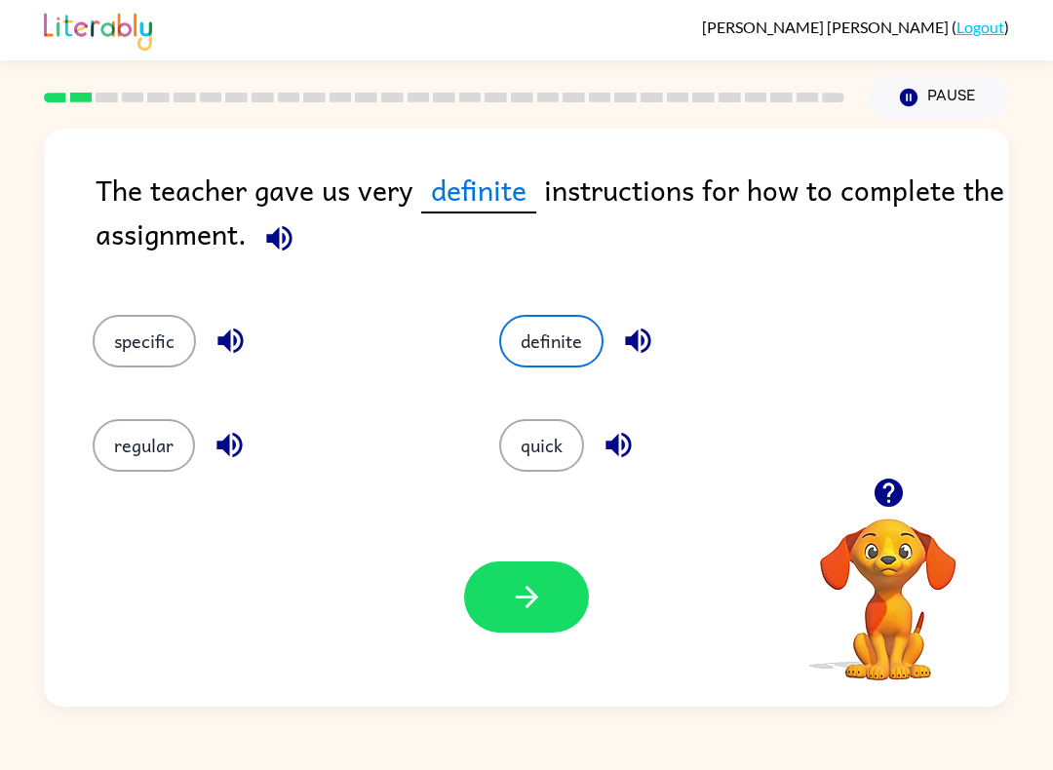
click at [152, 214] on div "The teacher gave us very definite instructions for how to complete the assignme…" at bounding box center [553, 222] width 914 height 108
click at [161, 187] on div "The teacher gave us very definite instructions for how to complete the assignme…" at bounding box center [553, 222] width 914 height 108
click at [538, 595] on icon "button" at bounding box center [527, 597] width 34 height 34
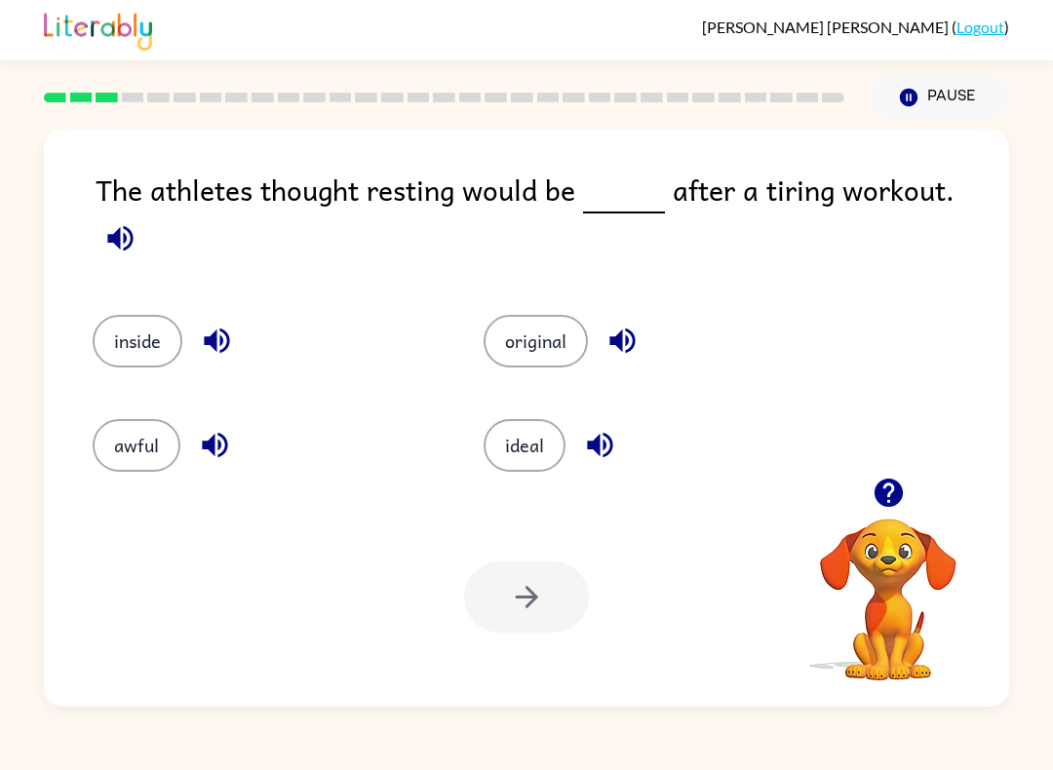
click at [137, 221] on icon "button" at bounding box center [120, 238] width 34 height 34
click at [541, 325] on button "original" at bounding box center [536, 341] width 104 height 53
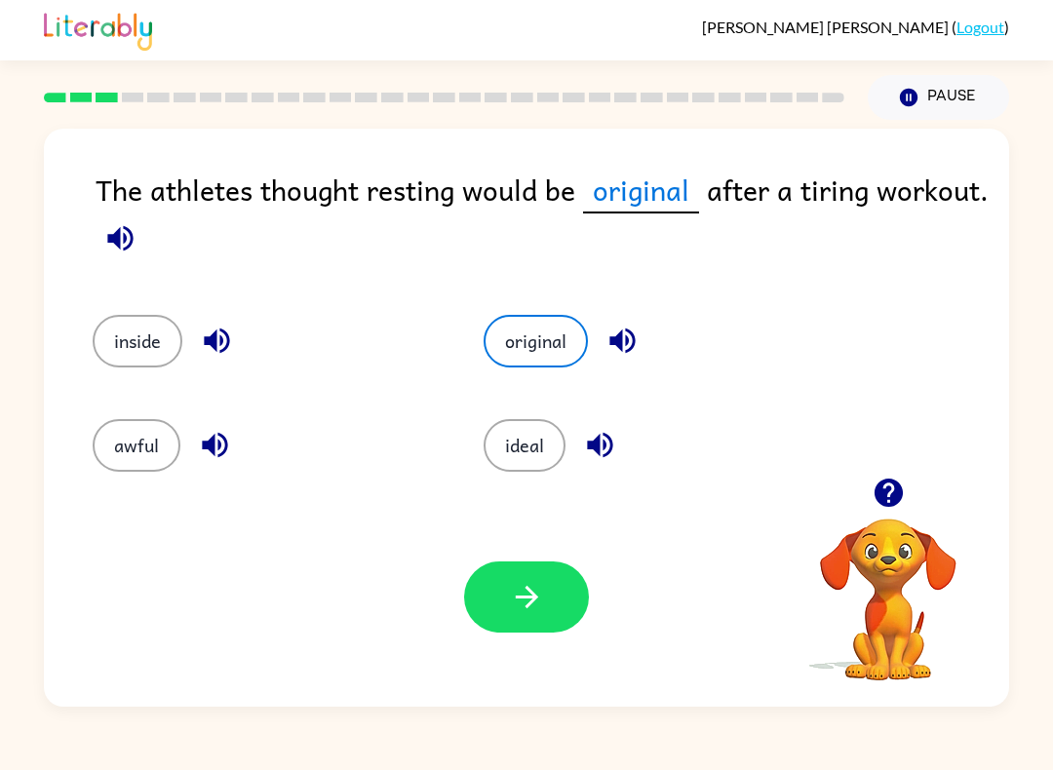
click at [537, 344] on button "original" at bounding box center [536, 341] width 104 height 53
click at [532, 349] on button "original" at bounding box center [536, 341] width 104 height 53
click at [624, 345] on icon "button" at bounding box center [622, 341] width 34 height 34
click at [608, 467] on button "button" at bounding box center [600, 445] width 50 height 50
click at [615, 473] on div "ideal" at bounding box center [642, 434] width 391 height 104
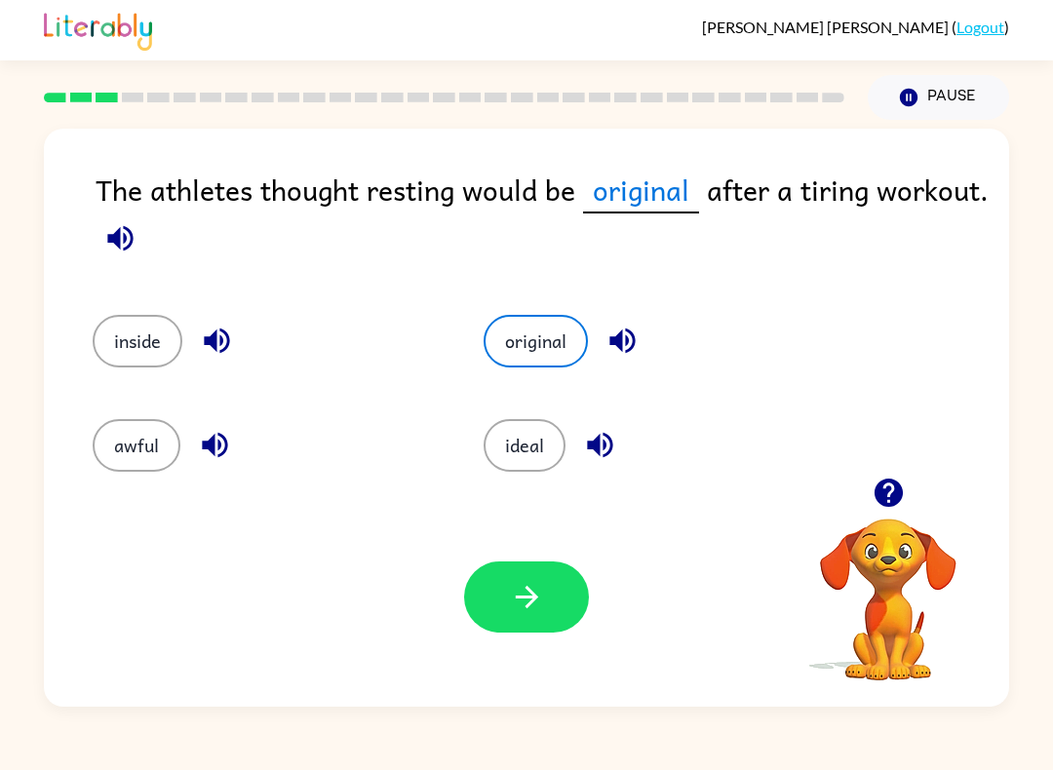
click at [209, 342] on icon "button" at bounding box center [216, 341] width 25 height 25
click at [214, 457] on icon "button" at bounding box center [215, 445] width 34 height 34
click at [540, 590] on icon "button" at bounding box center [527, 597] width 34 height 34
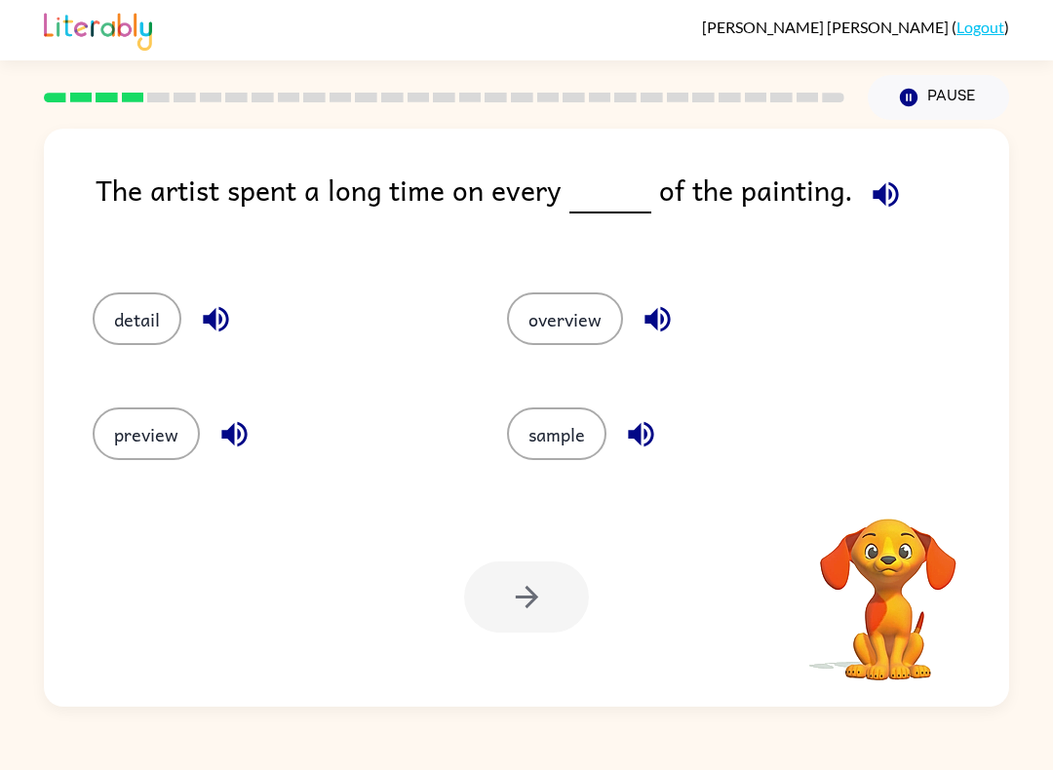
click at [869, 191] on icon "button" at bounding box center [886, 194] width 34 height 34
click at [559, 332] on button "overview" at bounding box center [565, 318] width 116 height 53
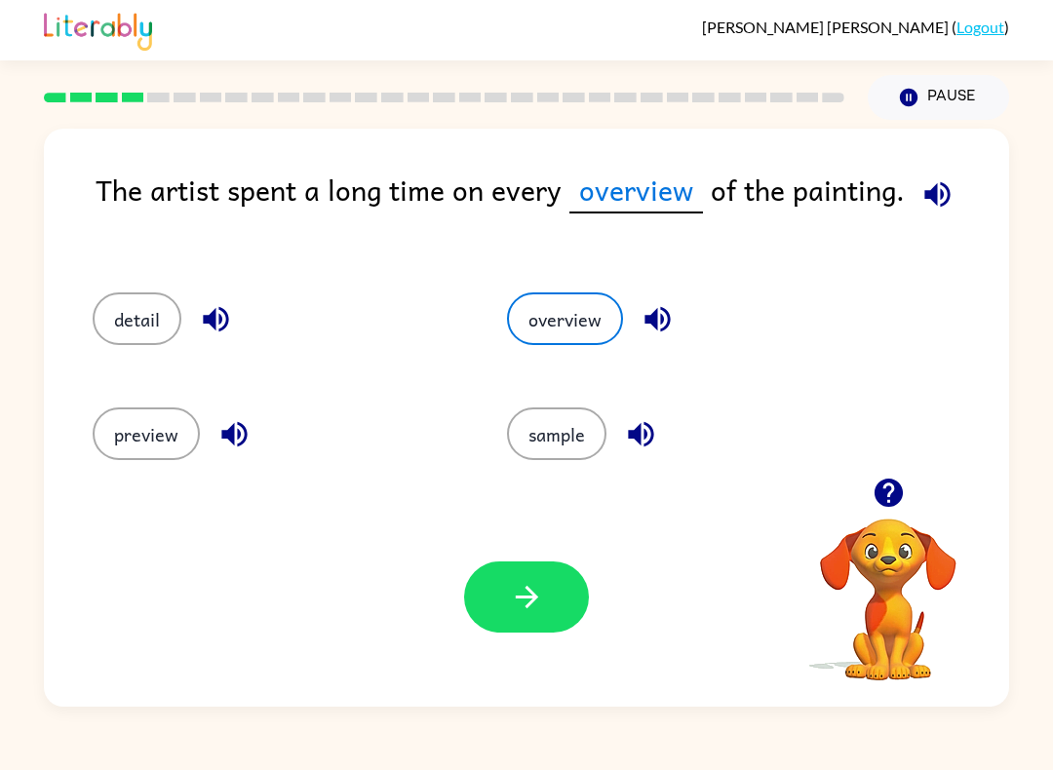
click at [612, 318] on button "overview" at bounding box center [565, 318] width 116 height 53
click at [666, 320] on icon "button" at bounding box center [658, 319] width 34 height 34
click at [655, 426] on icon "button" at bounding box center [641, 434] width 34 height 34
click at [226, 320] on icon "button" at bounding box center [216, 319] width 34 height 34
click at [237, 448] on icon "button" at bounding box center [233, 434] width 25 height 25
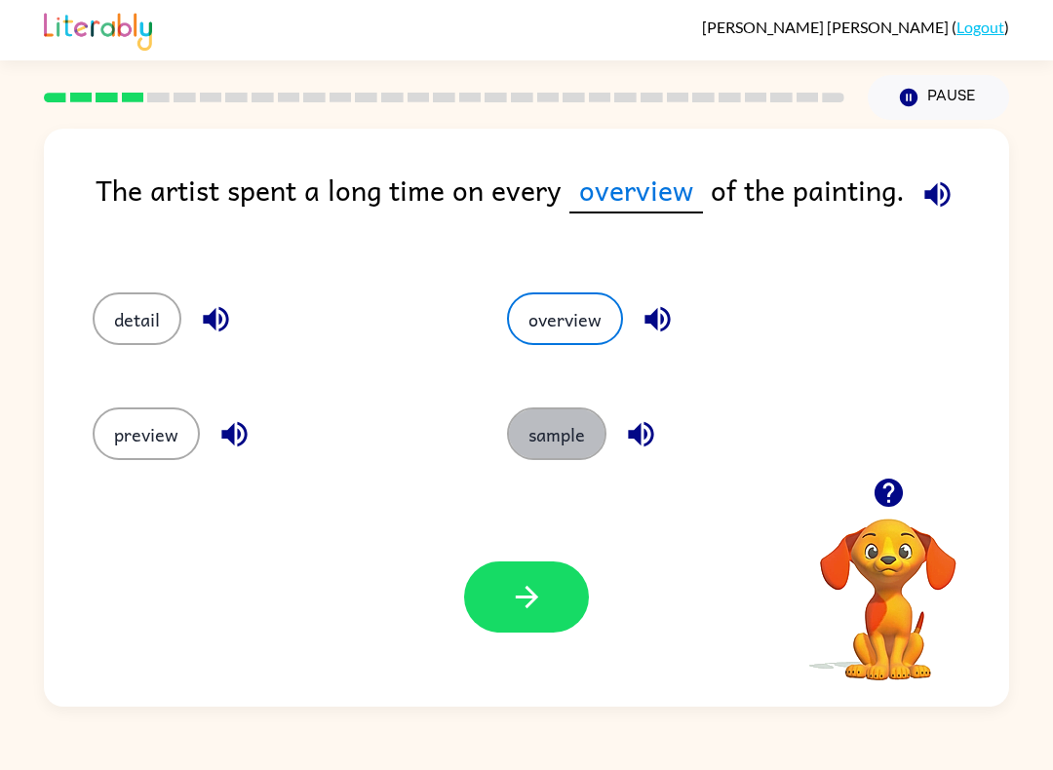
click at [581, 425] on button "sample" at bounding box center [556, 434] width 99 height 53
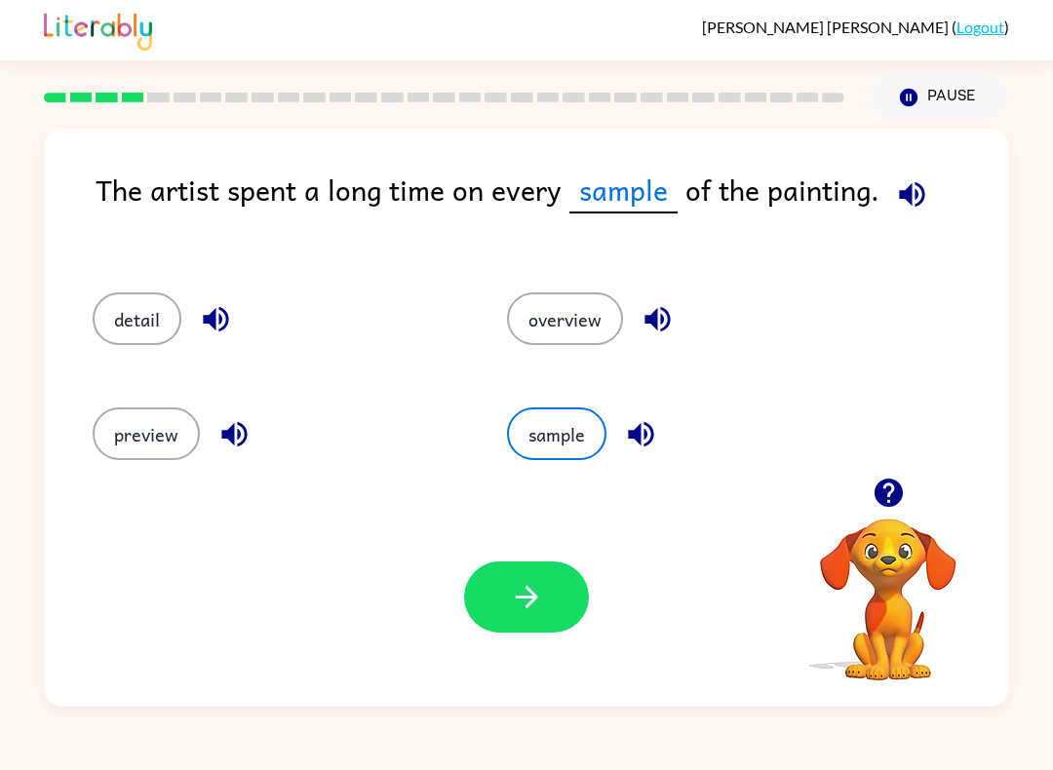
click at [526, 604] on icon "button" at bounding box center [527, 597] width 34 height 34
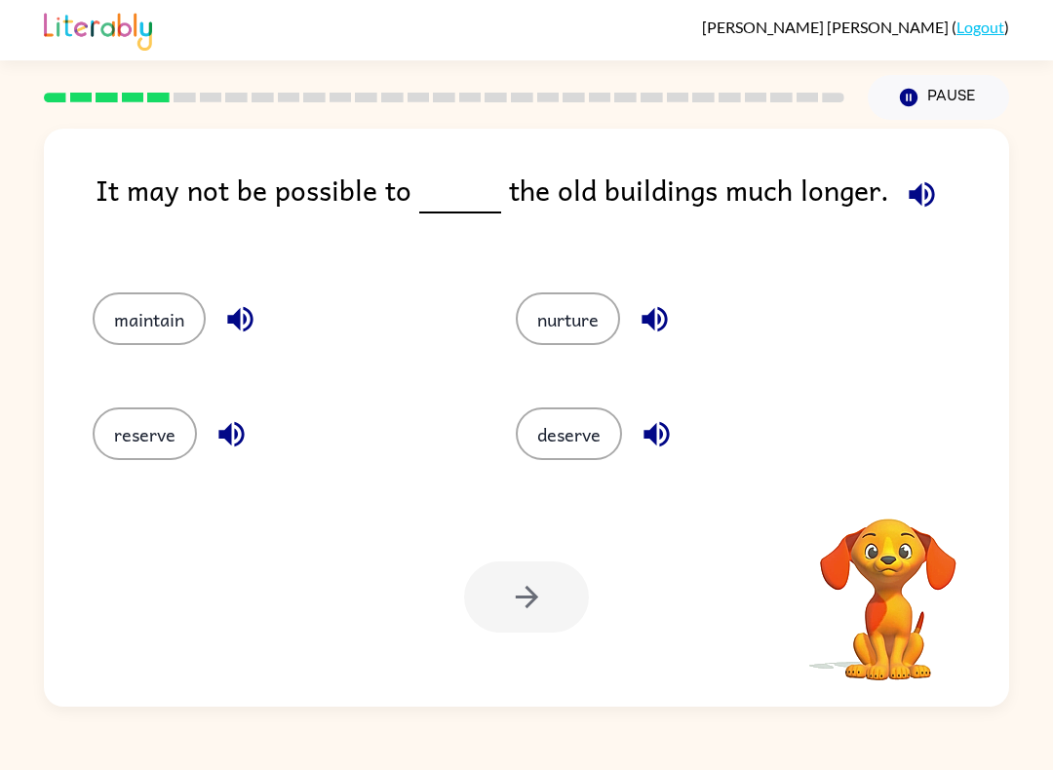
click at [651, 324] on icon "button" at bounding box center [654, 319] width 25 height 25
click at [935, 193] on button "button" at bounding box center [922, 195] width 50 height 50
click at [641, 323] on icon "button" at bounding box center [655, 319] width 34 height 34
click at [648, 432] on icon "button" at bounding box center [655, 434] width 25 height 25
click at [240, 326] on icon "button" at bounding box center [239, 319] width 25 height 25
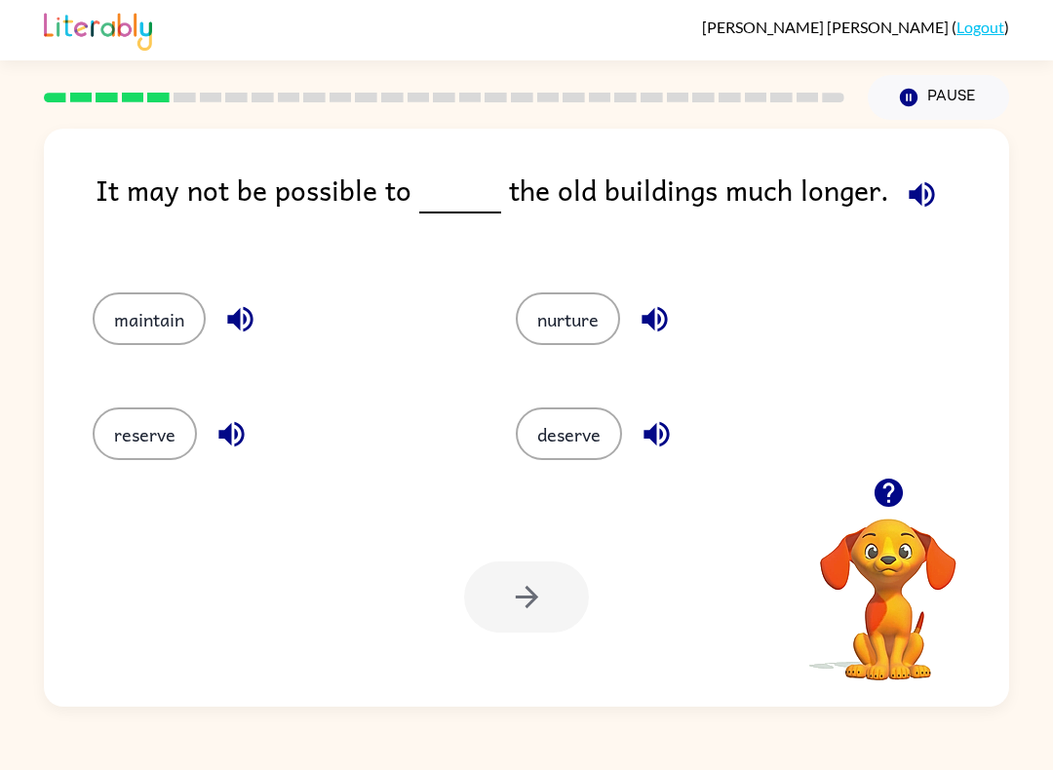
click at [223, 442] on icon "button" at bounding box center [231, 434] width 34 height 34
click at [140, 437] on button "reserve" at bounding box center [145, 434] width 104 height 53
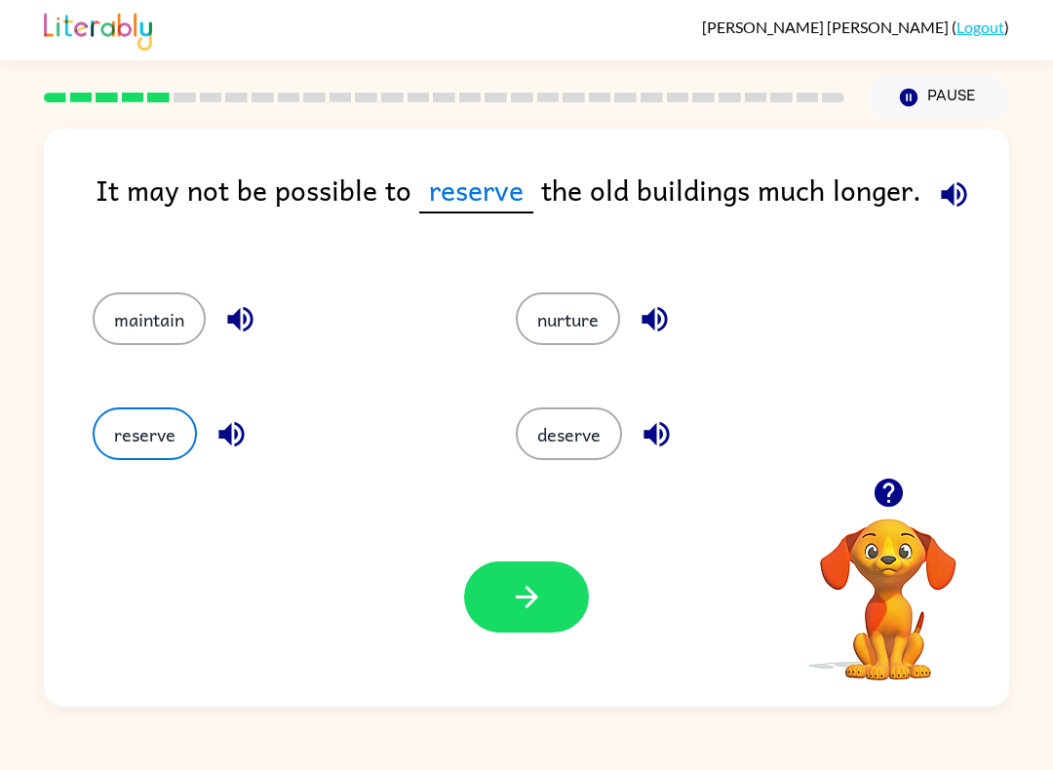
click at [570, 588] on button "button" at bounding box center [526, 597] width 125 height 71
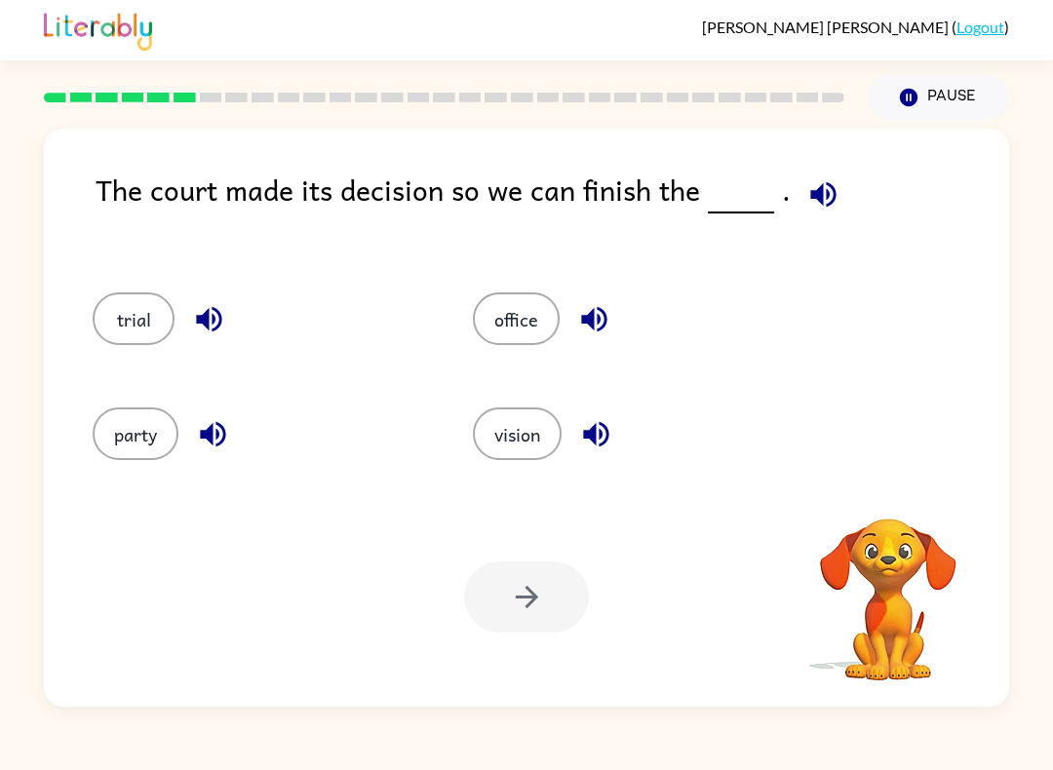
click at [822, 201] on icon "button" at bounding box center [823, 194] width 34 height 34
click at [543, 296] on button "office" at bounding box center [516, 318] width 87 height 53
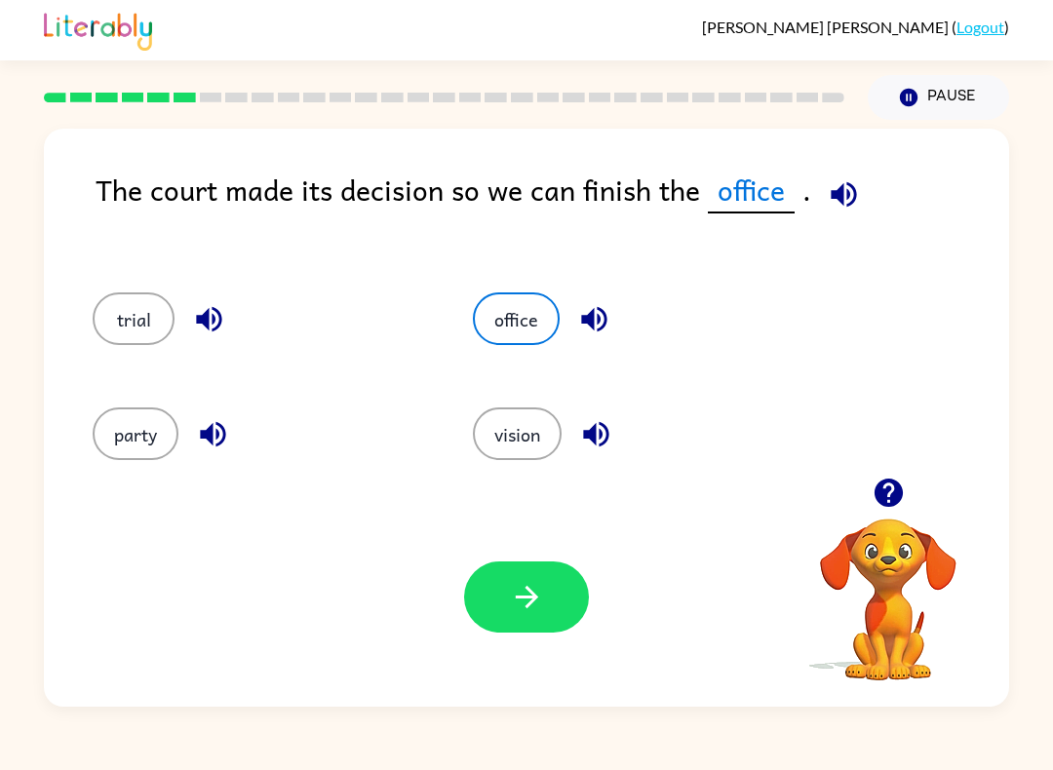
click at [606, 327] on icon "button" at bounding box center [594, 319] width 34 height 34
click at [209, 324] on icon "button" at bounding box center [208, 319] width 25 height 25
click at [600, 450] on icon "button" at bounding box center [596, 434] width 34 height 34
click at [210, 443] on icon "button" at bounding box center [213, 434] width 34 height 34
click at [519, 438] on button "vision" at bounding box center [517, 434] width 89 height 53
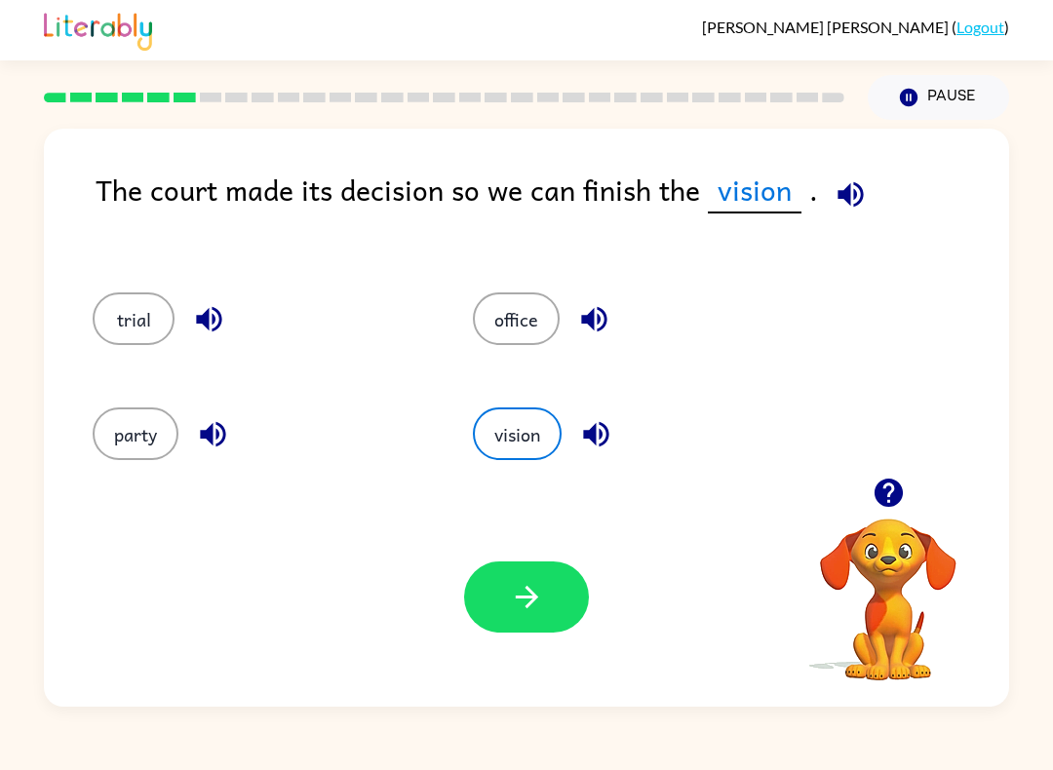
click at [557, 587] on button "button" at bounding box center [526, 597] width 125 height 71
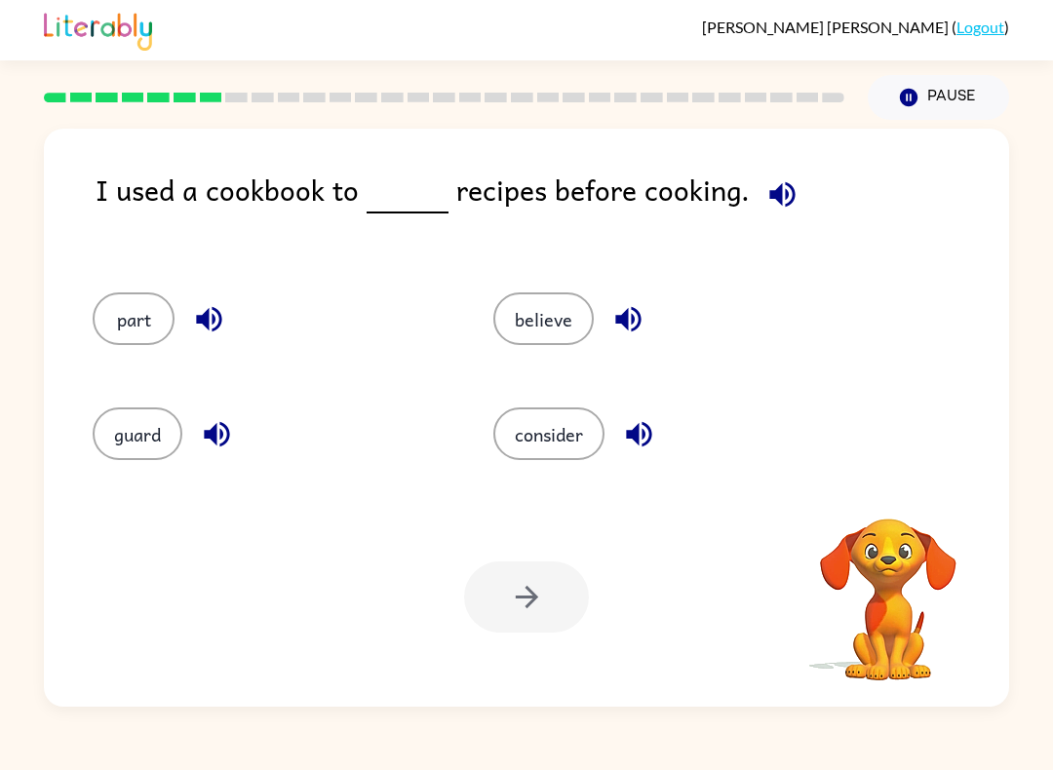
click at [773, 186] on icon "button" at bounding box center [782, 194] width 34 height 34
click at [781, 188] on icon "button" at bounding box center [781, 193] width 25 height 25
click at [643, 436] on icon "button" at bounding box center [638, 434] width 25 height 25
click at [647, 455] on button "button" at bounding box center [639, 434] width 50 height 50
click at [589, 430] on button "consider" at bounding box center [548, 434] width 111 height 53
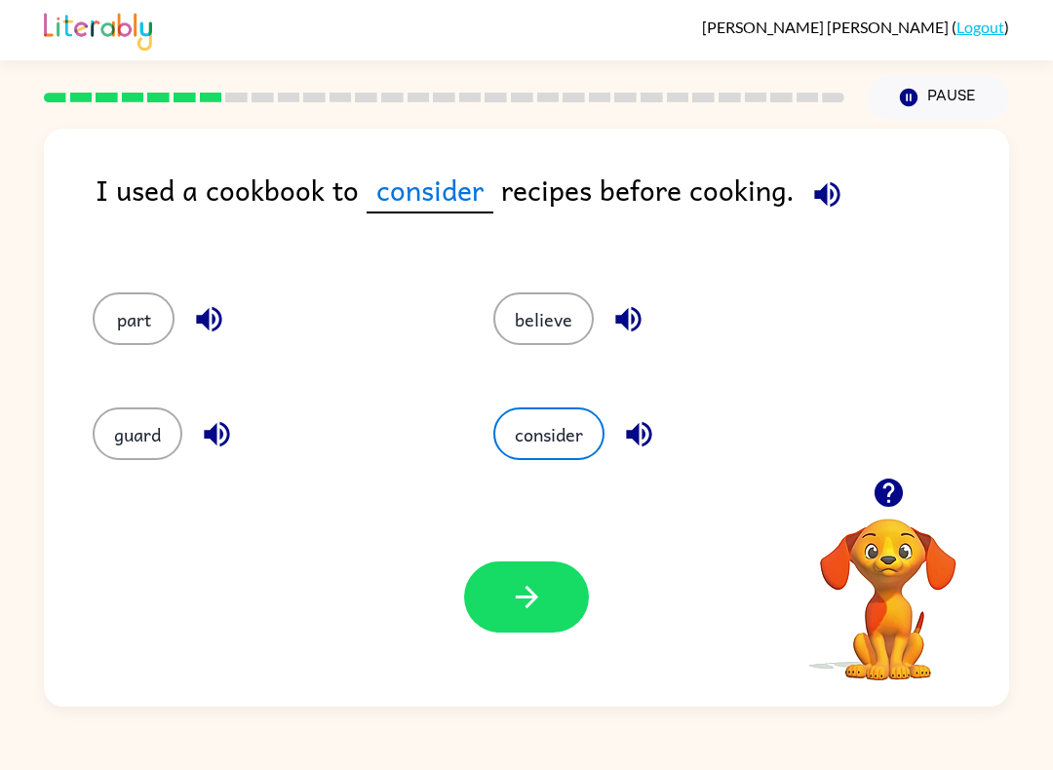
click at [550, 597] on button "button" at bounding box center [526, 597] width 125 height 71
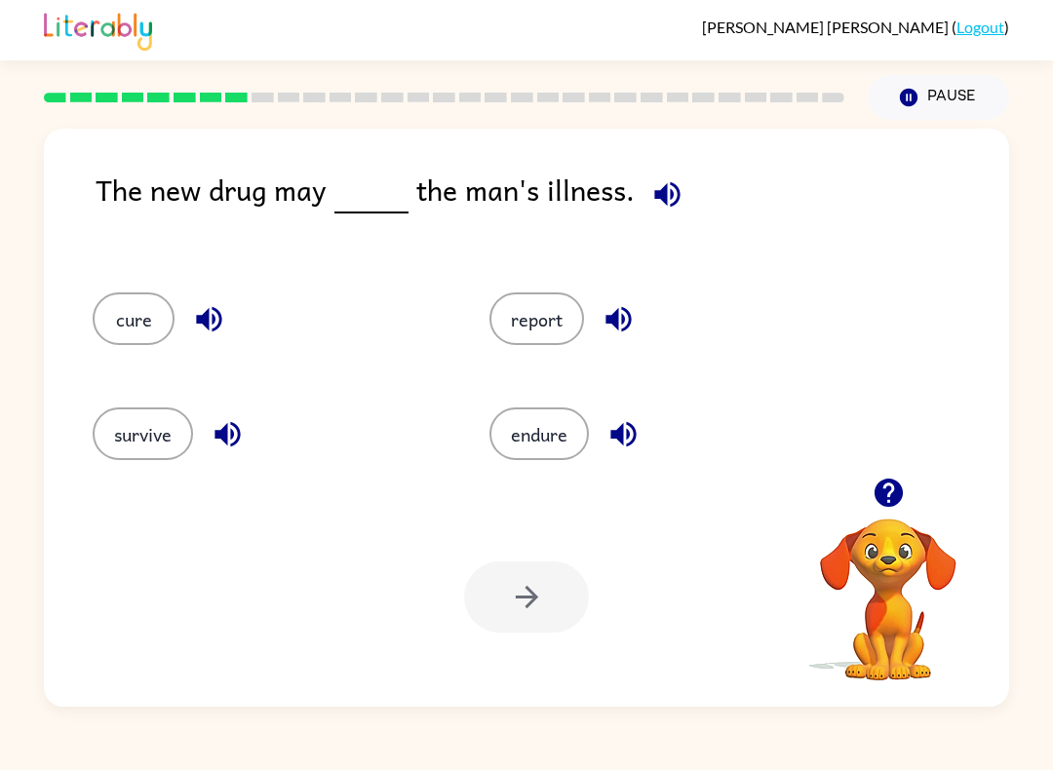
click at [684, 192] on button "button" at bounding box center [668, 195] width 50 height 50
click at [655, 204] on icon "button" at bounding box center [667, 194] width 34 height 34
click at [666, 207] on icon "button" at bounding box center [666, 193] width 25 height 25
click at [627, 440] on icon "button" at bounding box center [623, 434] width 34 height 34
click at [221, 445] on icon "button" at bounding box center [228, 434] width 34 height 34
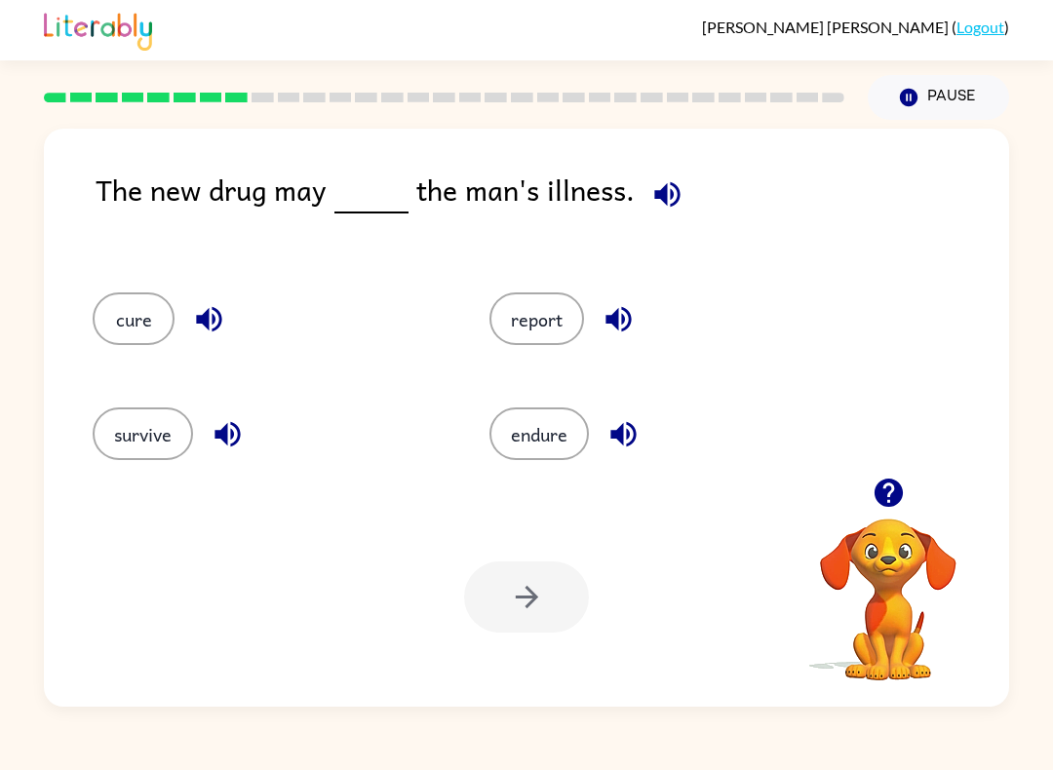
click at [618, 317] on icon "button" at bounding box center [617, 319] width 25 height 25
click at [203, 327] on icon "button" at bounding box center [209, 319] width 34 height 34
click at [133, 324] on button "cure" at bounding box center [134, 318] width 82 height 53
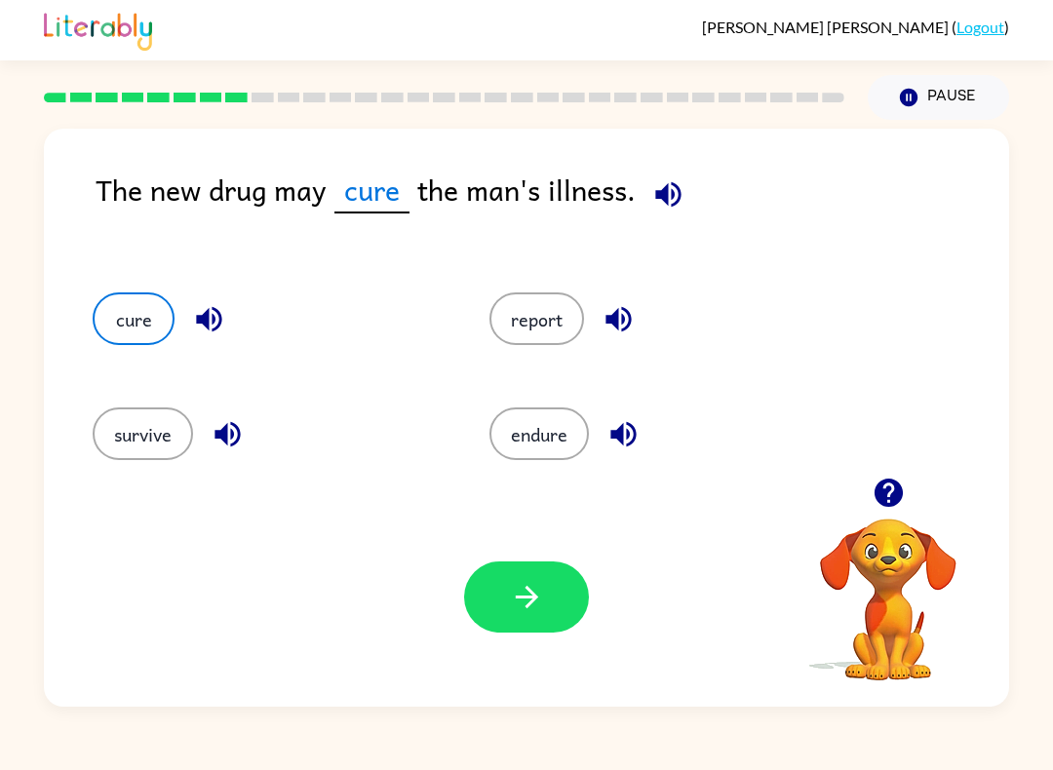
click at [541, 582] on icon "button" at bounding box center [527, 597] width 34 height 34
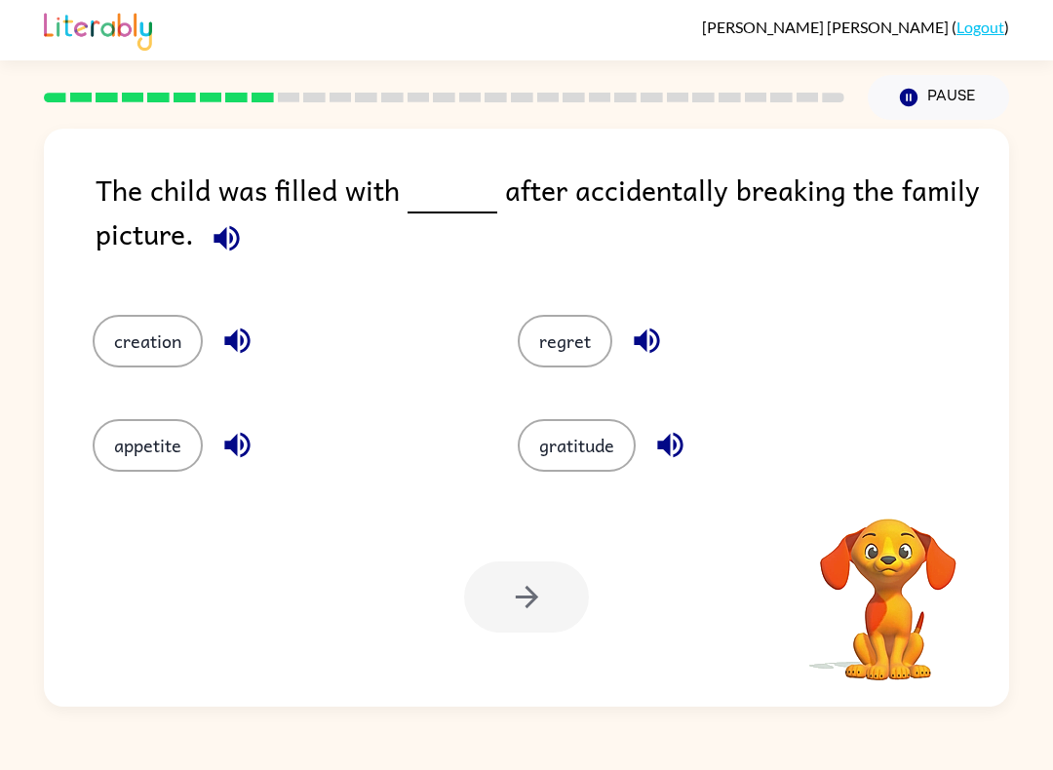
click at [234, 239] on icon "button" at bounding box center [227, 238] width 34 height 34
click at [228, 352] on icon "button" at bounding box center [237, 341] width 34 height 34
click at [222, 445] on icon "button" at bounding box center [237, 445] width 34 height 34
click at [646, 358] on icon "button" at bounding box center [647, 341] width 34 height 34
click at [674, 466] on button "button" at bounding box center [670, 445] width 50 height 50
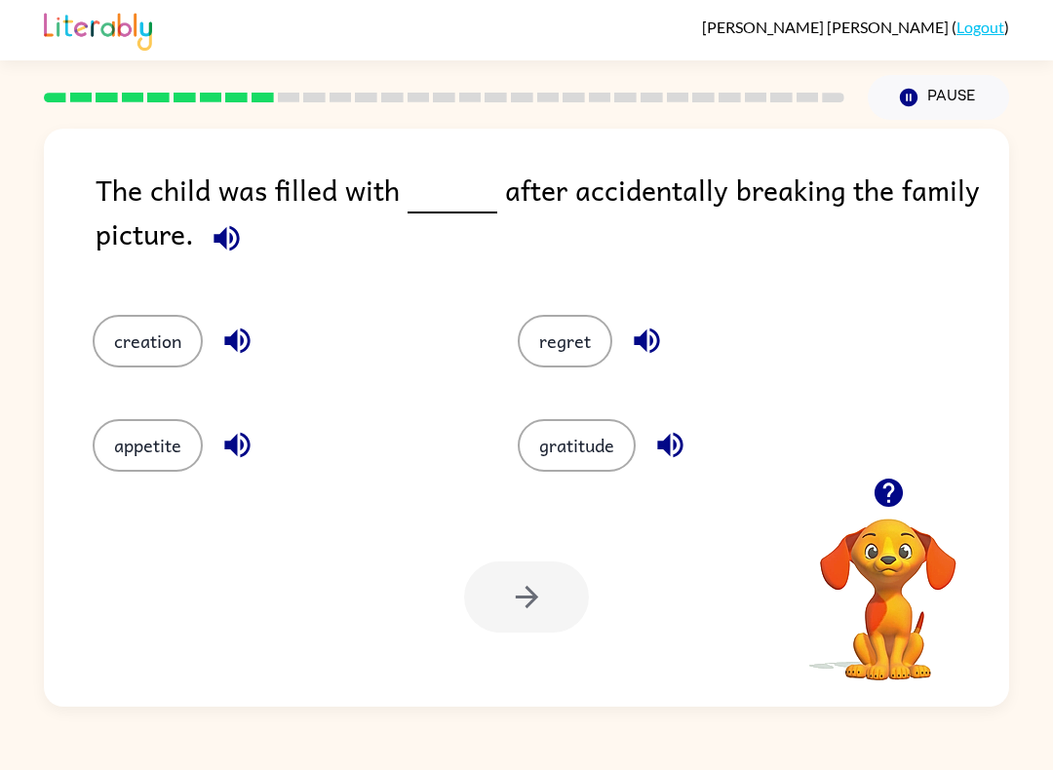
click at [170, 338] on button "creation" at bounding box center [148, 341] width 110 height 53
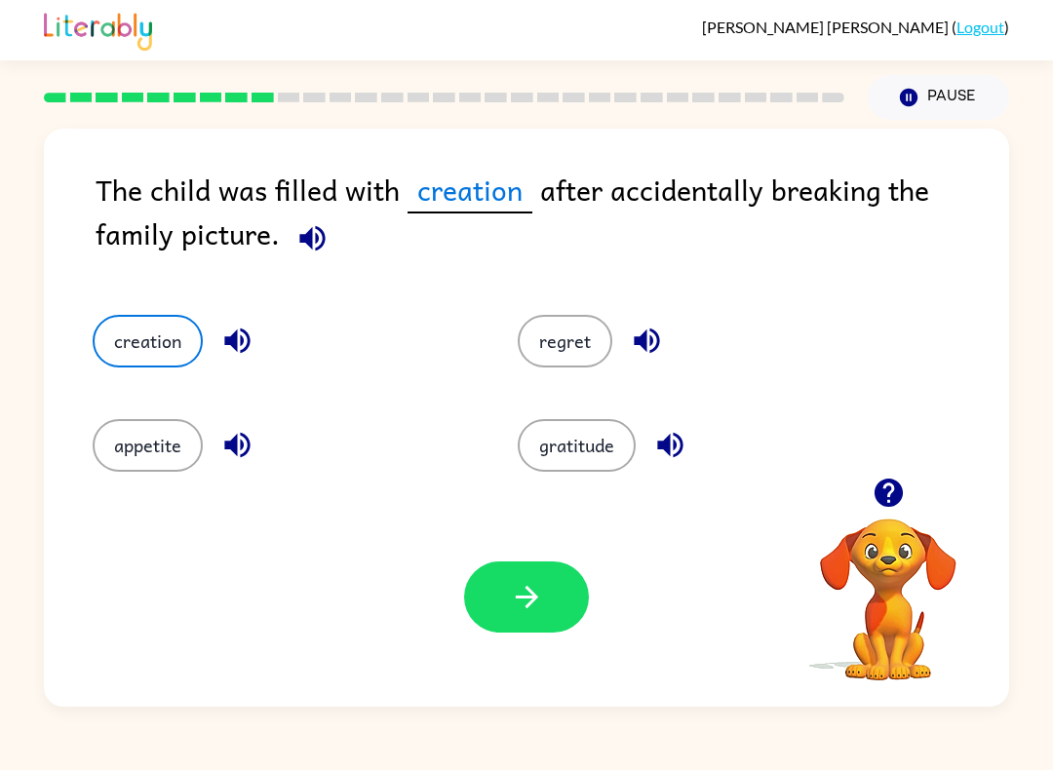
click at [523, 559] on div "Your browser must support playing .mp4 files to use Literably. Please try using…" at bounding box center [526, 596] width 965 height 219
click at [527, 573] on button "button" at bounding box center [526, 597] width 125 height 71
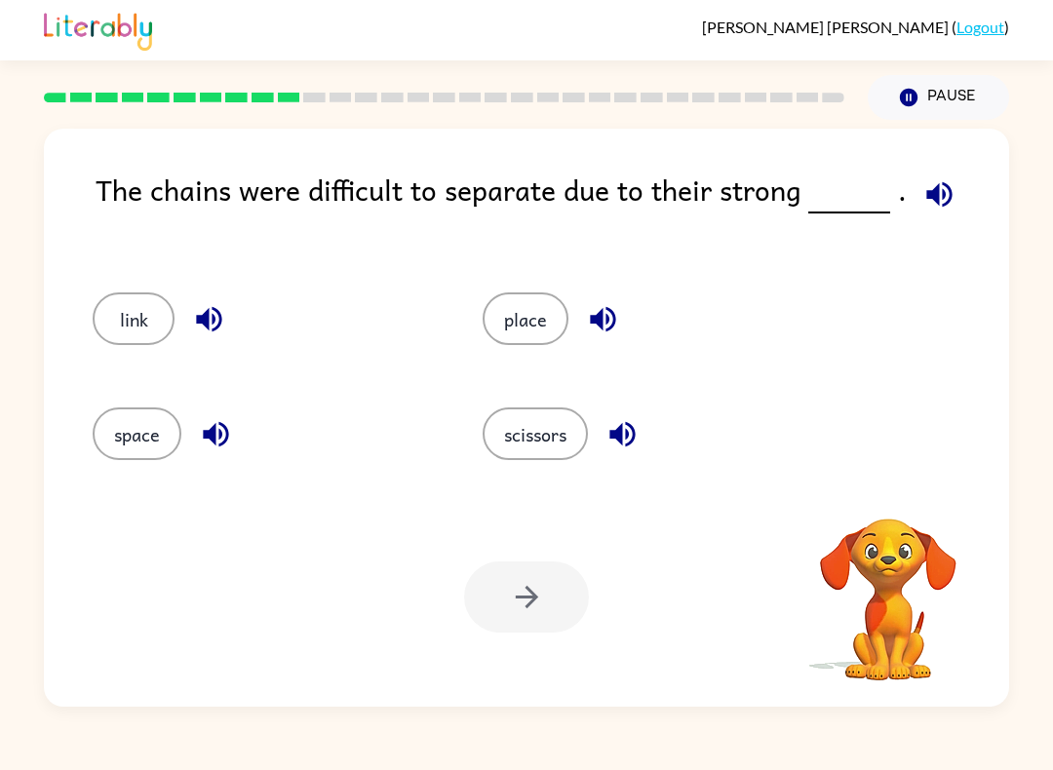
click at [937, 217] on button "button" at bounding box center [940, 195] width 50 height 50
click at [928, 175] on button "button" at bounding box center [940, 195] width 50 height 50
click at [927, 175] on button "button" at bounding box center [940, 195] width 50 height 50
click at [935, 210] on icon "button" at bounding box center [939, 194] width 34 height 34
click at [934, 210] on icon "button" at bounding box center [939, 194] width 34 height 34
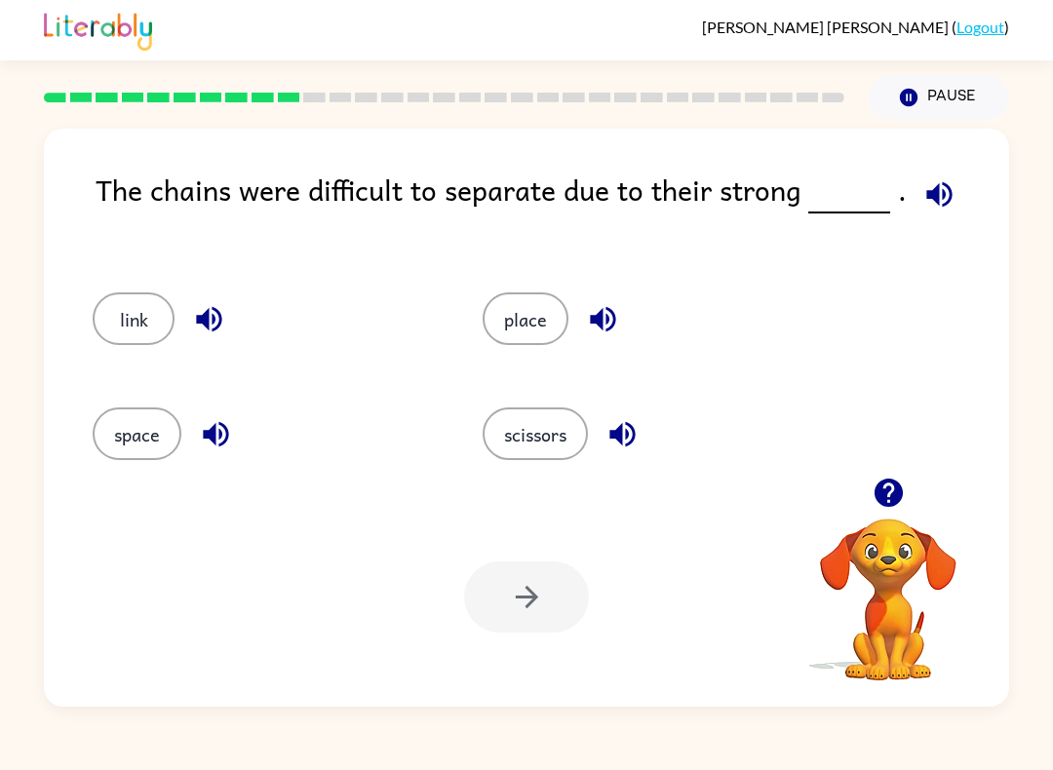
click at [942, 207] on icon "button" at bounding box center [939, 194] width 34 height 34
click at [944, 195] on icon "button" at bounding box center [938, 193] width 25 height 25
click at [596, 315] on icon "button" at bounding box center [603, 319] width 34 height 34
click at [620, 448] on icon "button" at bounding box center [622, 434] width 34 height 34
click at [211, 428] on icon "button" at bounding box center [216, 434] width 34 height 34
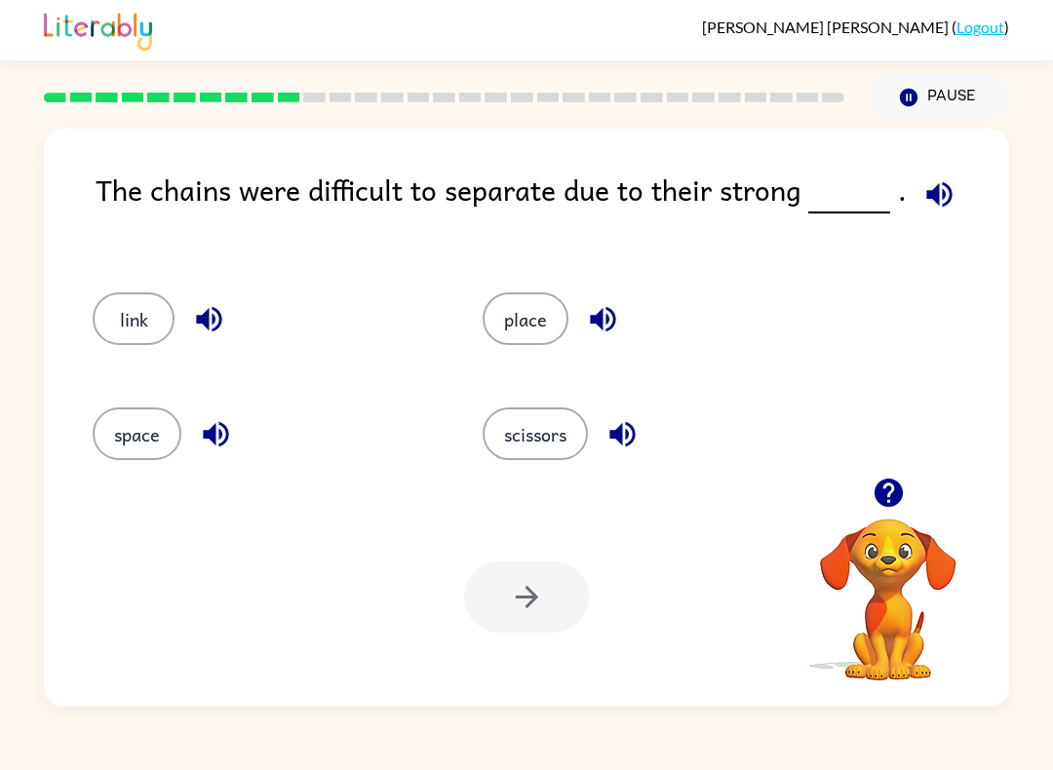
click at [198, 328] on icon "button" at bounding box center [209, 319] width 34 height 34
click at [554, 324] on button "place" at bounding box center [526, 318] width 86 height 53
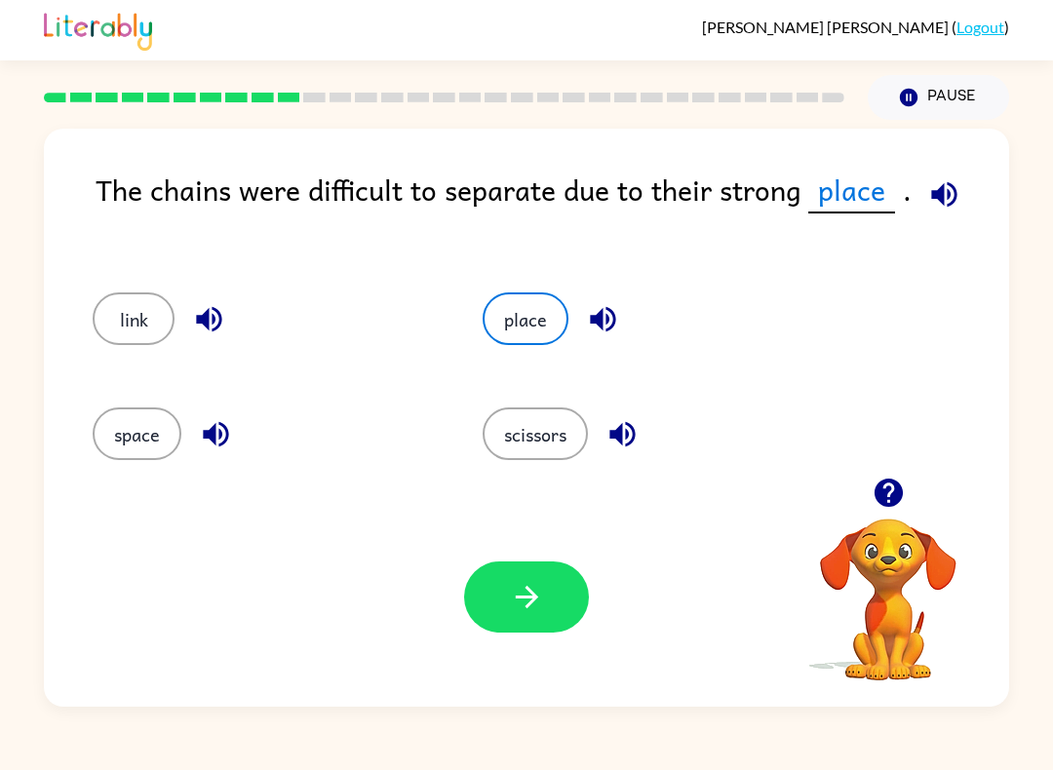
click at [521, 559] on div "Your browser must support playing .mp4 files to use Literably. Please try using…" at bounding box center [526, 596] width 965 height 219
click at [539, 618] on button "button" at bounding box center [526, 597] width 125 height 71
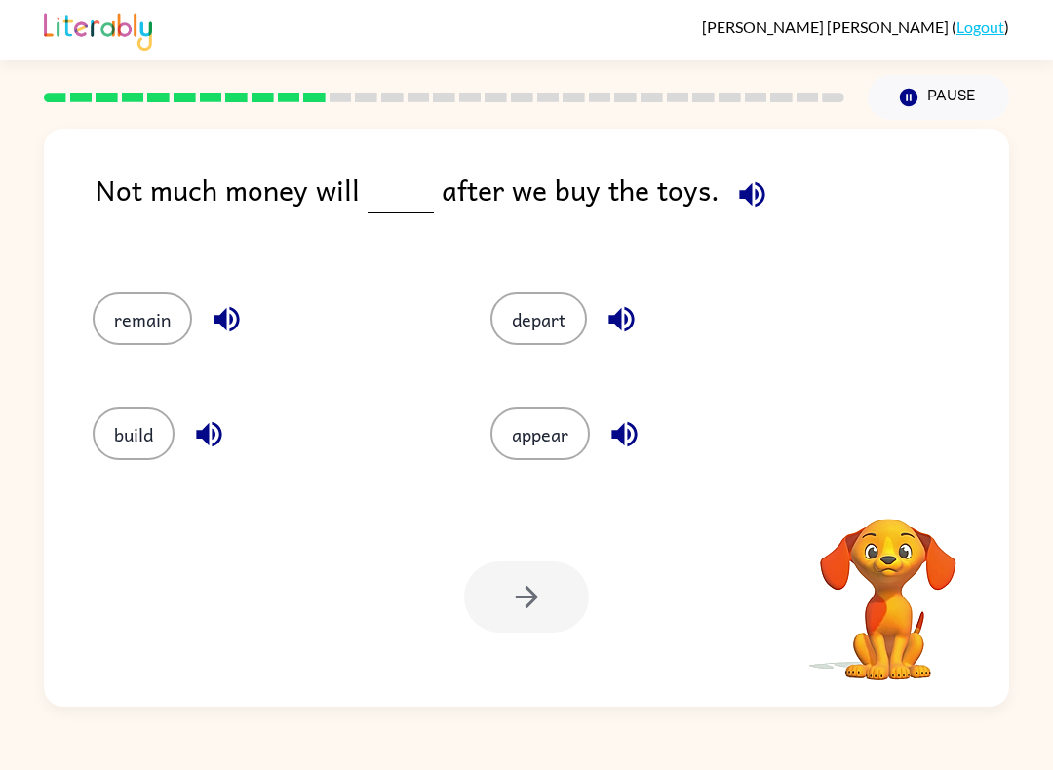
click at [762, 194] on button "button" at bounding box center [752, 195] width 50 height 50
click at [605, 339] on button "button" at bounding box center [622, 319] width 50 height 50
click at [643, 437] on button "button" at bounding box center [625, 434] width 50 height 50
click at [544, 319] on button "depart" at bounding box center [538, 318] width 97 height 53
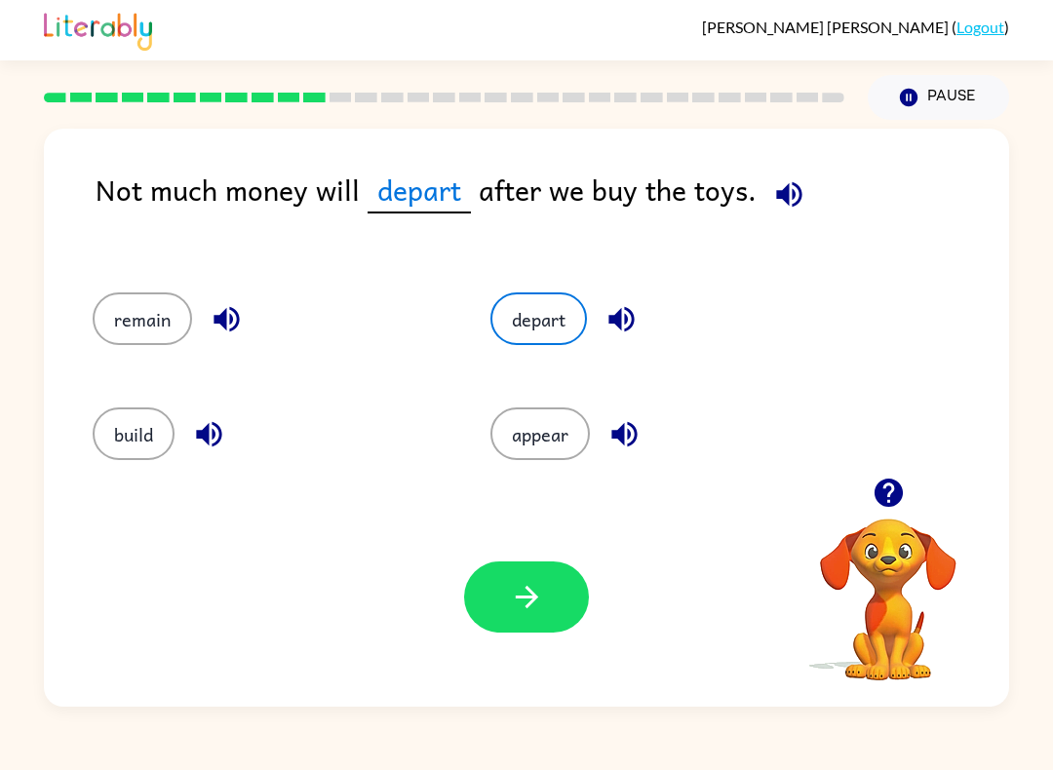
click at [557, 611] on button "button" at bounding box center [526, 597] width 125 height 71
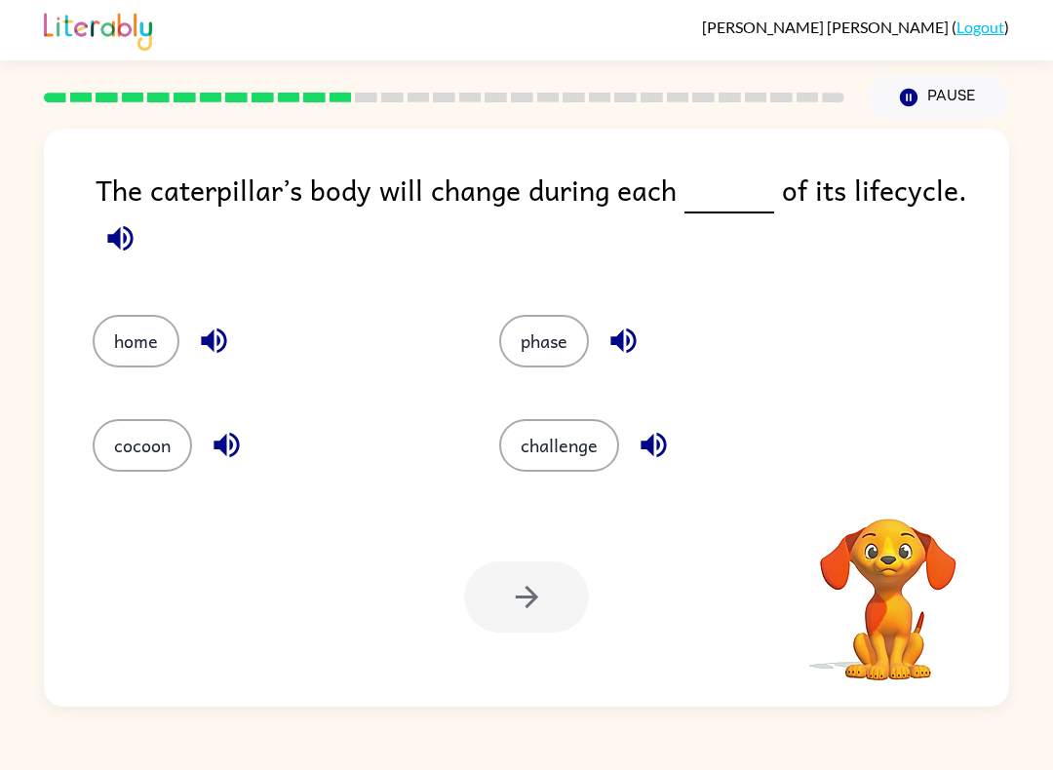
click at [136, 234] on icon "button" at bounding box center [120, 238] width 34 height 34
click at [217, 333] on icon "button" at bounding box center [213, 341] width 25 height 25
click at [234, 451] on icon "button" at bounding box center [227, 445] width 34 height 34
click at [633, 350] on icon "button" at bounding box center [622, 341] width 25 height 25
click at [679, 433] on div "challenge" at bounding box center [680, 445] width 362 height 53
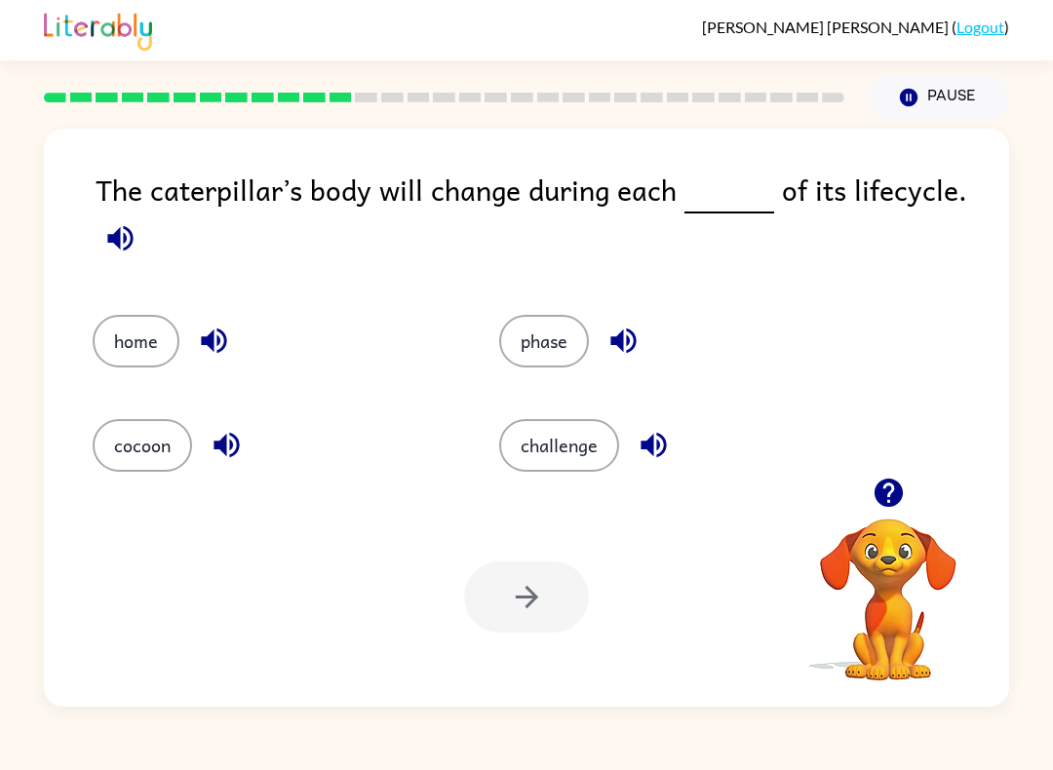
click at [645, 443] on icon "button" at bounding box center [653, 445] width 25 height 25
click at [149, 443] on button "cocoon" at bounding box center [142, 445] width 99 height 53
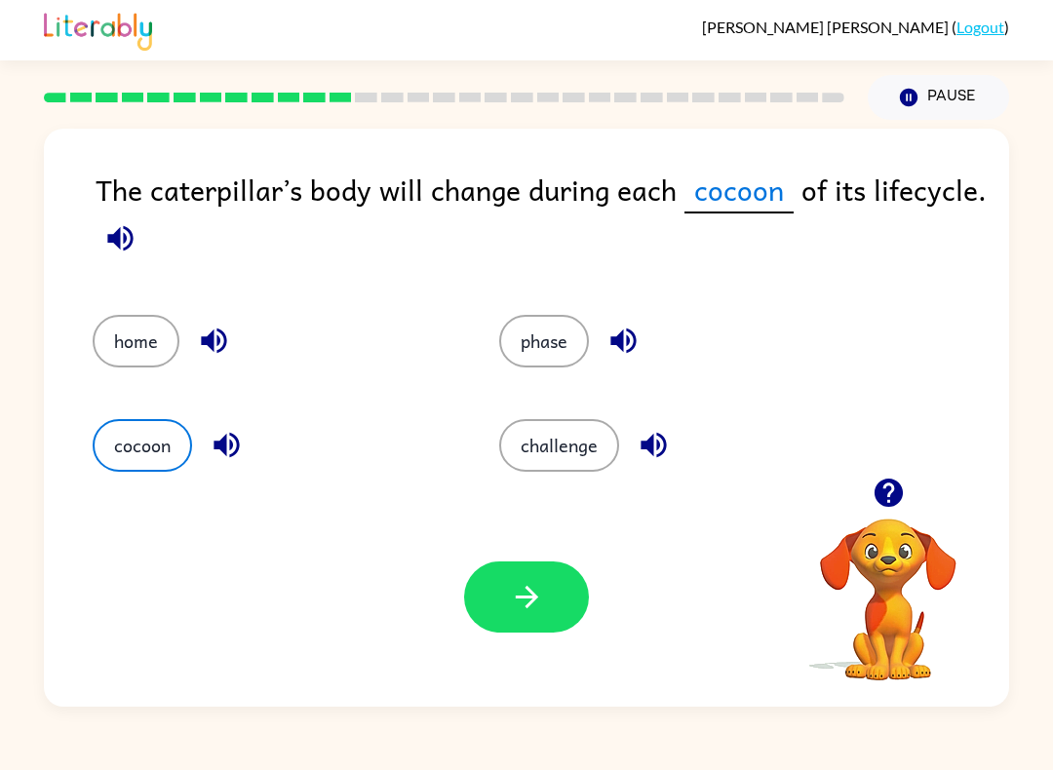
click at [487, 619] on button "button" at bounding box center [526, 597] width 125 height 71
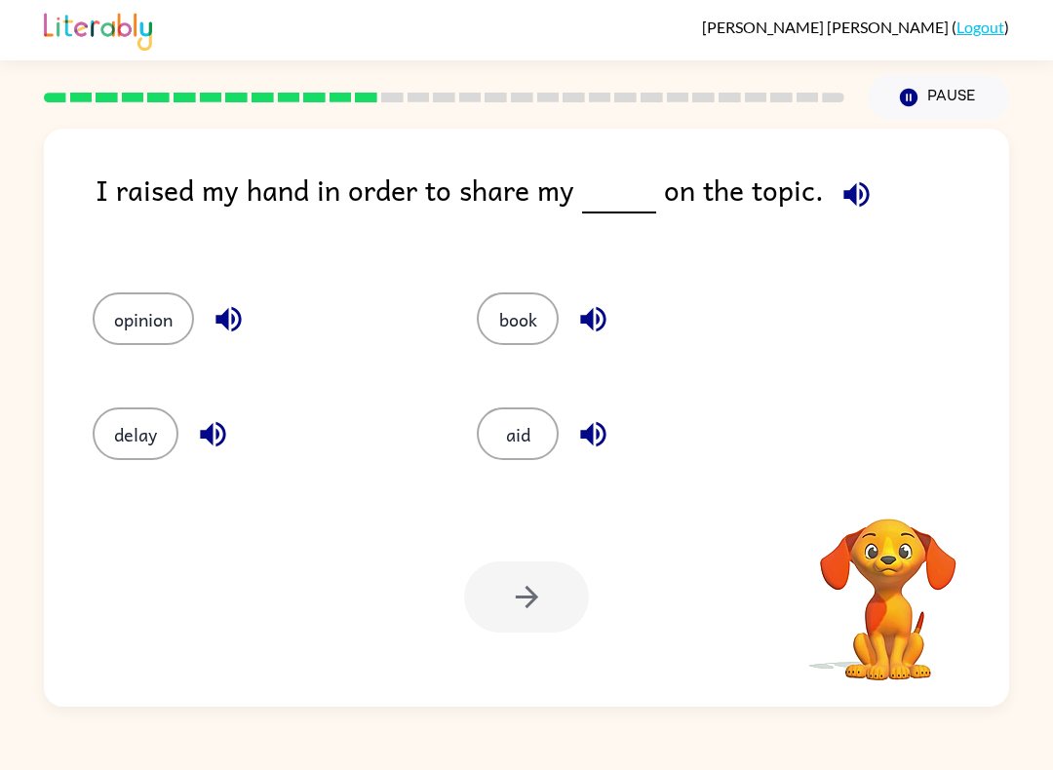
click at [510, 602] on div at bounding box center [526, 597] width 125 height 71
click at [128, 446] on button "delay" at bounding box center [136, 434] width 86 height 53
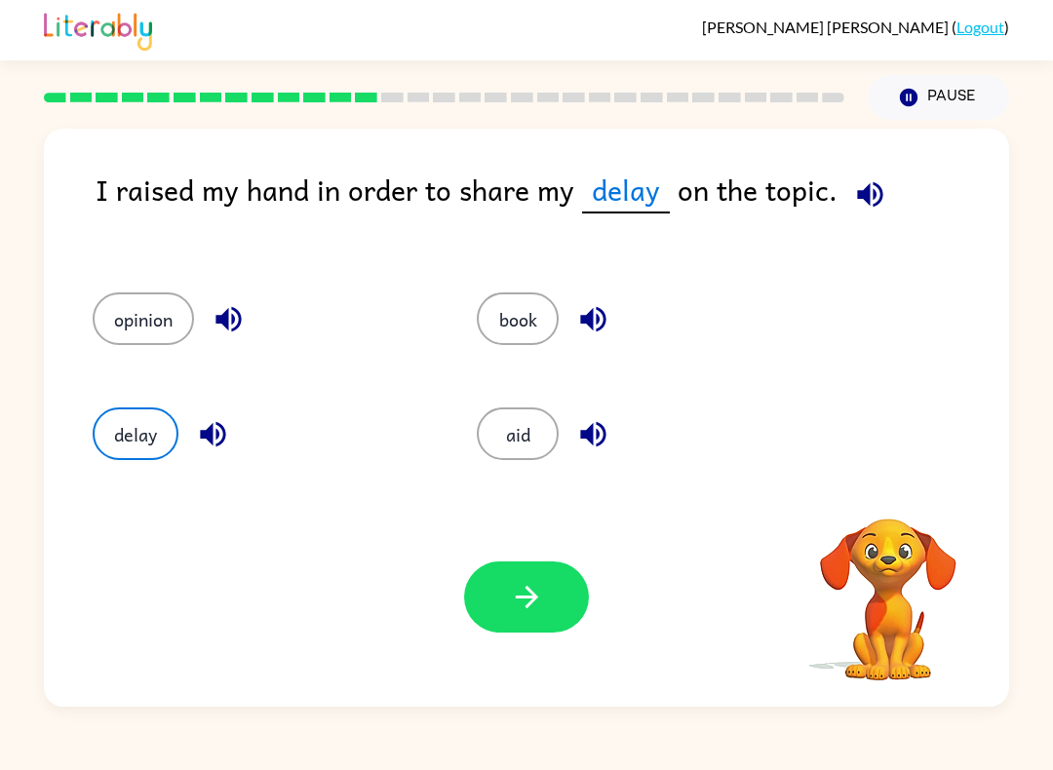
click at [534, 626] on button "button" at bounding box center [526, 597] width 125 height 71
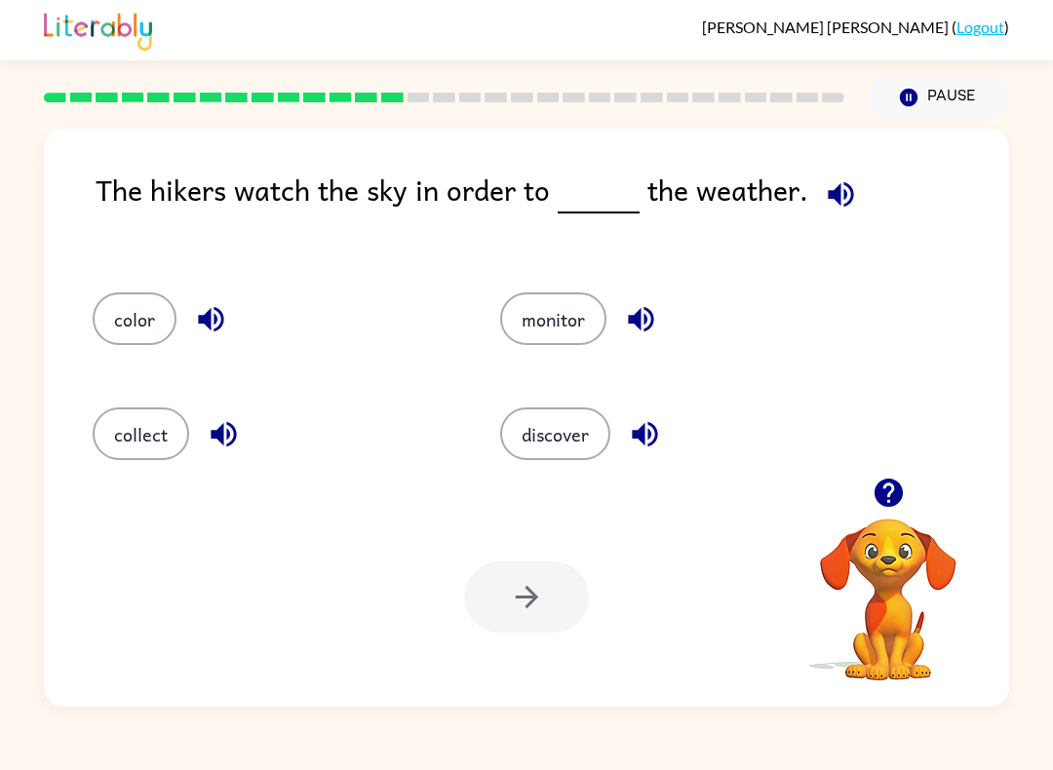
click at [816, 191] on button "button" at bounding box center [841, 195] width 50 height 50
click at [214, 333] on icon "button" at bounding box center [211, 319] width 34 height 34
click at [136, 329] on button "color" at bounding box center [135, 318] width 84 height 53
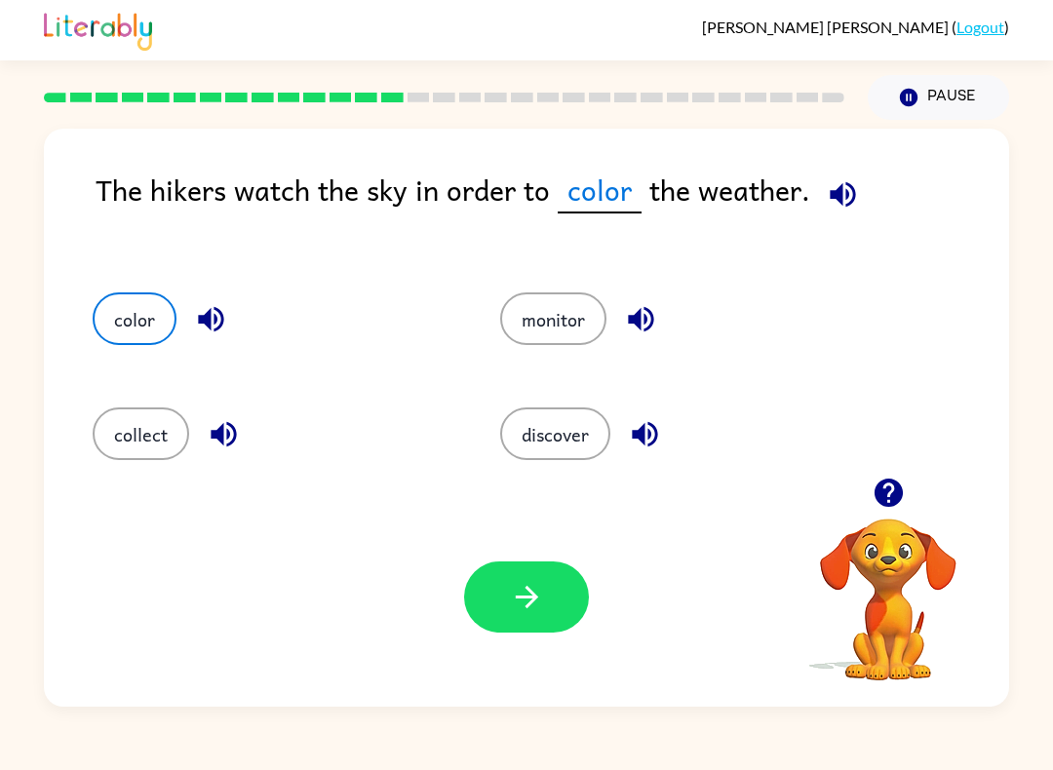
click at [544, 598] on button "button" at bounding box center [526, 597] width 125 height 71
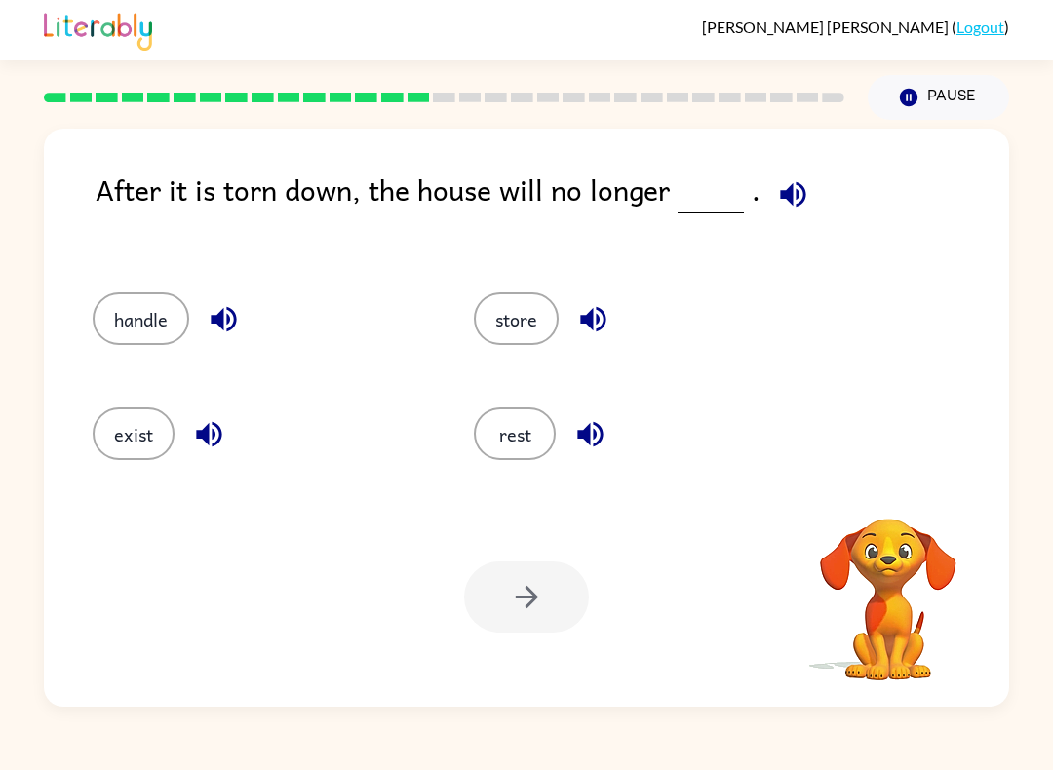
click at [768, 199] on button "button" at bounding box center [793, 195] width 50 height 50
click at [249, 325] on button "button" at bounding box center [224, 319] width 50 height 50
click at [154, 320] on button "handle" at bounding box center [141, 318] width 97 height 53
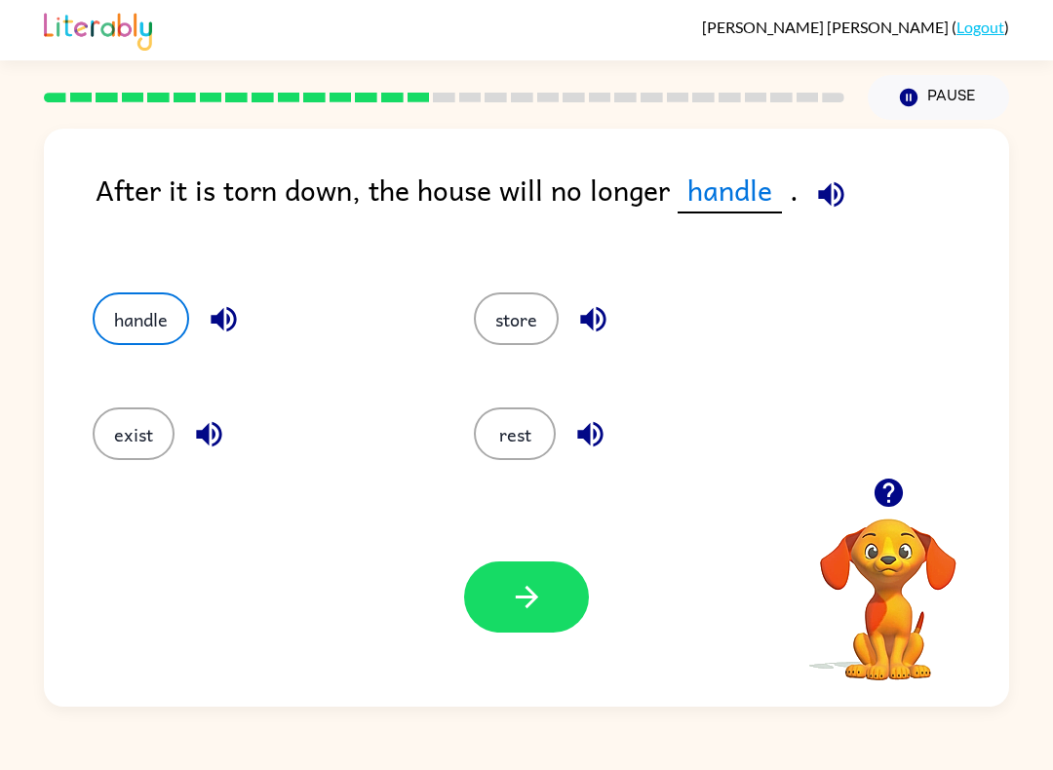
click at [549, 593] on button "button" at bounding box center [526, 597] width 125 height 71
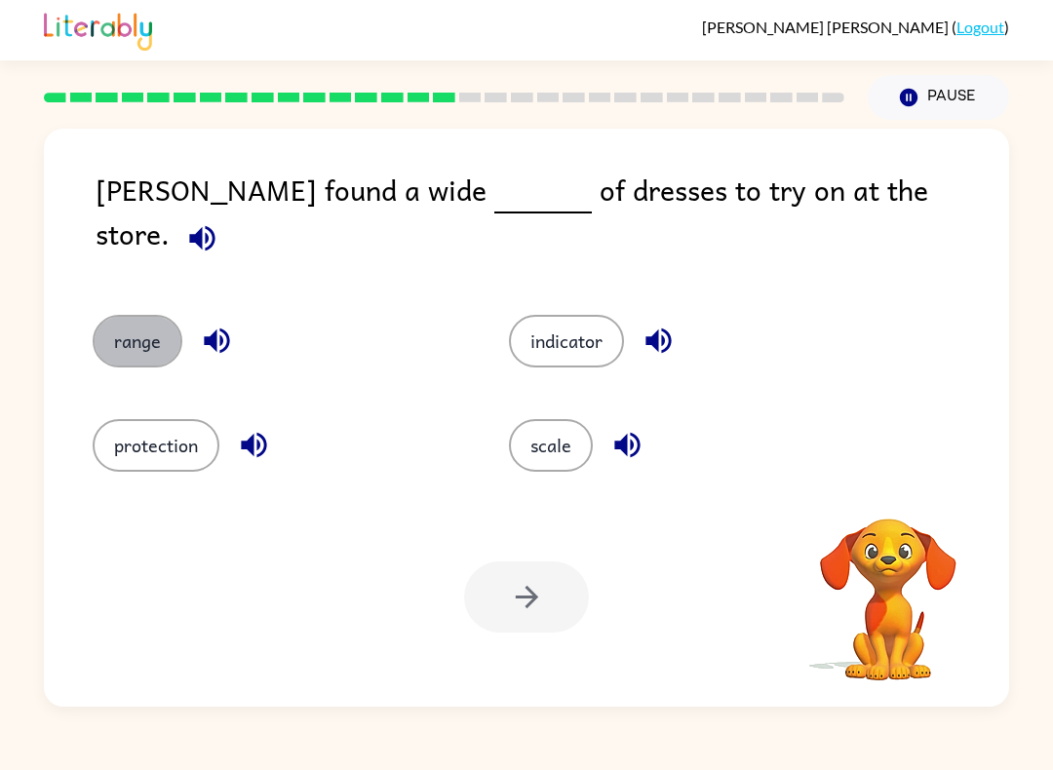
click at [137, 336] on button "range" at bounding box center [138, 341] width 90 height 53
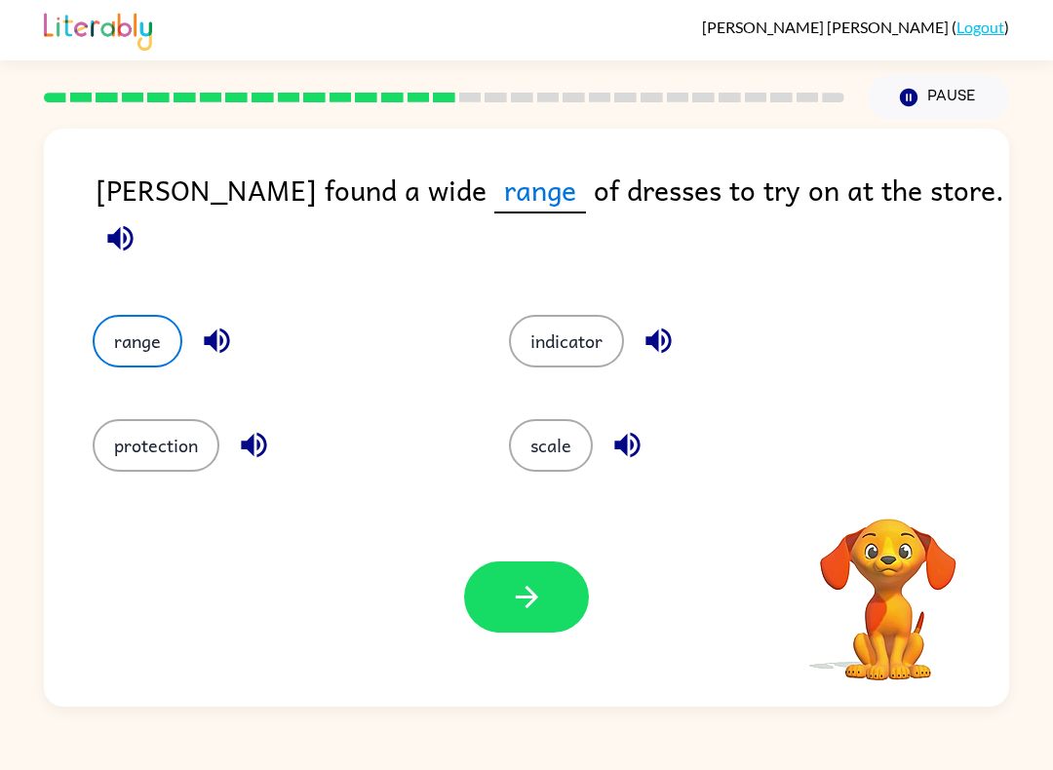
click at [577, 315] on button "indicator" at bounding box center [566, 341] width 115 height 53
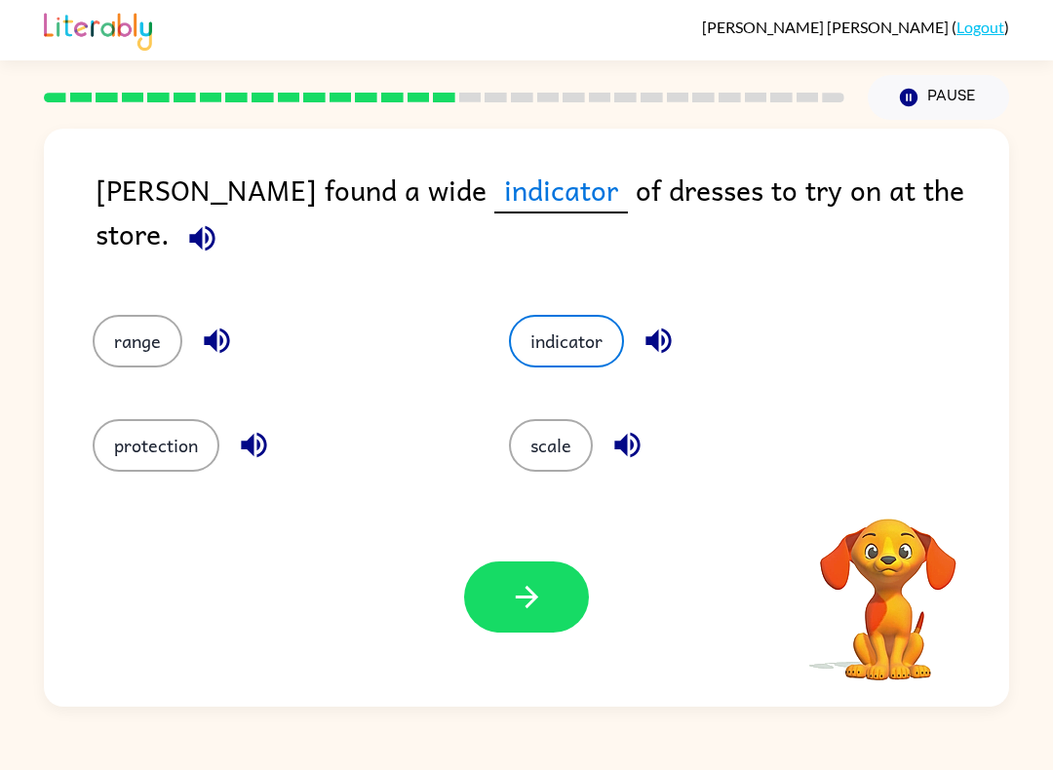
click at [542, 594] on icon "button" at bounding box center [527, 597] width 34 height 34
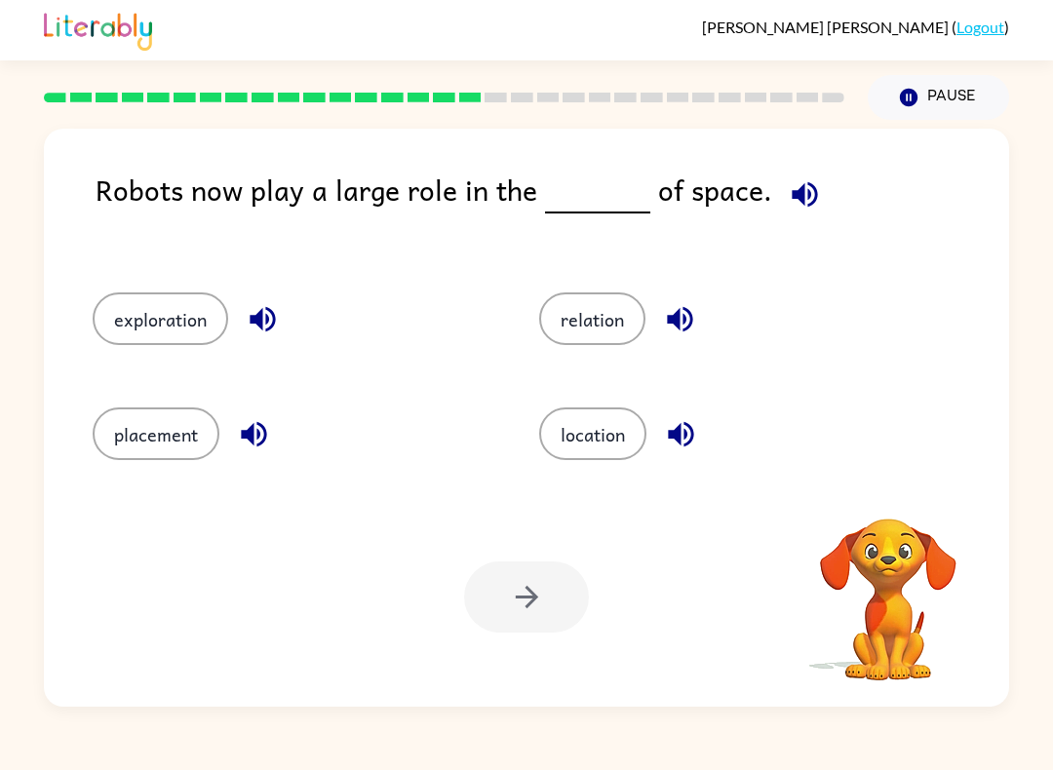
click at [792, 193] on icon "button" at bounding box center [804, 193] width 25 height 25
click at [268, 334] on icon "button" at bounding box center [263, 319] width 34 height 34
click at [246, 441] on icon "button" at bounding box center [254, 434] width 34 height 34
click at [679, 333] on icon "button" at bounding box center [680, 319] width 34 height 34
click at [689, 441] on icon "button" at bounding box center [681, 434] width 34 height 34
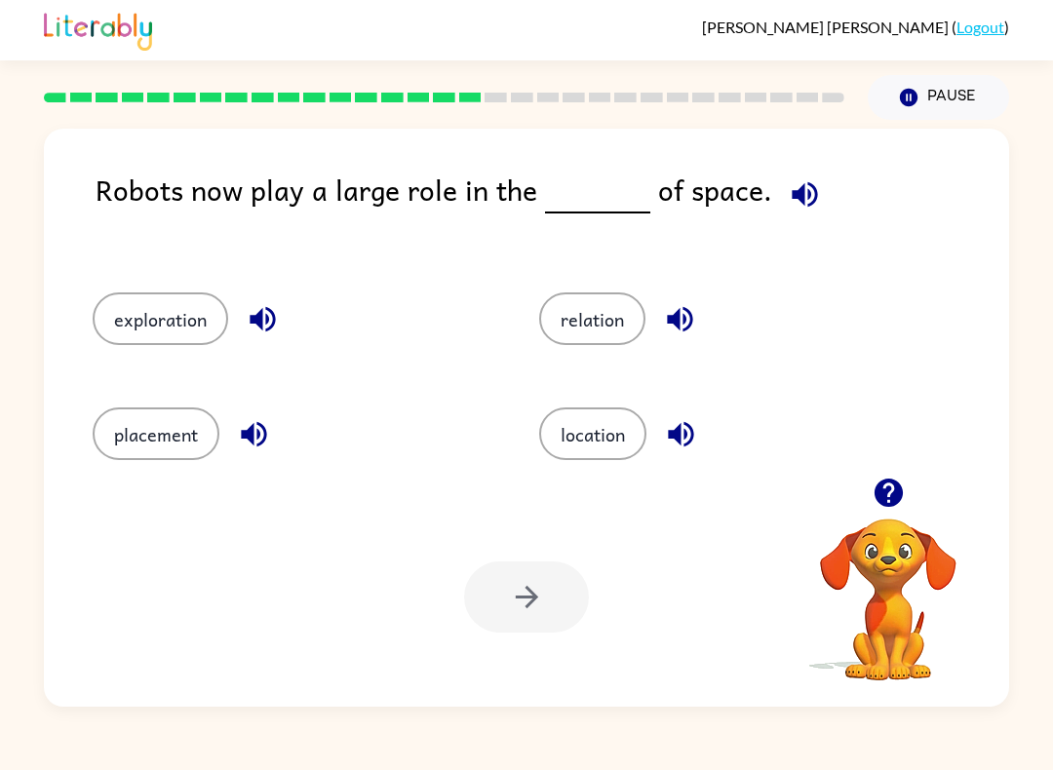
click at [172, 318] on button "exploration" at bounding box center [161, 318] width 136 height 53
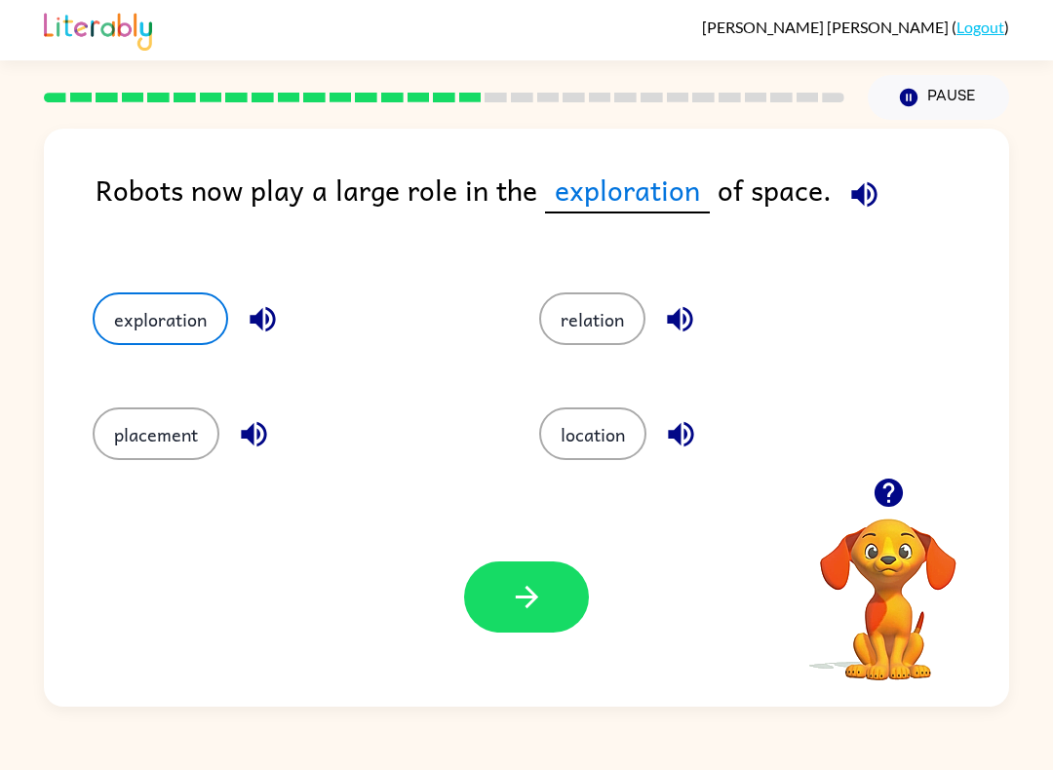
click at [510, 602] on icon "button" at bounding box center [527, 597] width 34 height 34
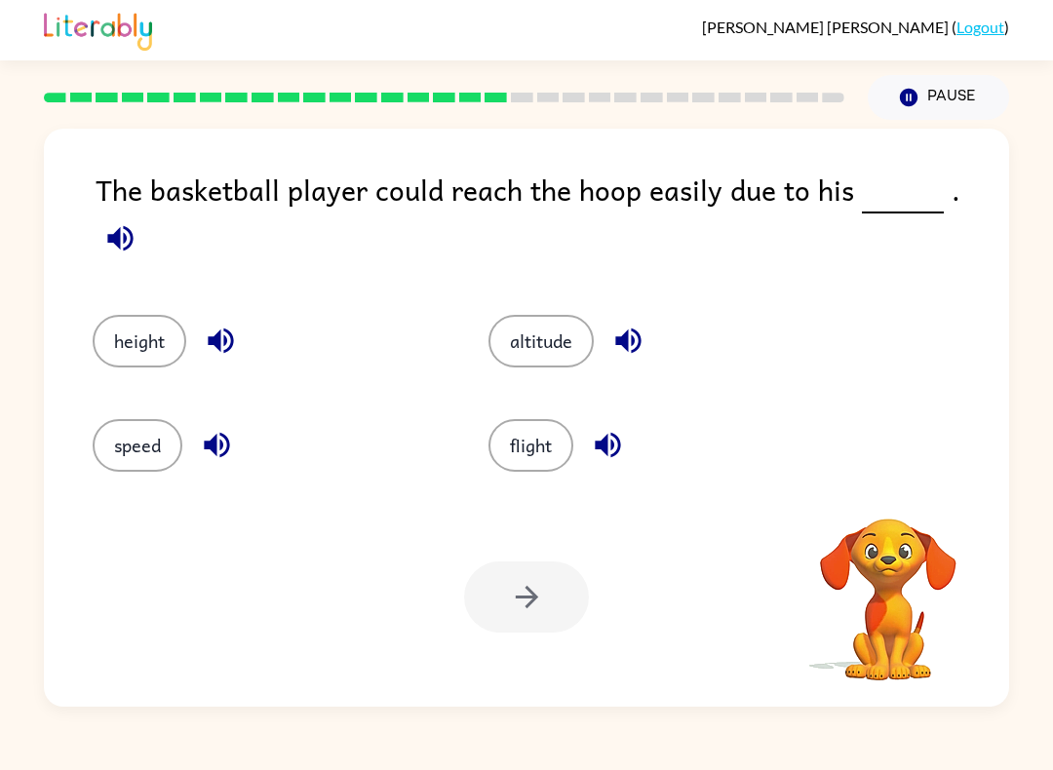
click at [145, 216] on button "button" at bounding box center [121, 239] width 50 height 50
click at [213, 326] on icon "button" at bounding box center [221, 341] width 34 height 34
click at [217, 448] on icon "button" at bounding box center [217, 445] width 34 height 34
click at [619, 324] on icon "button" at bounding box center [628, 341] width 34 height 34
click at [620, 452] on button "button" at bounding box center [608, 445] width 50 height 50
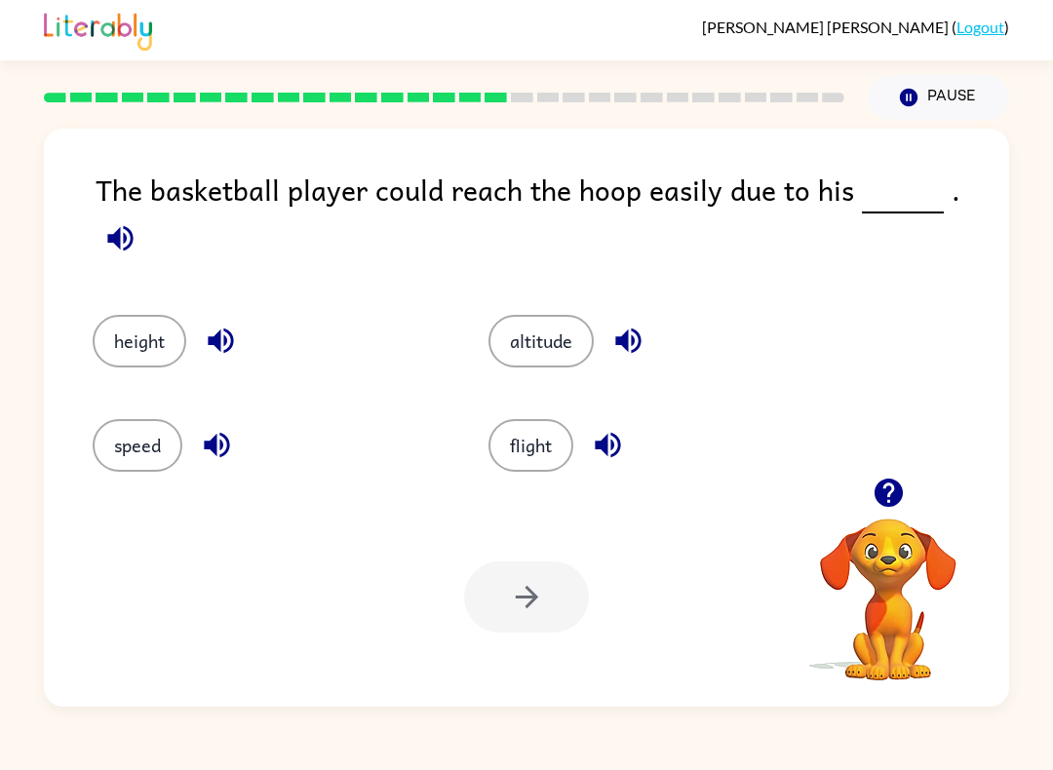
click at [157, 331] on button "height" at bounding box center [140, 341] width 94 height 53
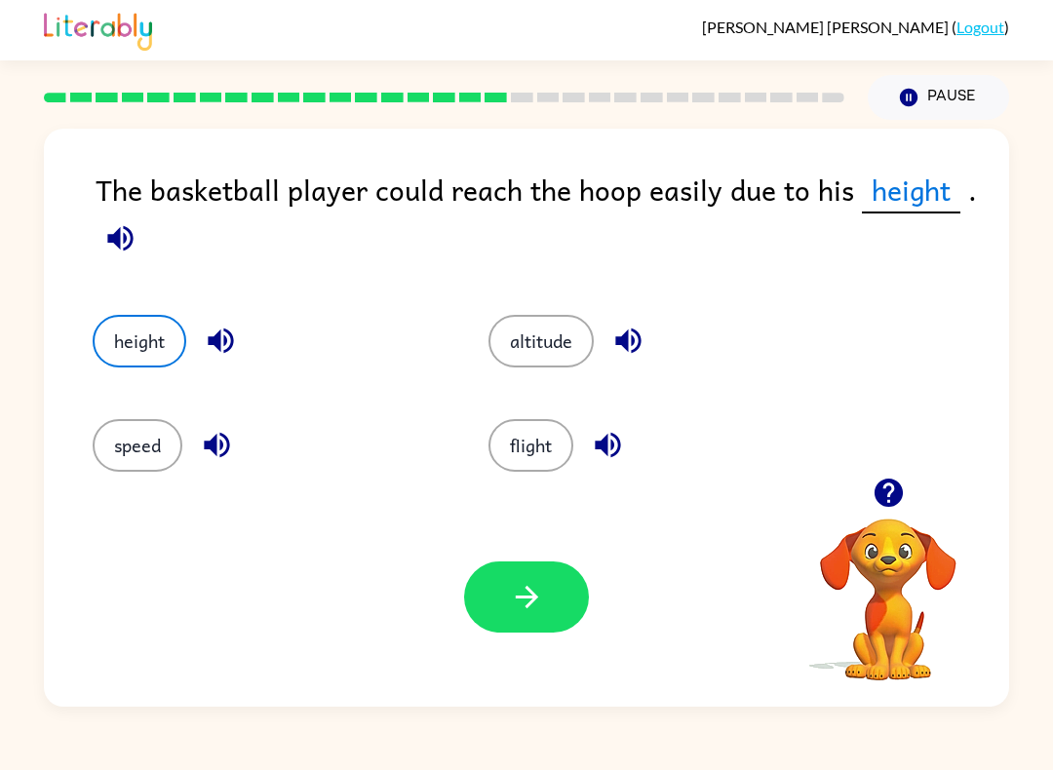
click at [519, 577] on button "button" at bounding box center [526, 597] width 125 height 71
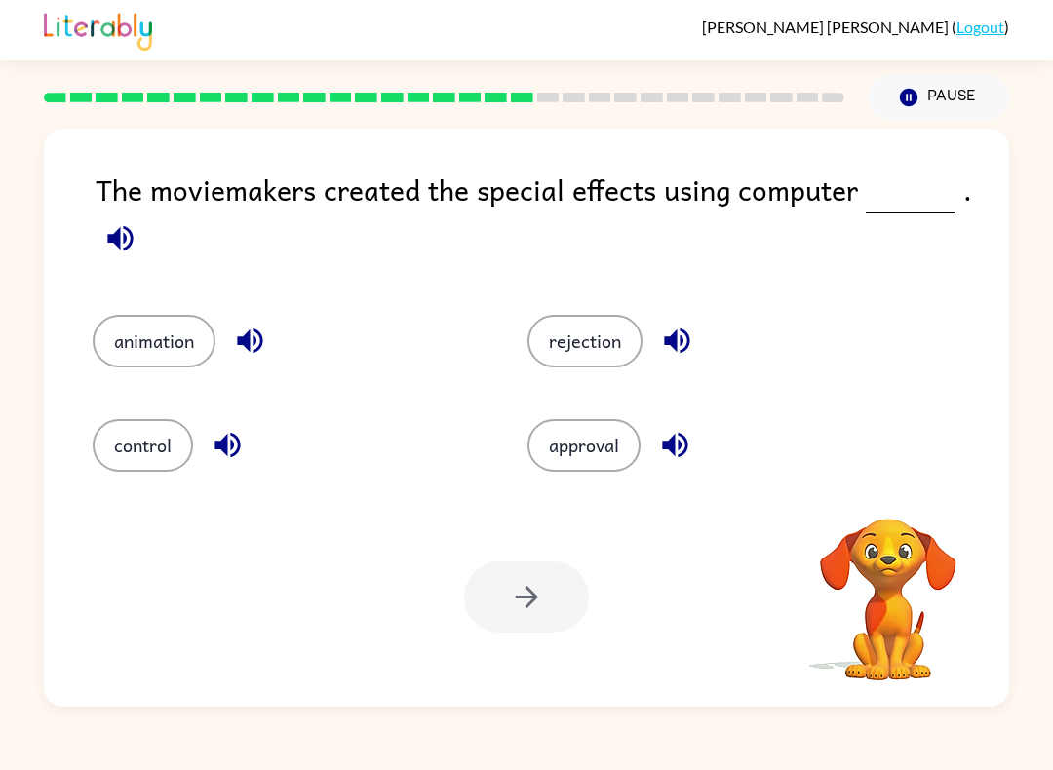
click at [117, 244] on icon "button" at bounding box center [119, 237] width 25 height 25
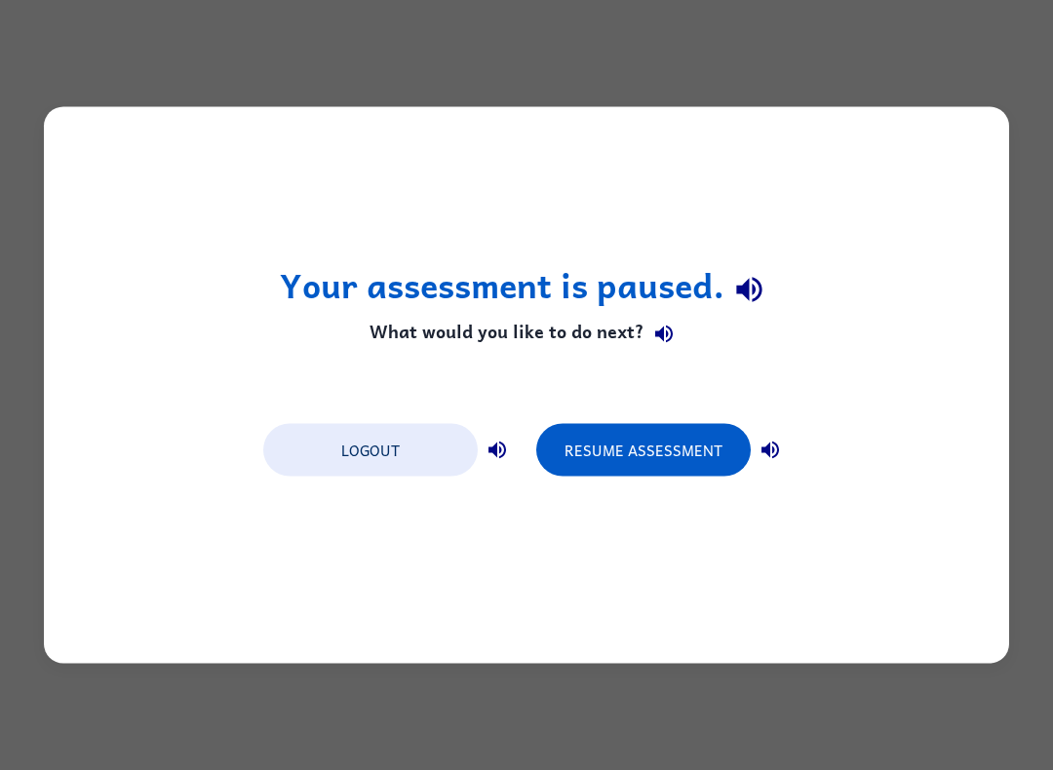
click at [357, 448] on button "Logout" at bounding box center [370, 450] width 214 height 53
